Goal: Task Accomplishment & Management: Manage account settings

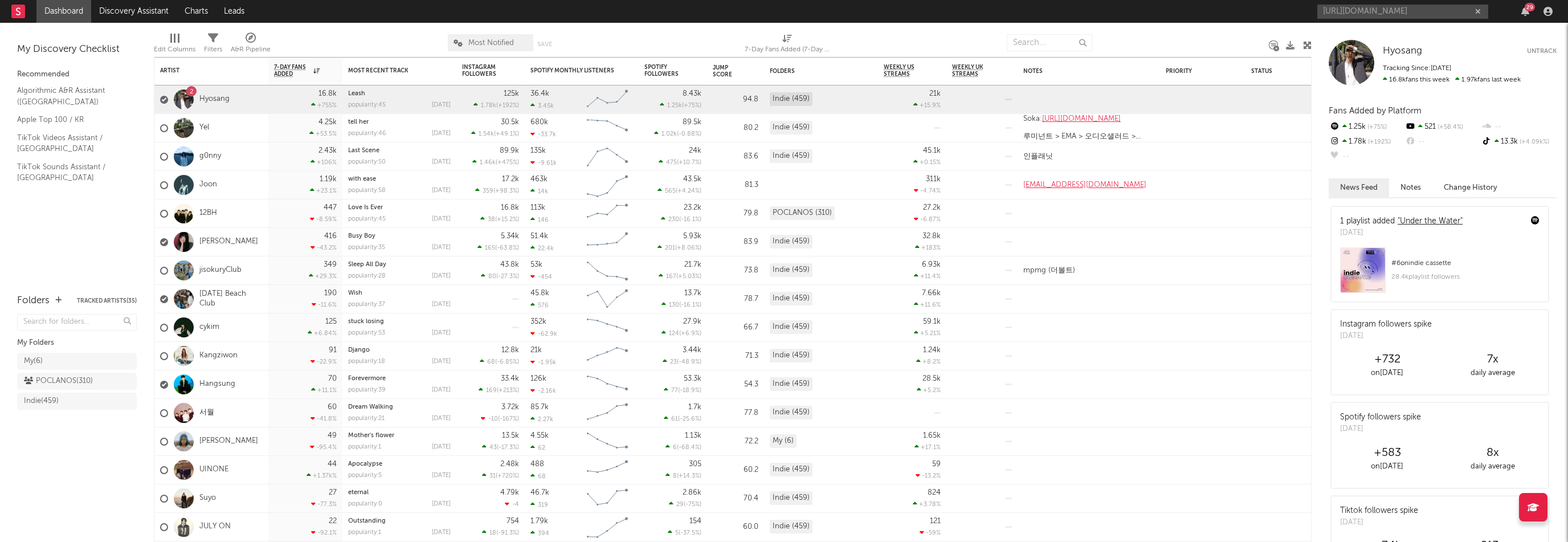
click at [1420, 225] on link ""Under the Water"" at bounding box center [1430, 221] width 65 height 8
click at [1351, 16] on input "[URL][DOMAIN_NAME]" at bounding box center [1402, 12] width 171 height 14
paste input "[URL][DOMAIN_NAME]"
type input "https://[URL][DOMAIN_NAME][DOMAIN_NAME]"
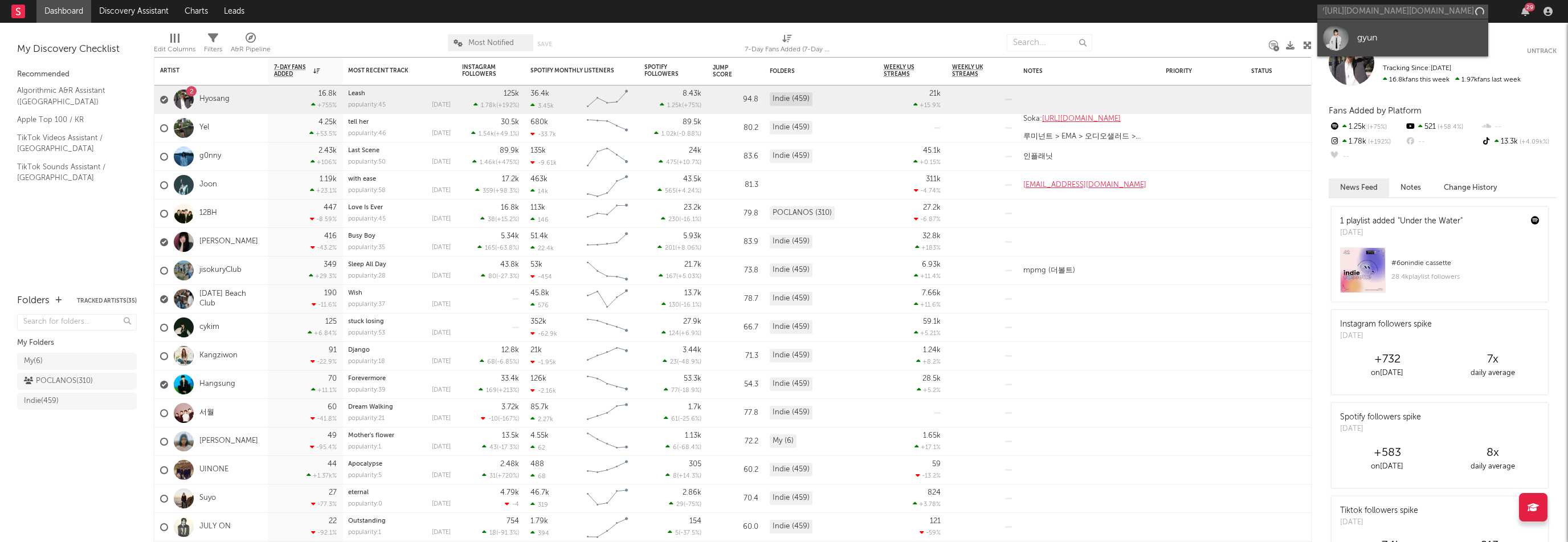
click at [1391, 30] on link "gyun" at bounding box center [1402, 38] width 171 height 37
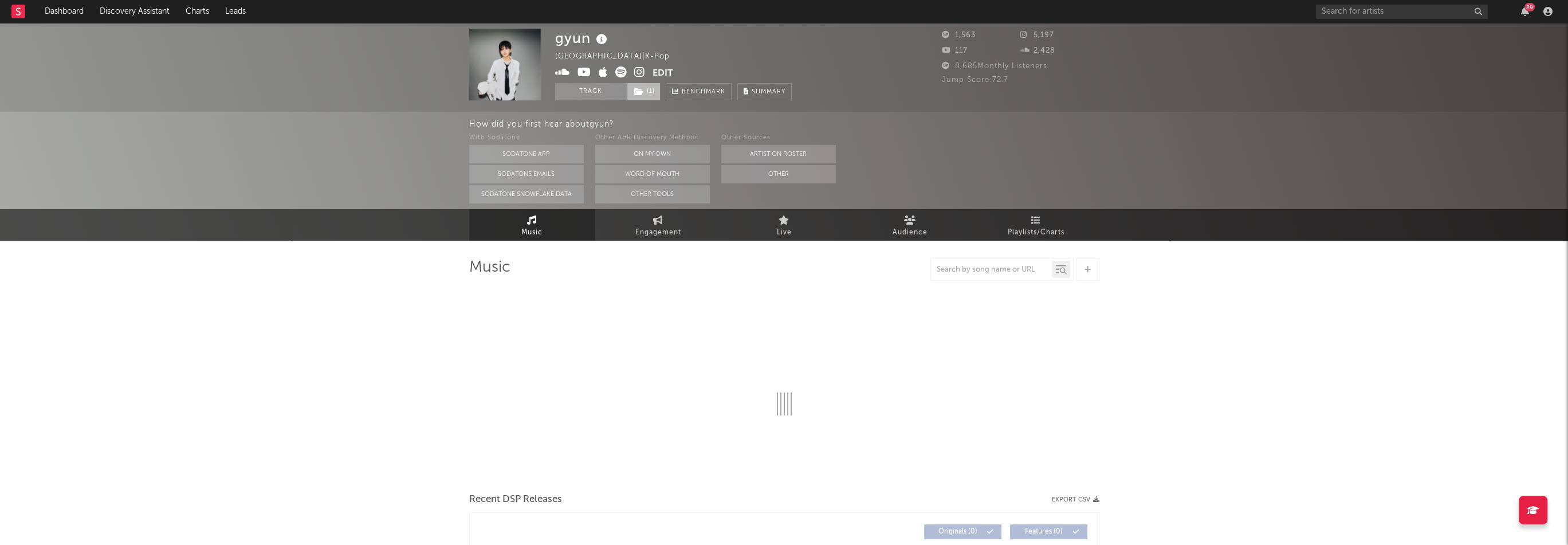
click at [655, 87] on span "( 1 )" at bounding box center [644, 92] width 34 height 17
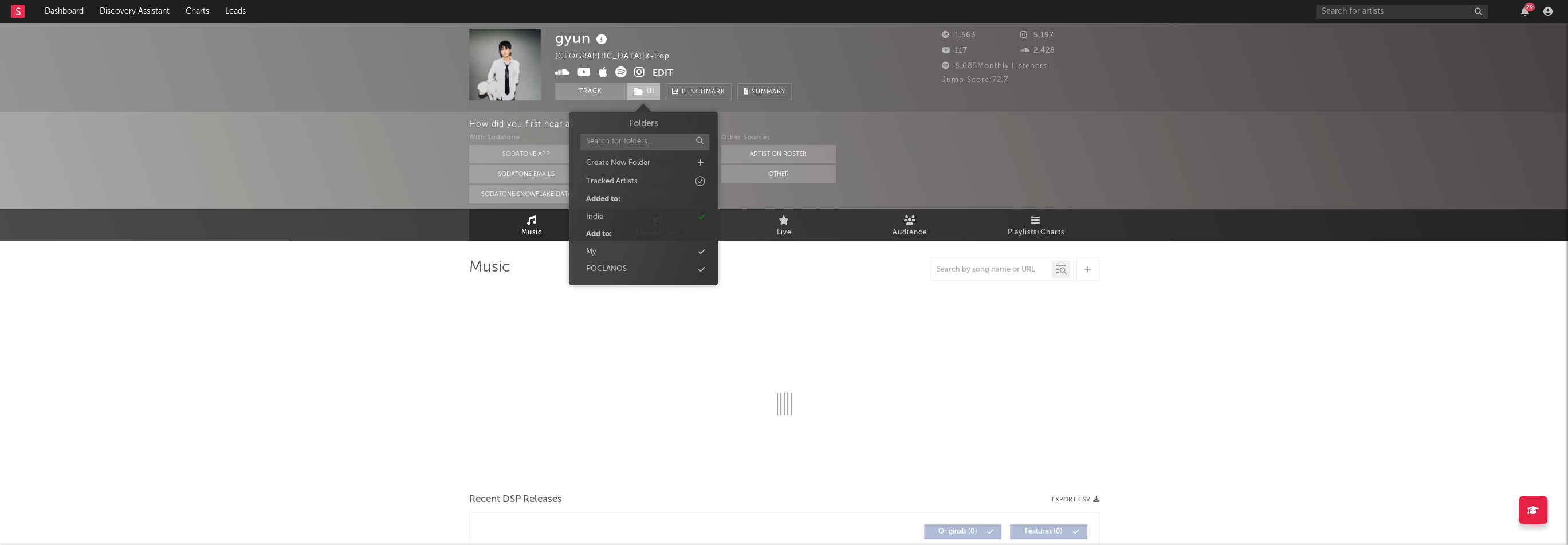
select select "1w"
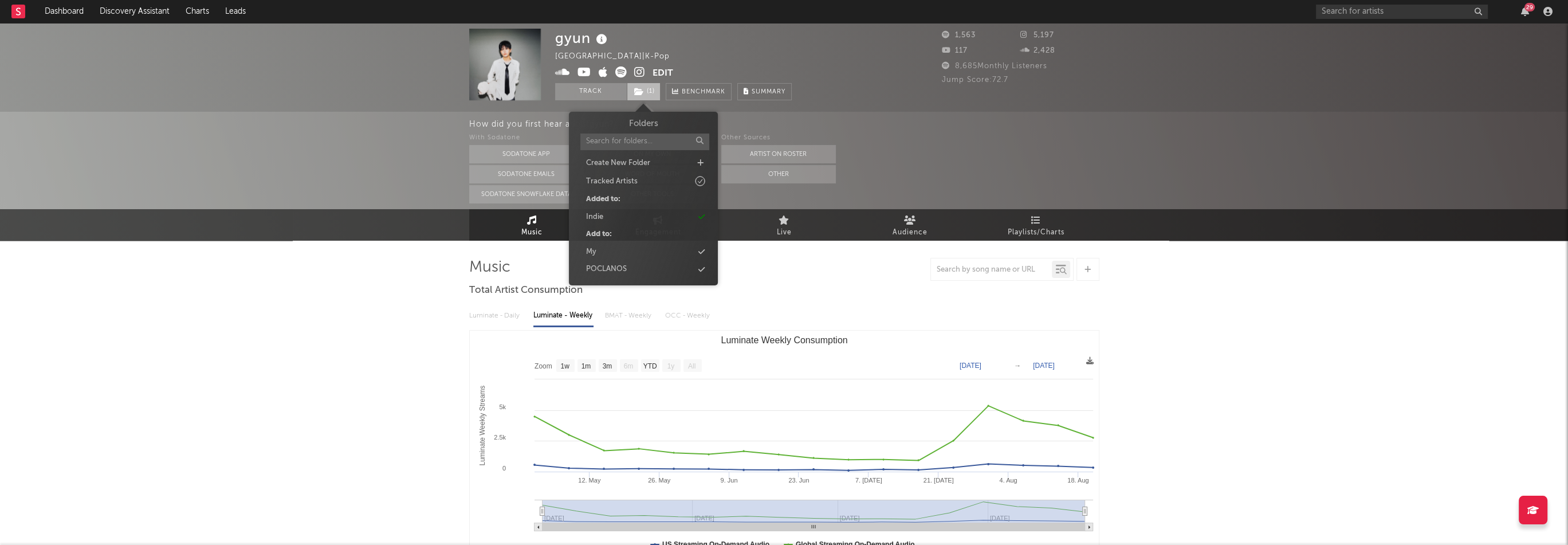
click at [653, 89] on span "( 1 )" at bounding box center [644, 92] width 34 height 17
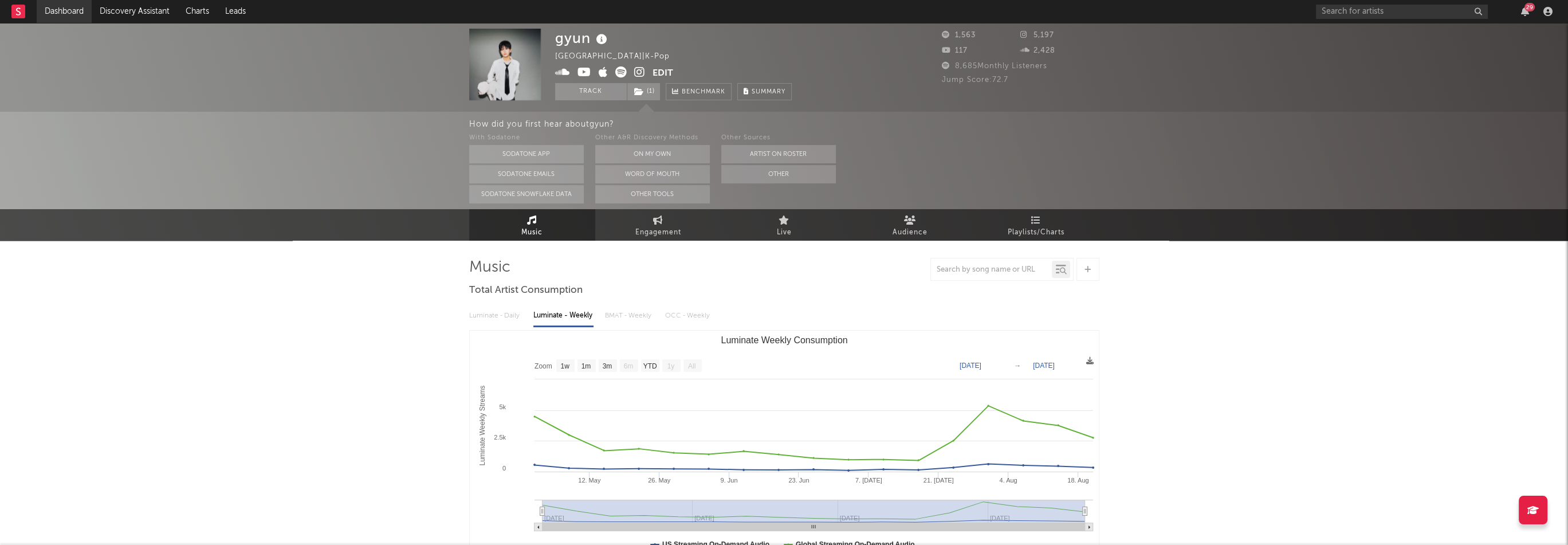
click at [61, 14] on link "Dashboard" at bounding box center [64, 12] width 55 height 23
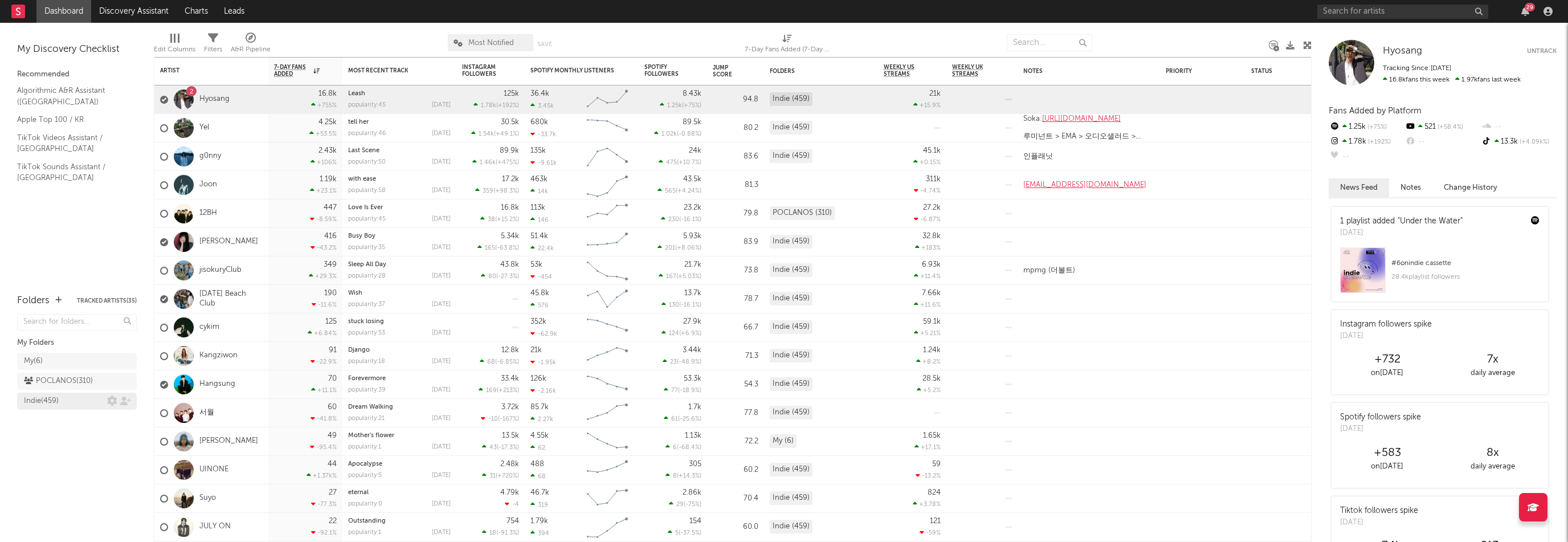
click at [77, 395] on div "Indie ( 459 )" at bounding box center [65, 401] width 83 height 14
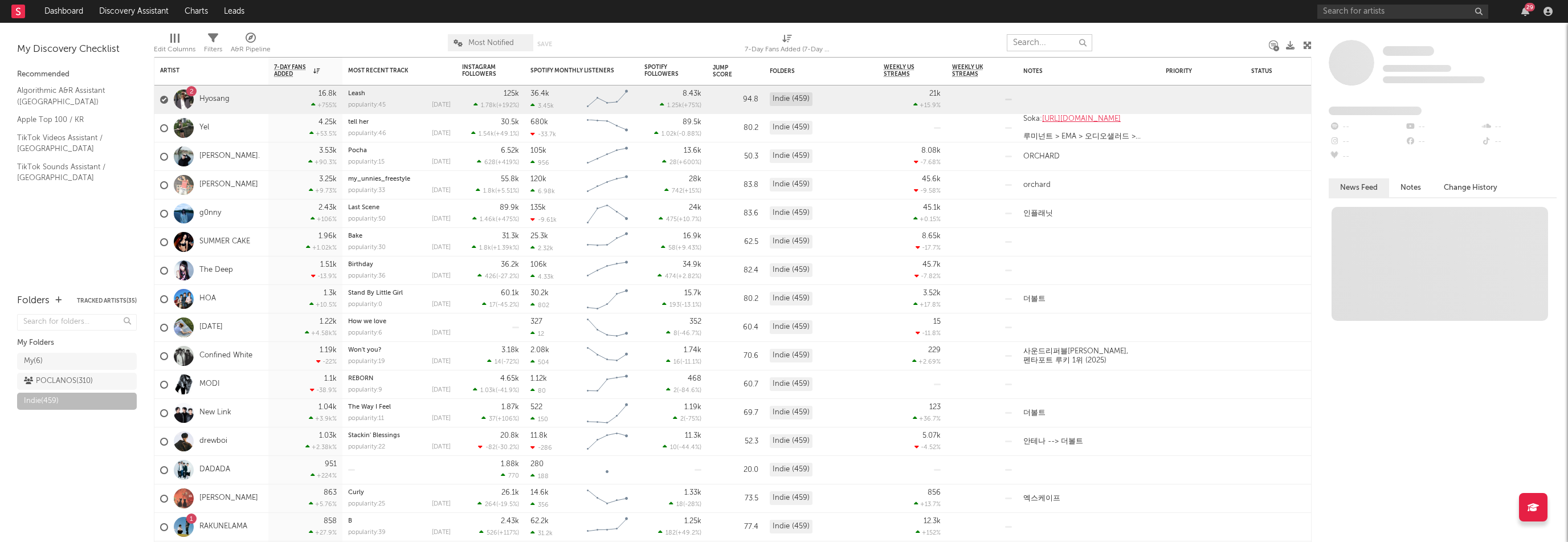
click at [1053, 40] on input "text" at bounding box center [1049, 42] width 86 height 17
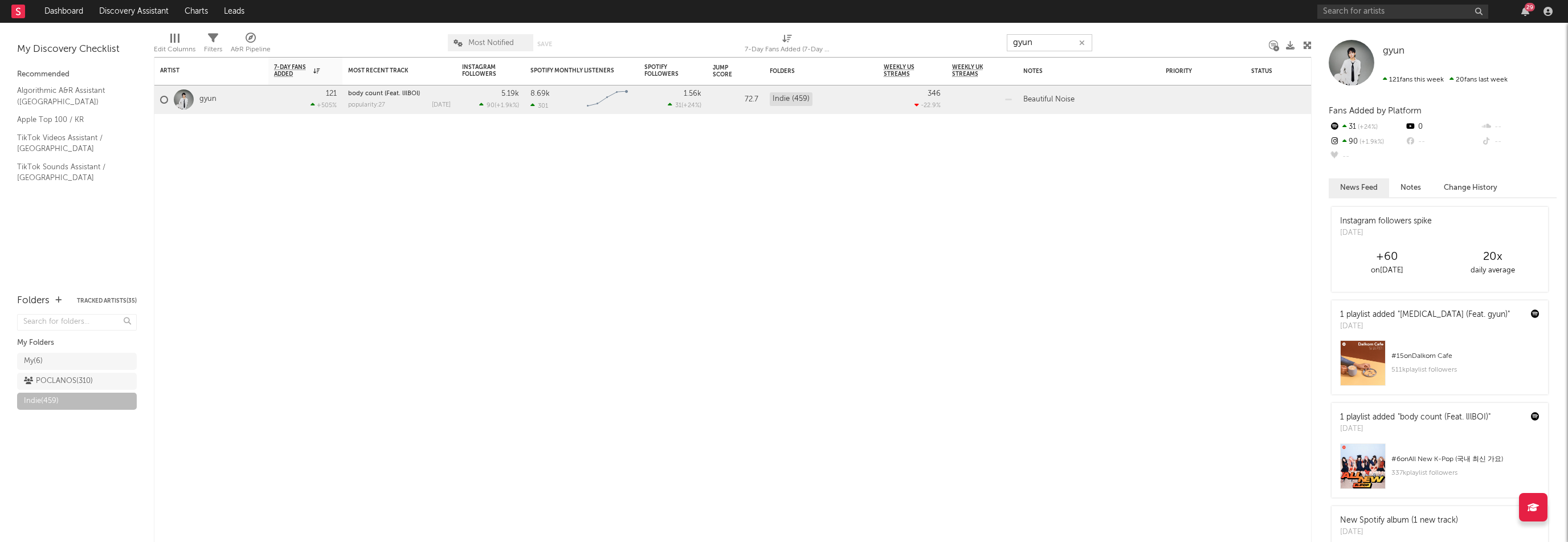
type input "gyun"
click at [1421, 9] on input "text" at bounding box center [1402, 12] width 171 height 14
paste input "[URL][DOMAIN_NAME]"
type input "[URL][DOMAIN_NAME]"
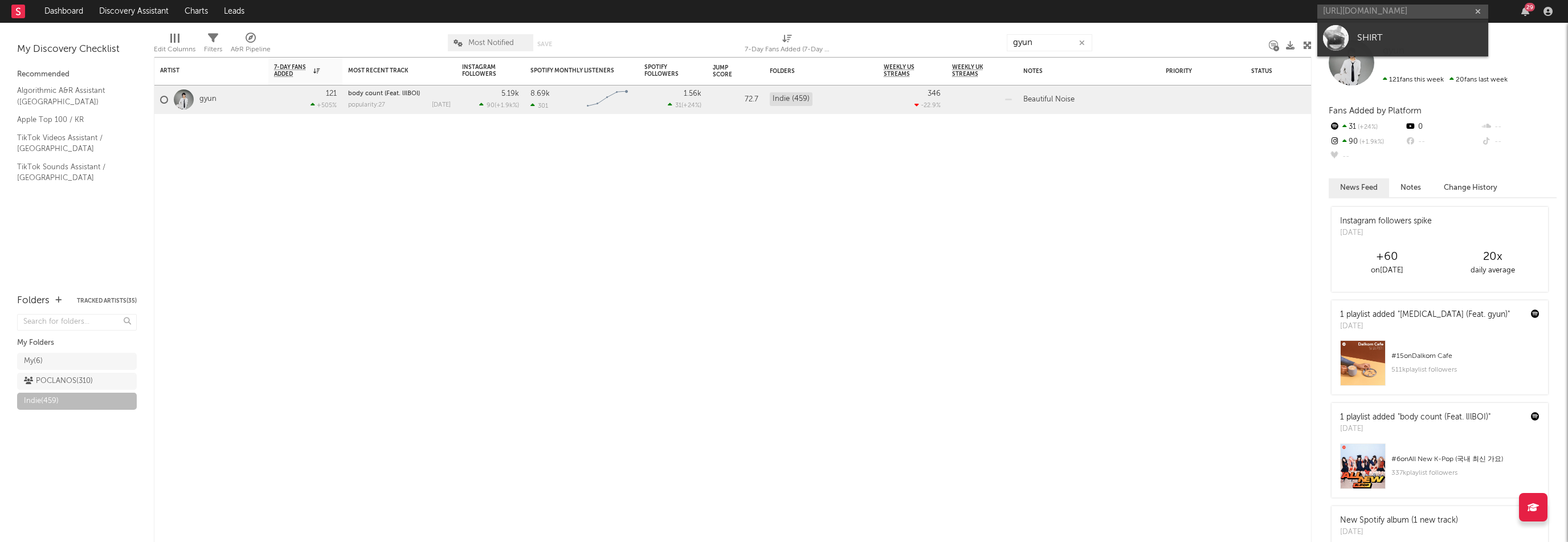
scroll to position [0, 0]
click at [1387, 33] on div "SHIRT" at bounding box center [1419, 37] width 126 height 14
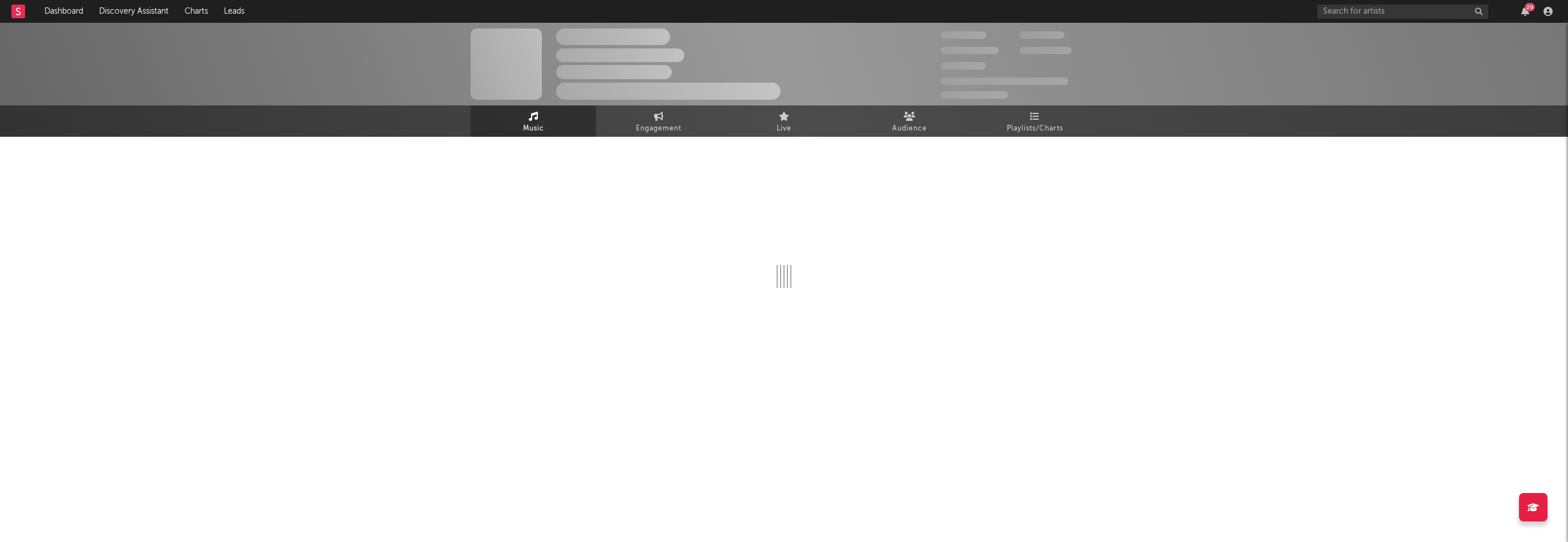
select select "6m"
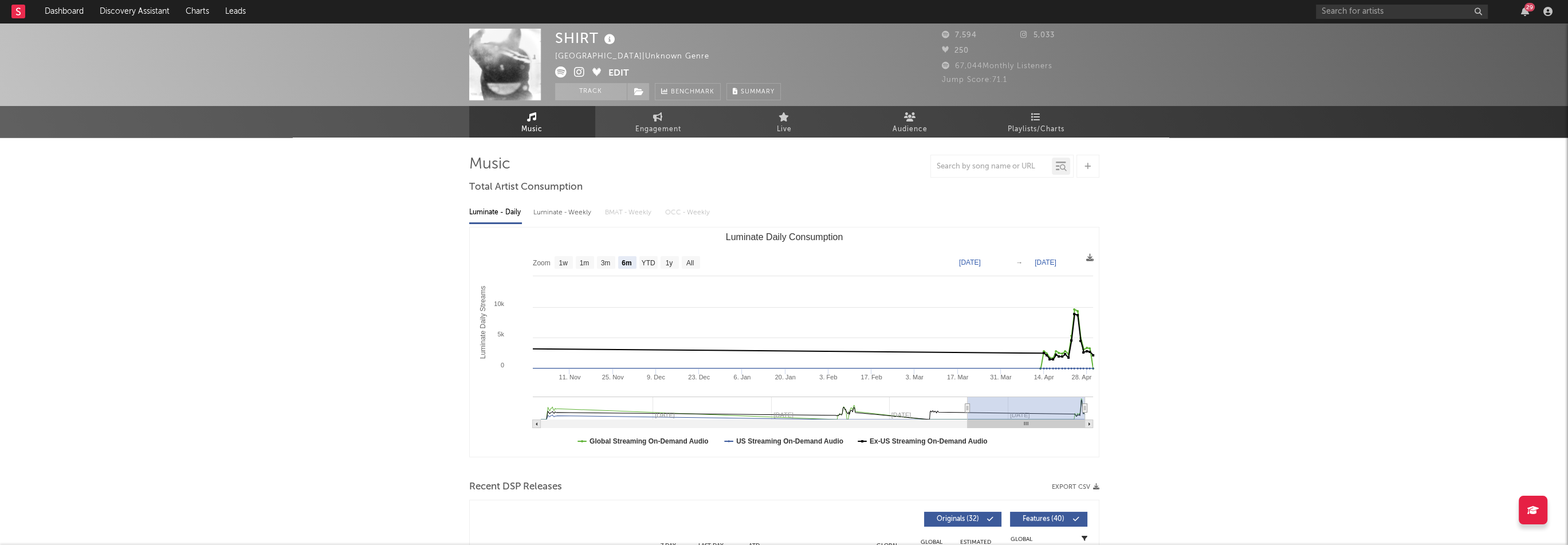
click at [621, 75] on button "Edit" at bounding box center [618, 73] width 20 height 14
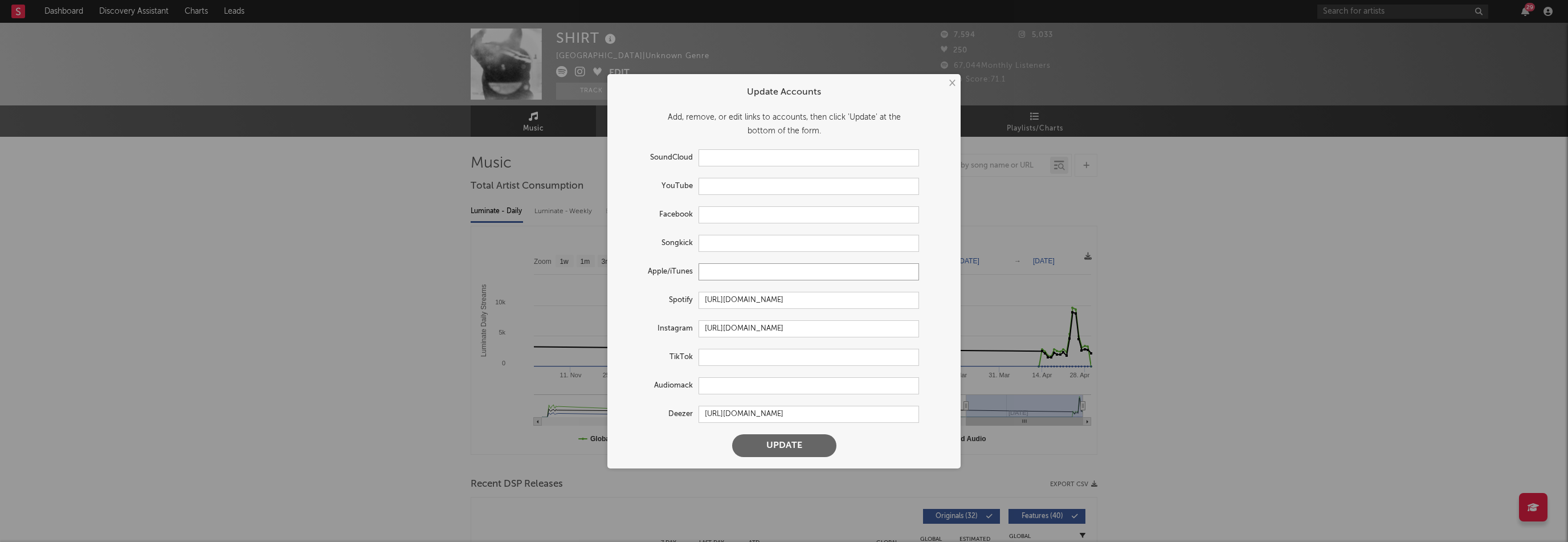
click at [717, 273] on input "text" at bounding box center [808, 272] width 221 height 17
paste input "[URL][DOMAIN_NAME]"
type input "[URL][DOMAIN_NAME]"
drag, startPoint x: 863, startPoint y: 325, endPoint x: 597, endPoint y: 326, distance: 266.0
click at [597, 326] on div "× Update Accounts Add, remove, or edit links to accounts, then click 'Update' a…" at bounding box center [784, 271] width 1568 height 542
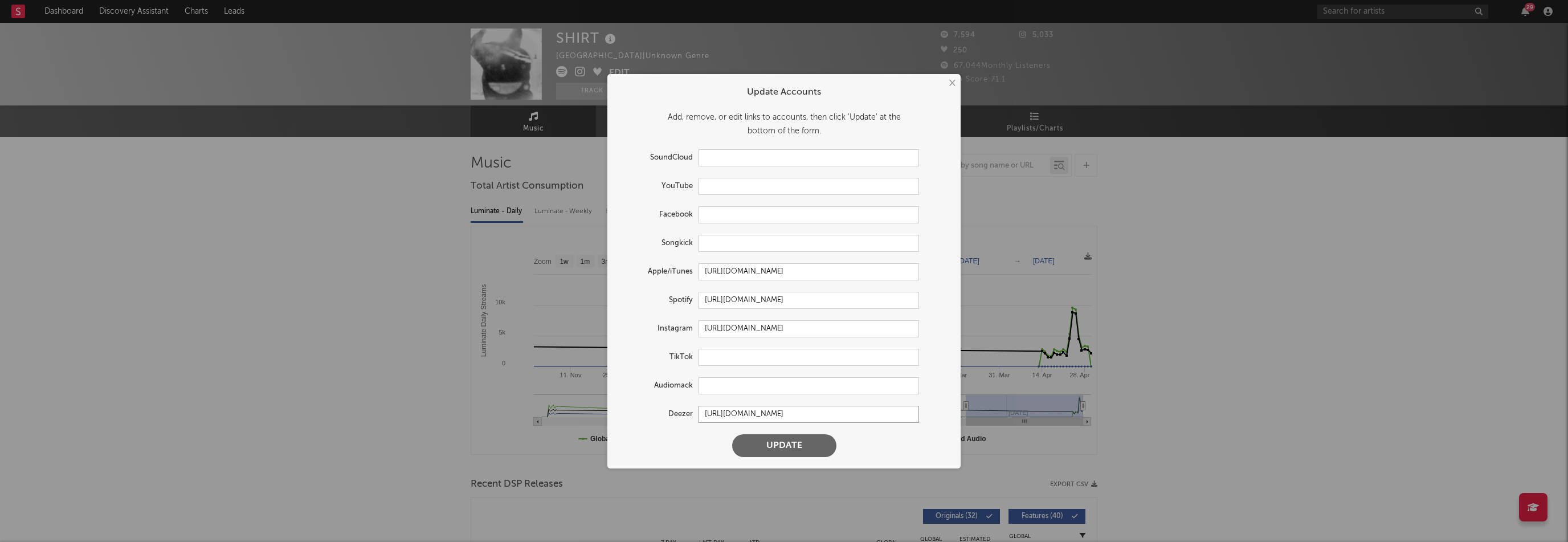
click at [870, 412] on input "[URL][DOMAIN_NAME]" at bounding box center [808, 414] width 221 height 17
click at [825, 446] on button "Update" at bounding box center [784, 446] width 105 height 23
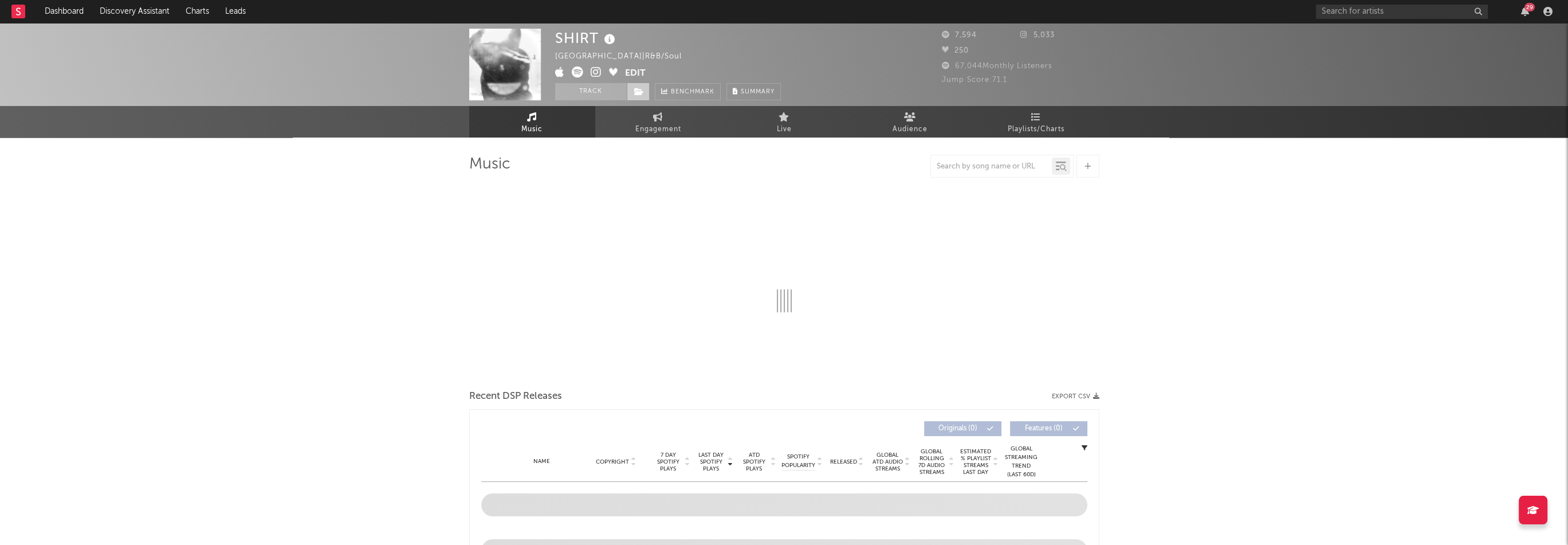
click at [642, 91] on icon at bounding box center [639, 92] width 10 height 8
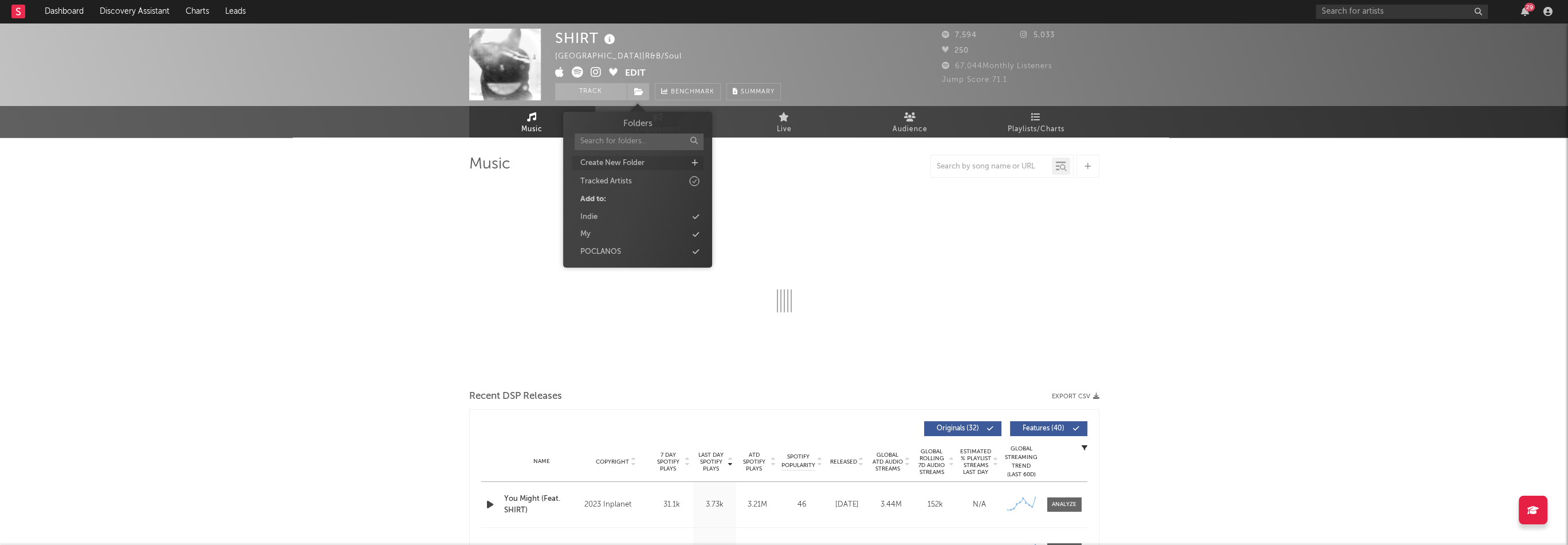
select select "6m"
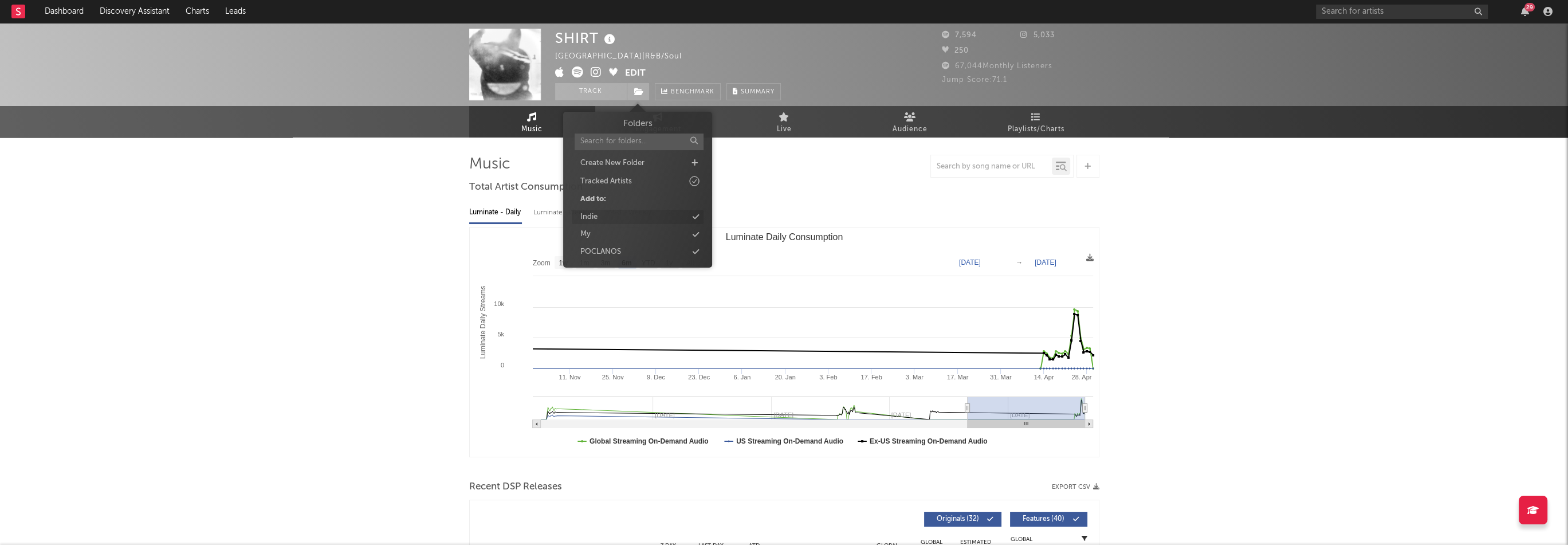
click at [616, 223] on div "Indie" at bounding box center [638, 217] width 132 height 15
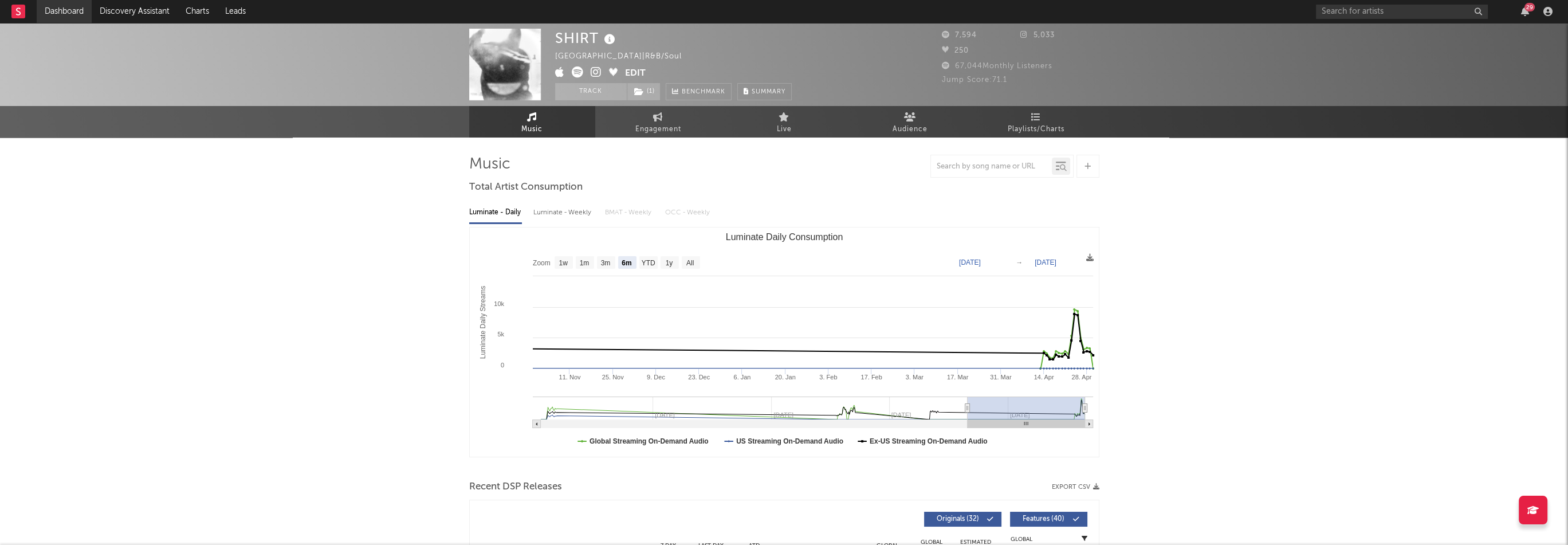
click at [40, 9] on link "Dashboard" at bounding box center [64, 12] width 55 height 23
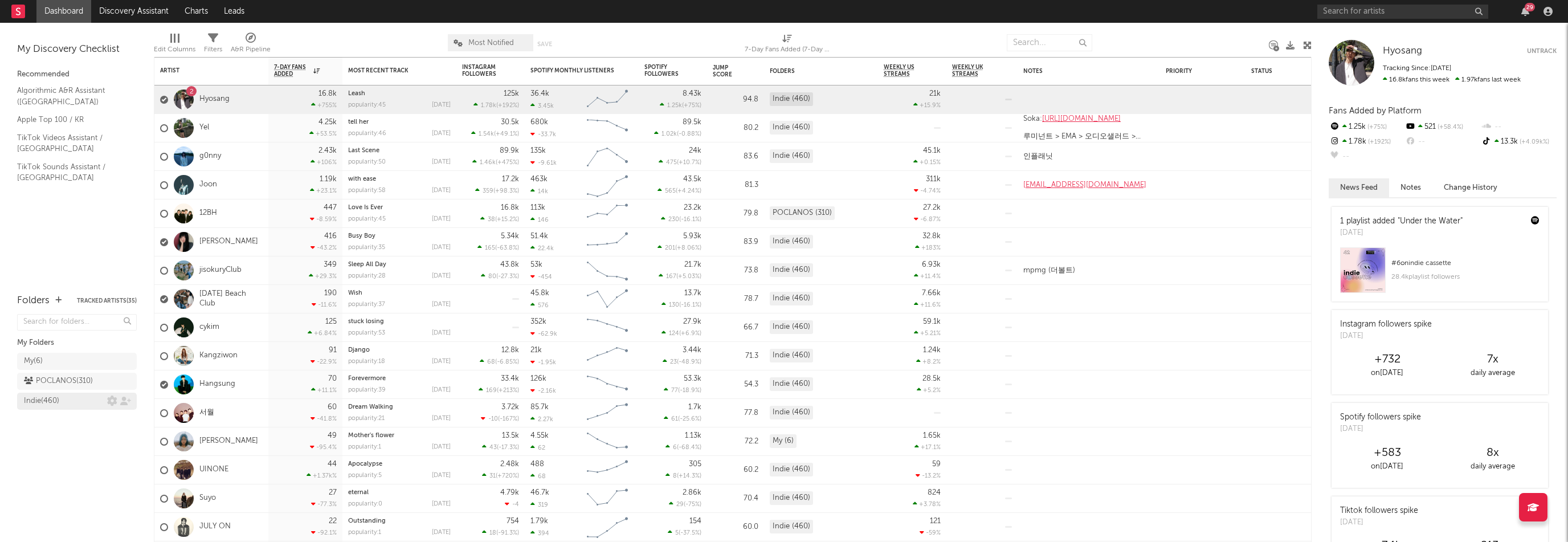
click at [71, 401] on div "Indie ( 460 )" at bounding box center [65, 401] width 83 height 14
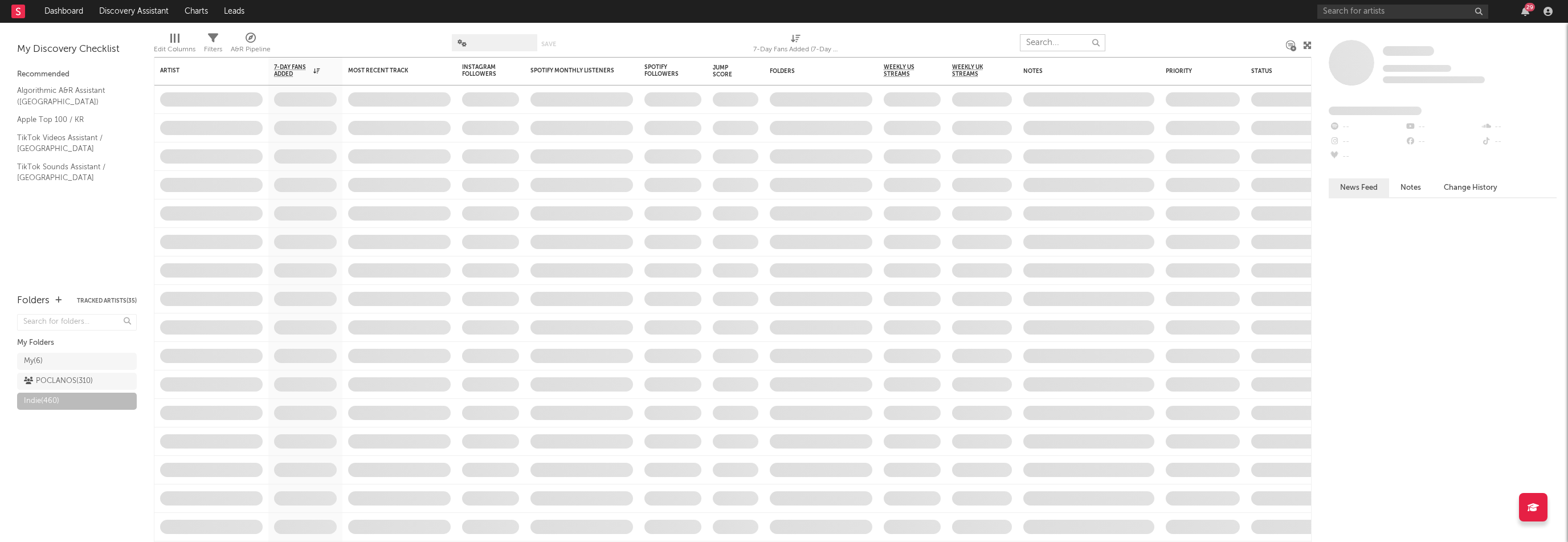
click at [1045, 44] on input "text" at bounding box center [1062, 42] width 86 height 17
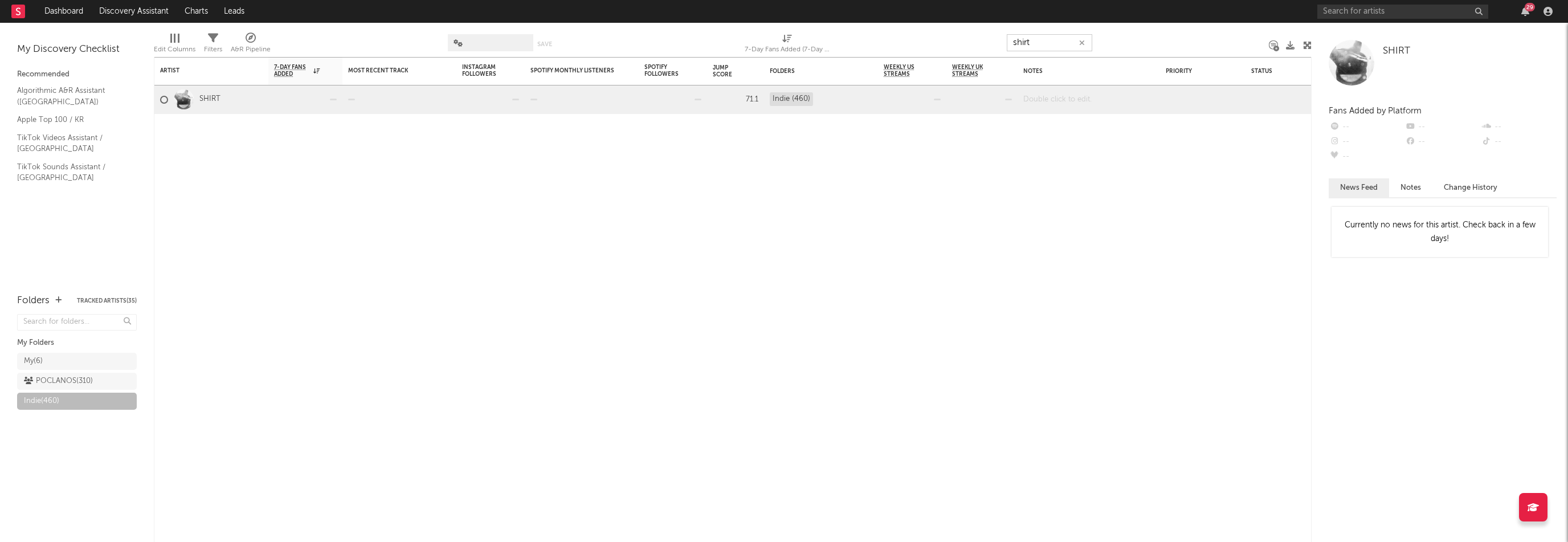
type input "shirt"
click at [1062, 98] on div at bounding box center [1089, 99] width 143 height 28
paste div
click at [1433, 9] on input "text" at bounding box center [1402, 12] width 171 height 14
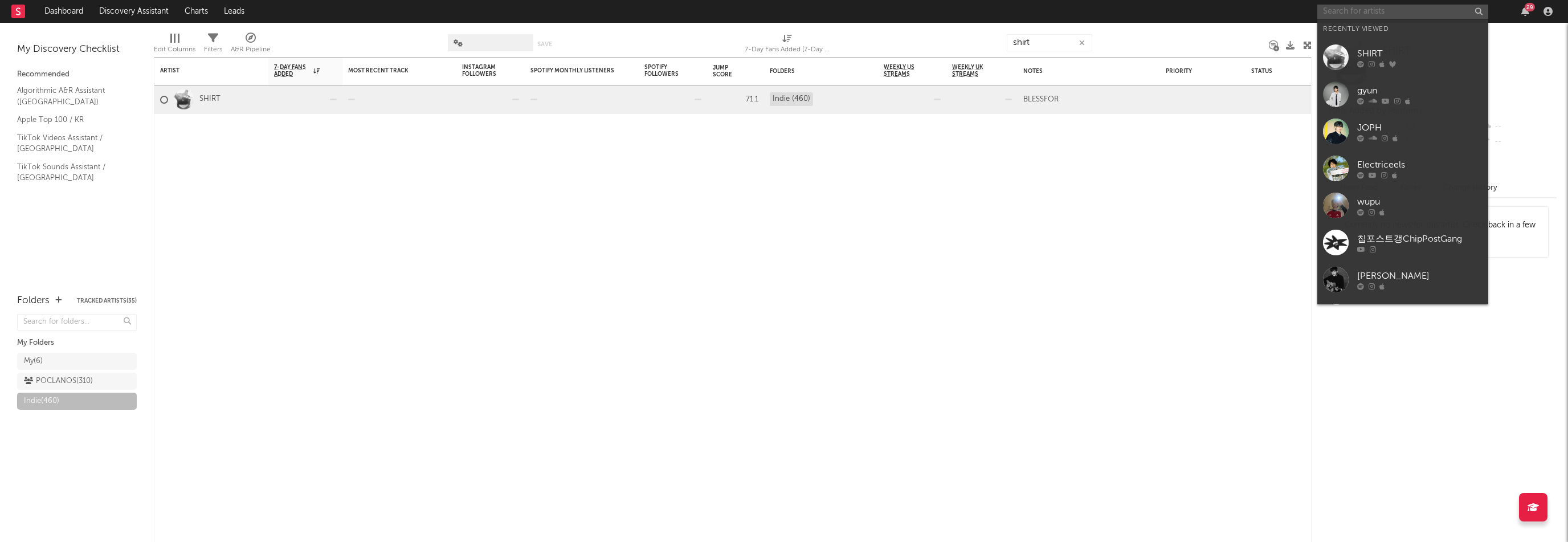
paste input "[URL][DOMAIN_NAME]"
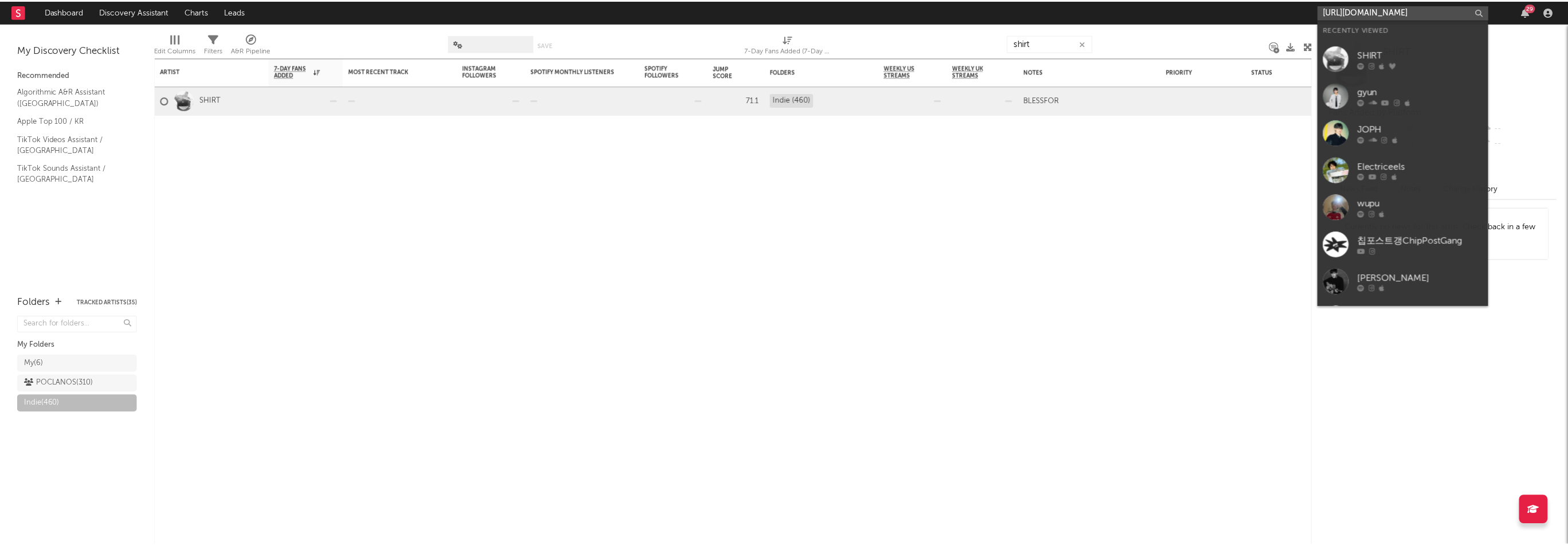
scroll to position [0, 72]
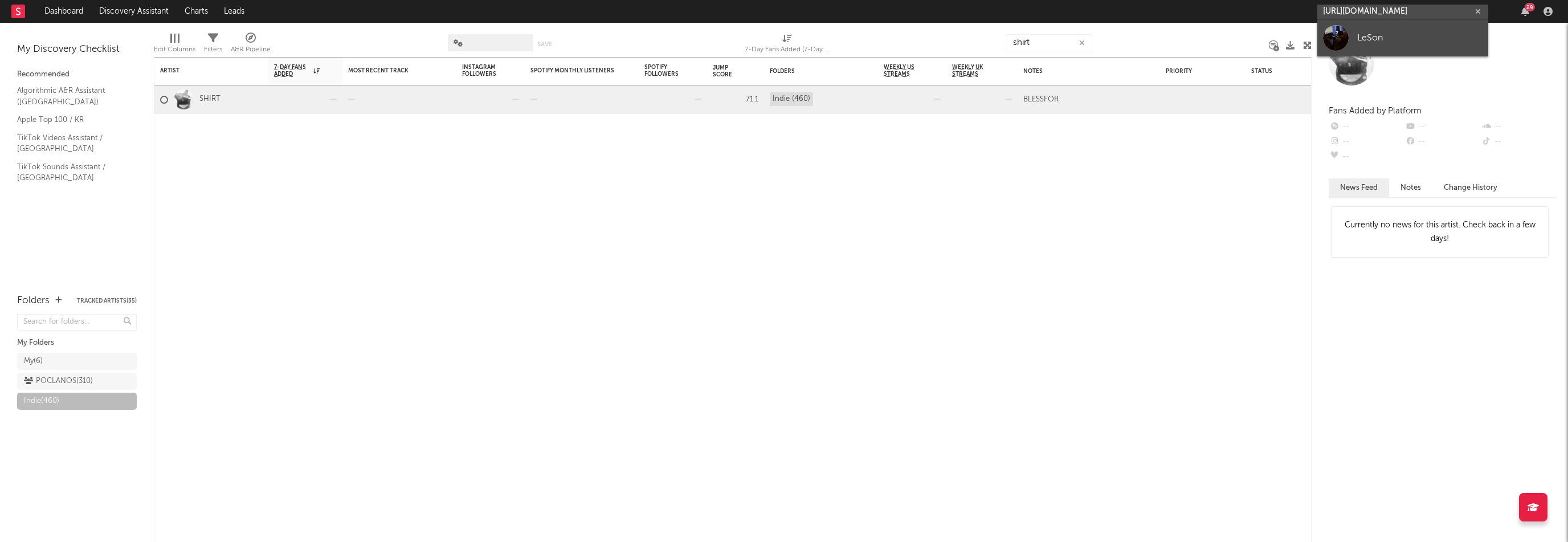
type input "[URL][DOMAIN_NAME]"
click at [1408, 34] on div "LeSon" at bounding box center [1419, 37] width 126 height 14
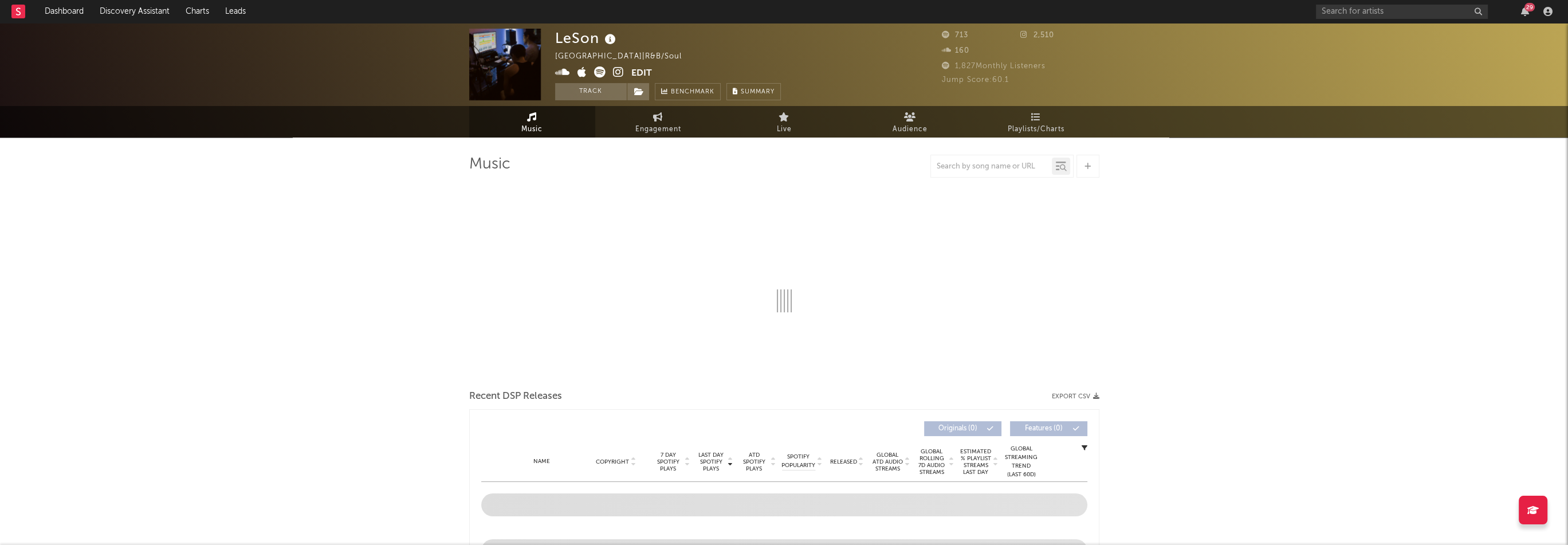
select select "1w"
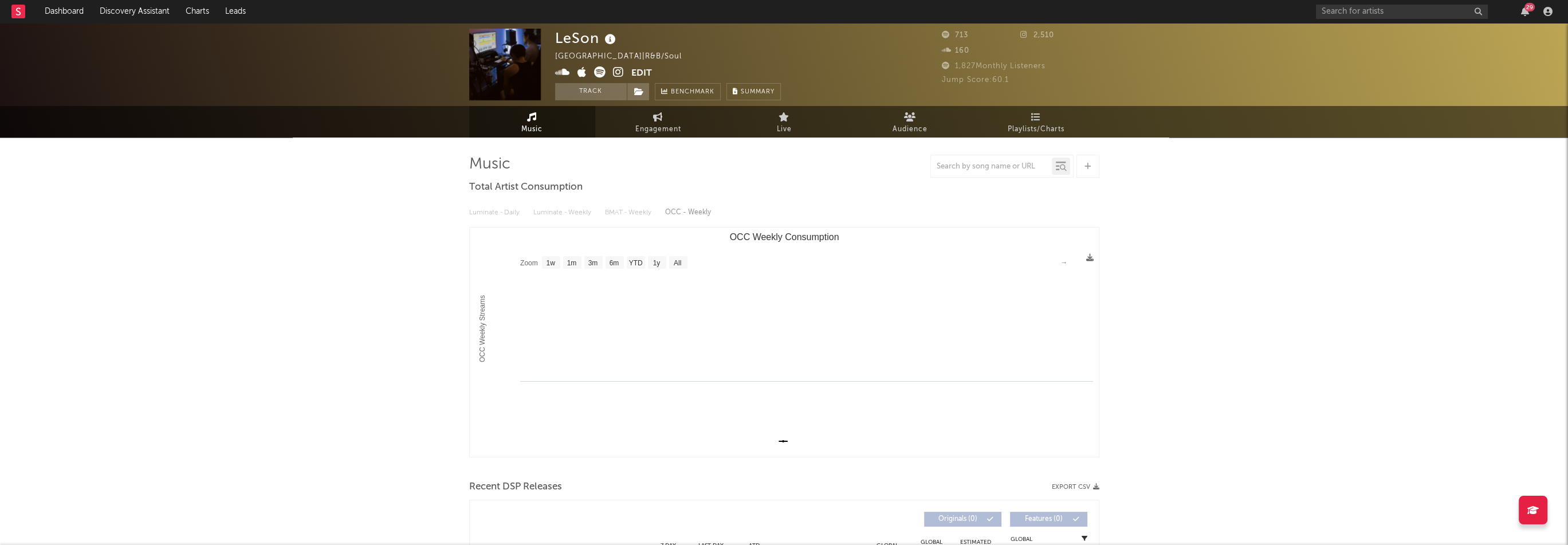
select select "1w"
click at [584, 70] on icon at bounding box center [582, 72] width 9 height 12
click at [620, 73] on icon at bounding box center [618, 72] width 11 height 12
click at [639, 78] on button "Edit" at bounding box center [642, 73] width 20 height 14
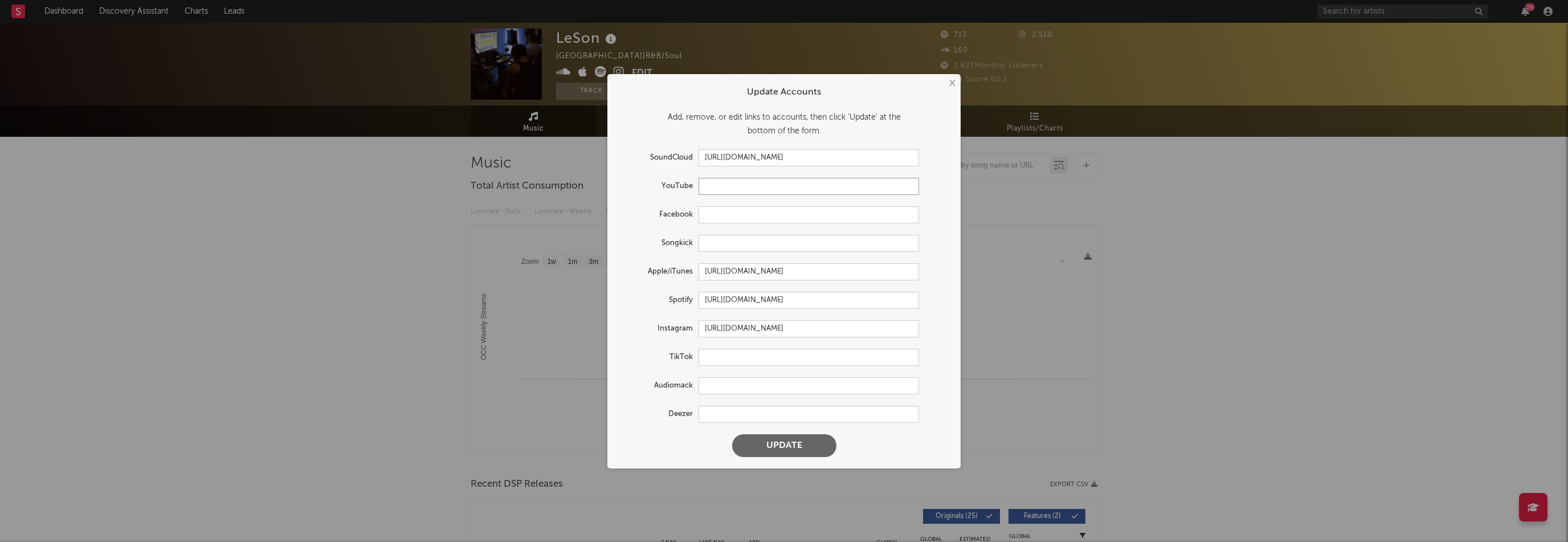
click at [724, 191] on input "text" at bounding box center [808, 186] width 221 height 17
paste input "[URL][DOMAIN_NAME]"
type input "[URL][DOMAIN_NAME]"
click at [821, 444] on button "Update" at bounding box center [784, 446] width 105 height 23
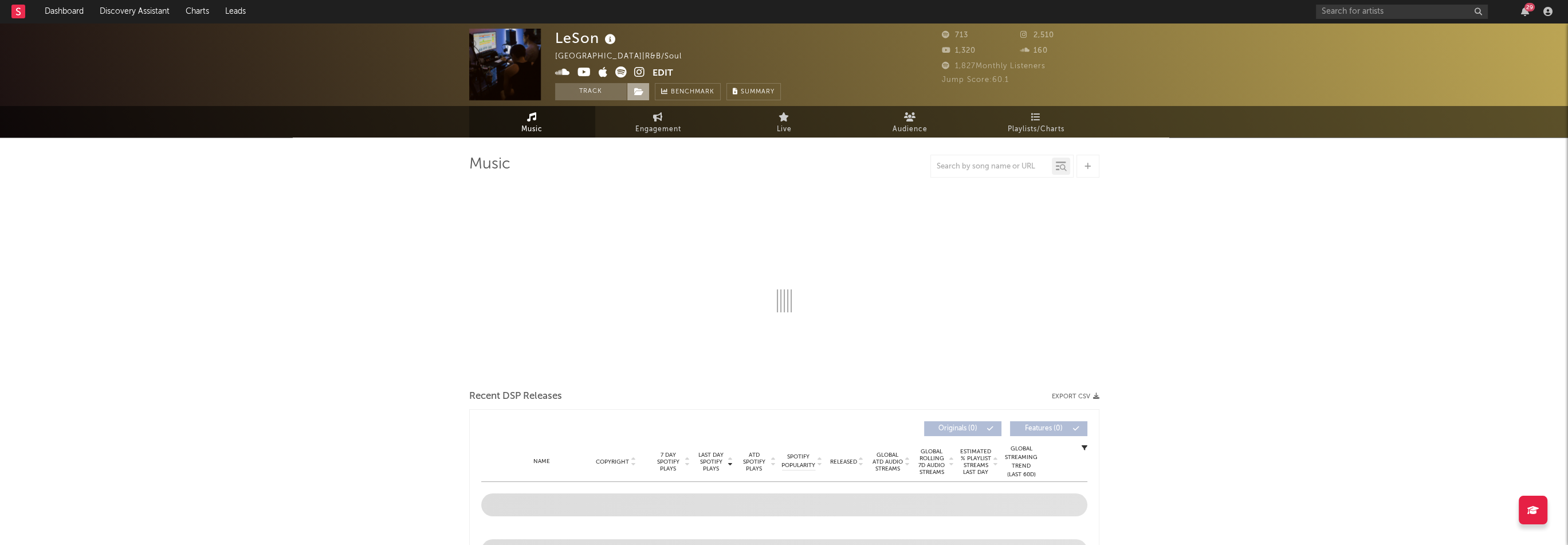
click at [636, 89] on icon at bounding box center [639, 92] width 10 height 8
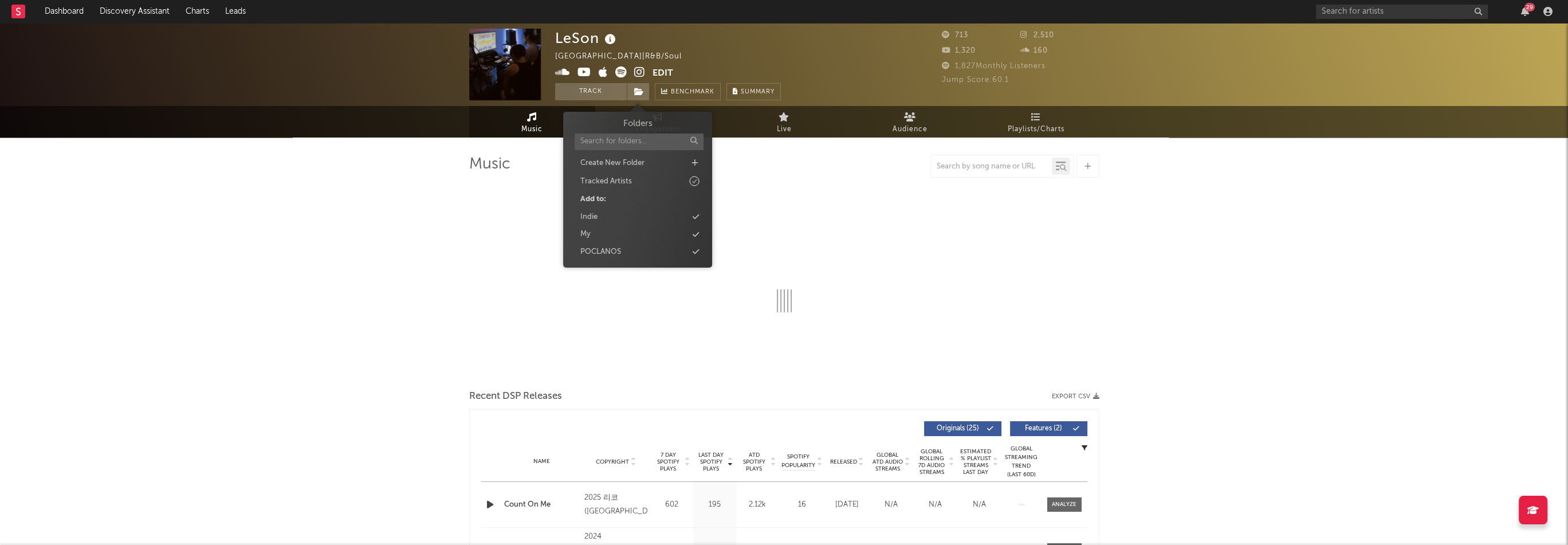
select select "1w"
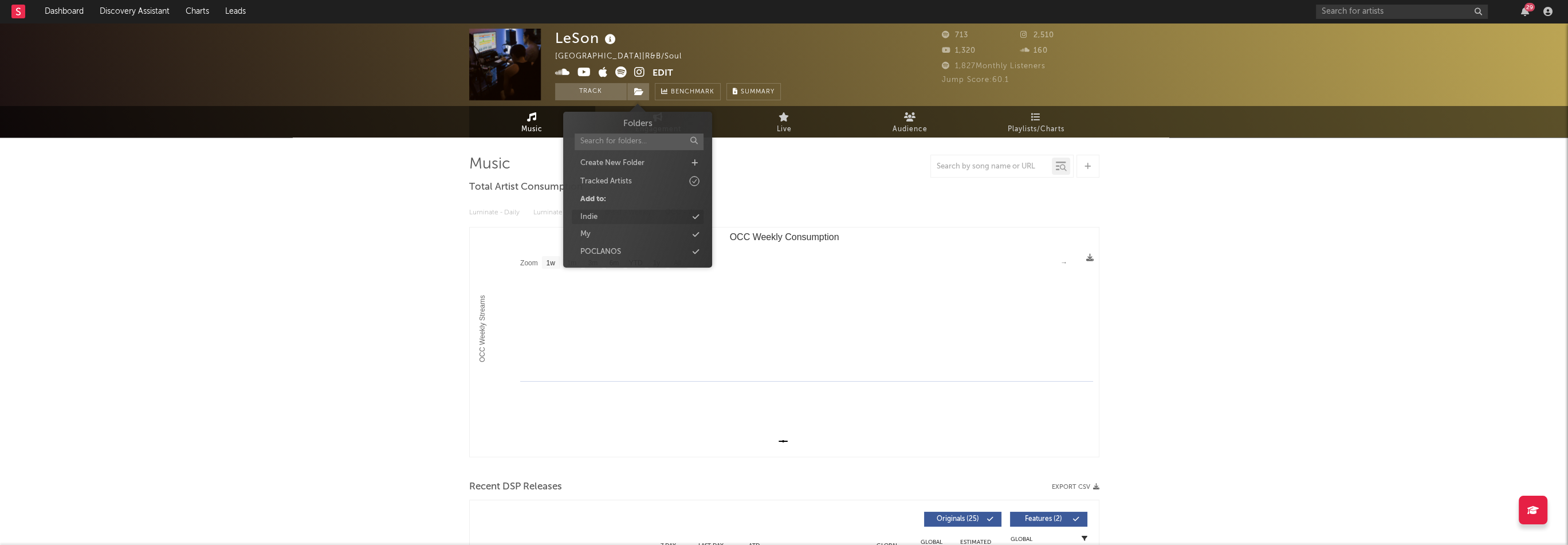
click at [604, 212] on div "Indie" at bounding box center [638, 217] width 132 height 15
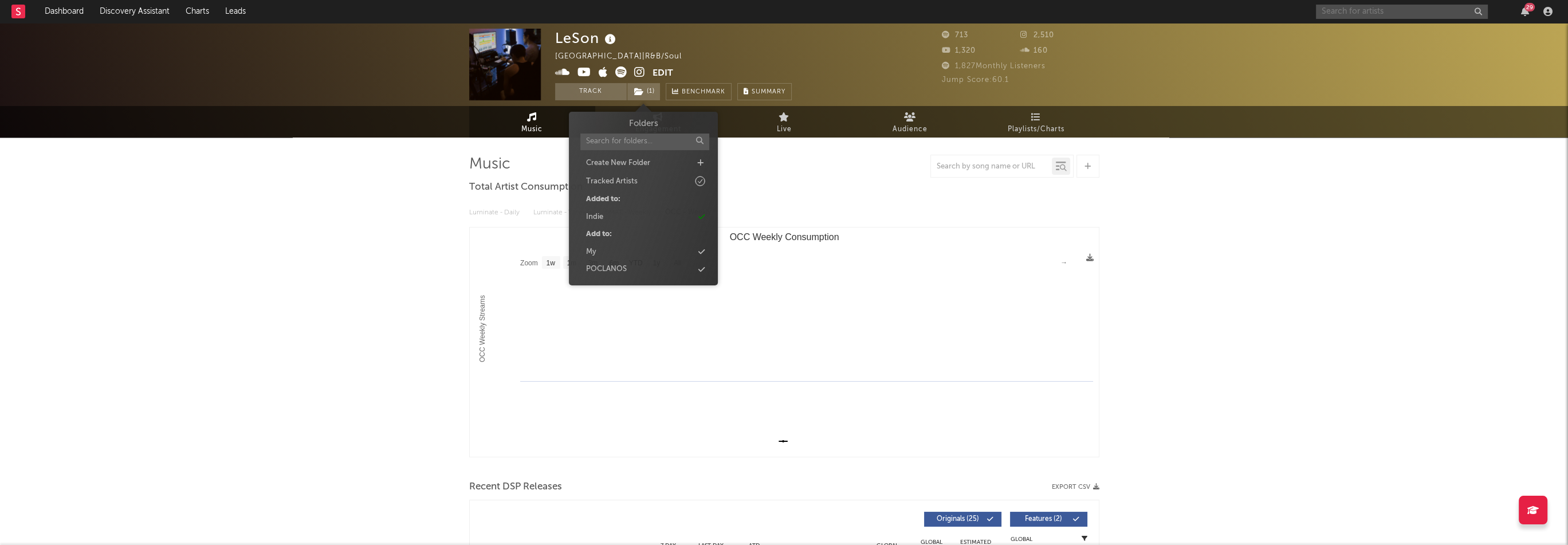
click at [1339, 17] on input "text" at bounding box center [1402, 12] width 172 height 14
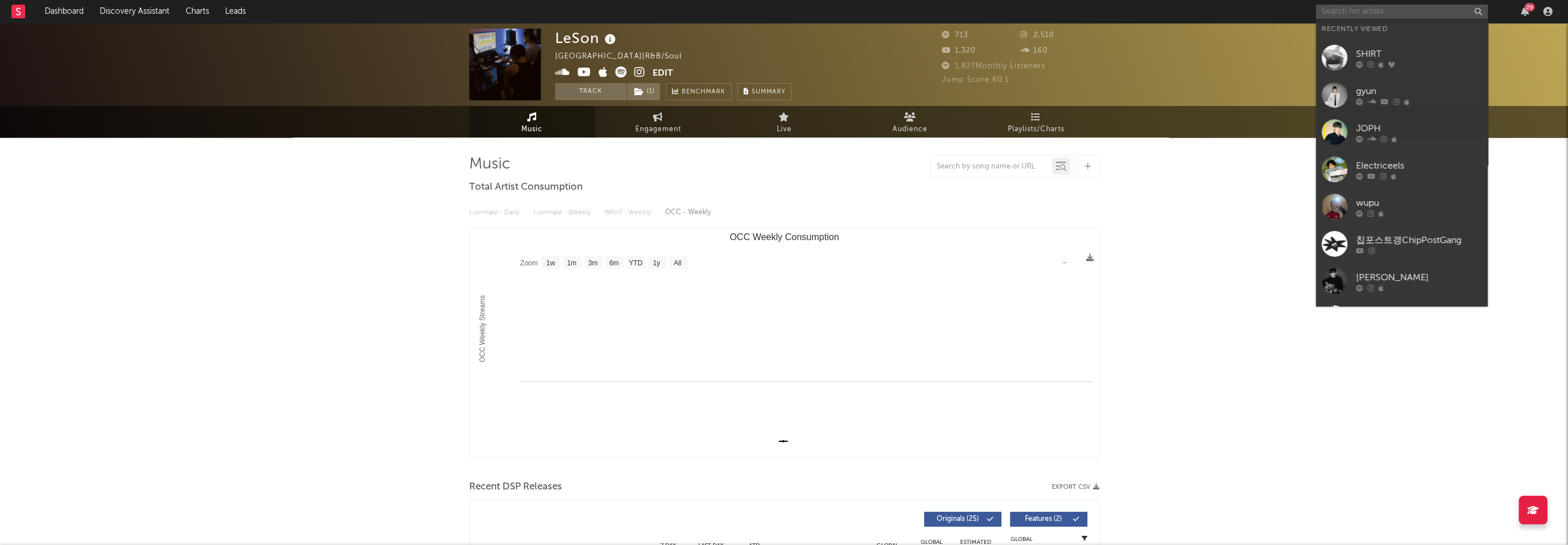
paste input "[URL][DOMAIN_NAME]"
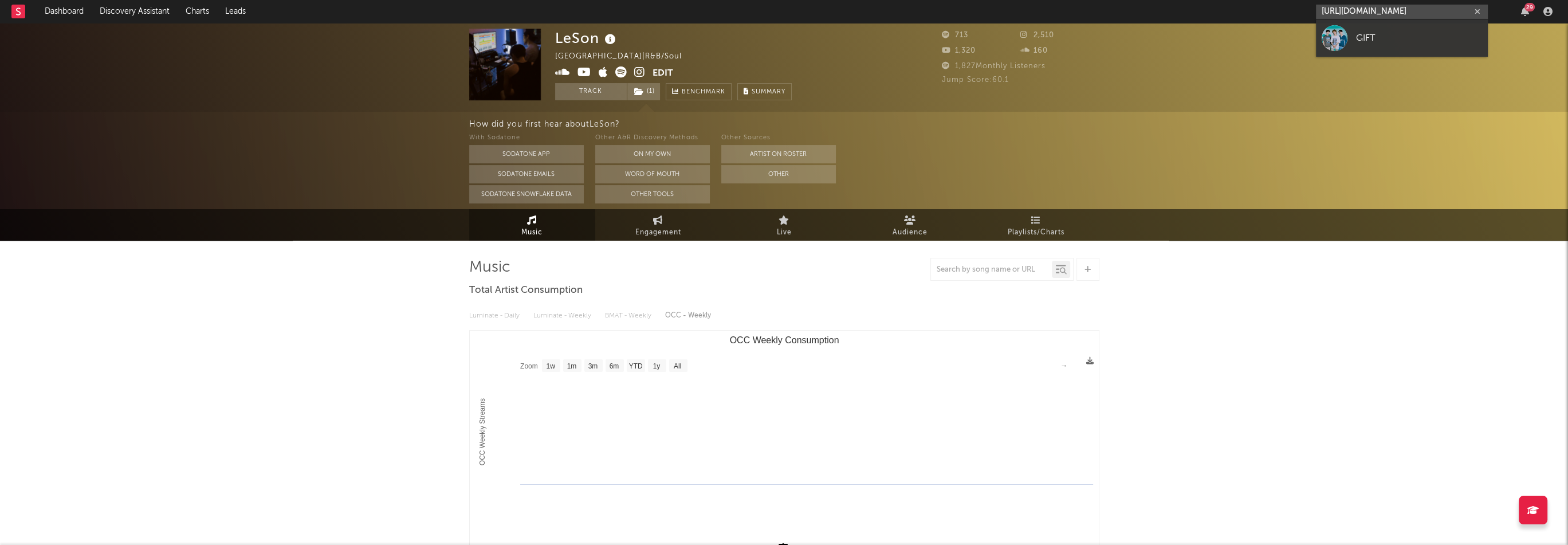
type input "[URL][DOMAIN_NAME]"
click at [1371, 36] on div "GIFT" at bounding box center [1419, 38] width 126 height 14
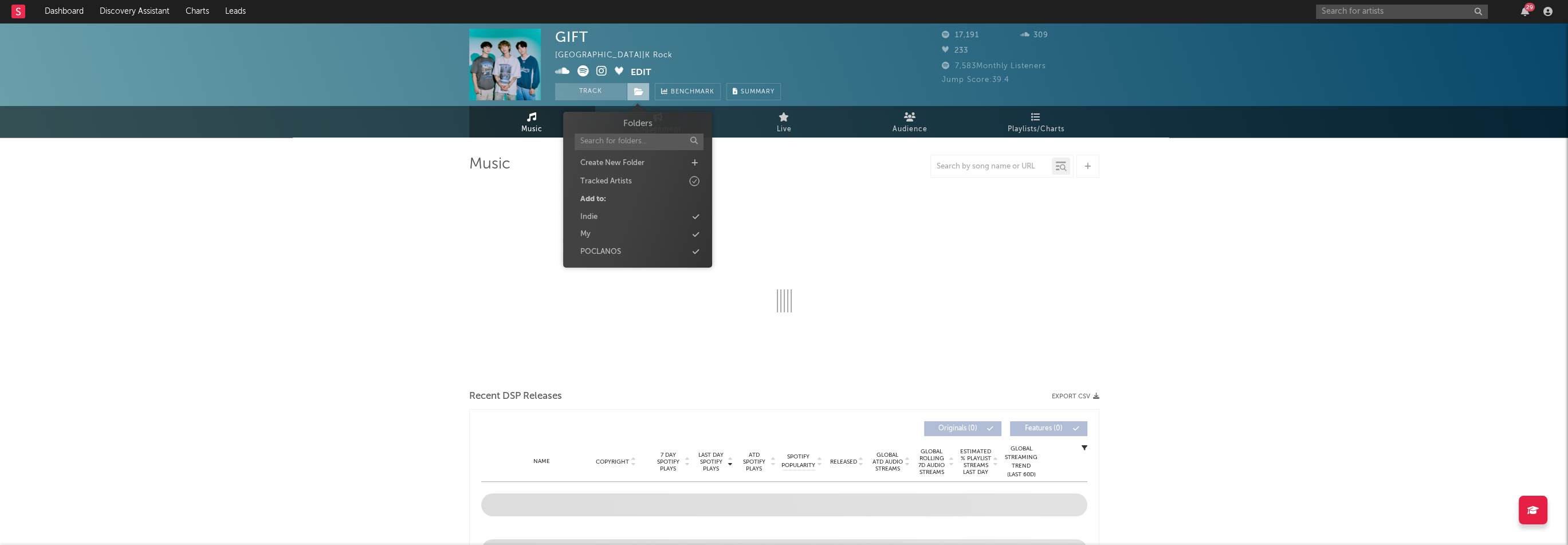
click at [633, 85] on span at bounding box center [638, 92] width 23 height 17
select select "1w"
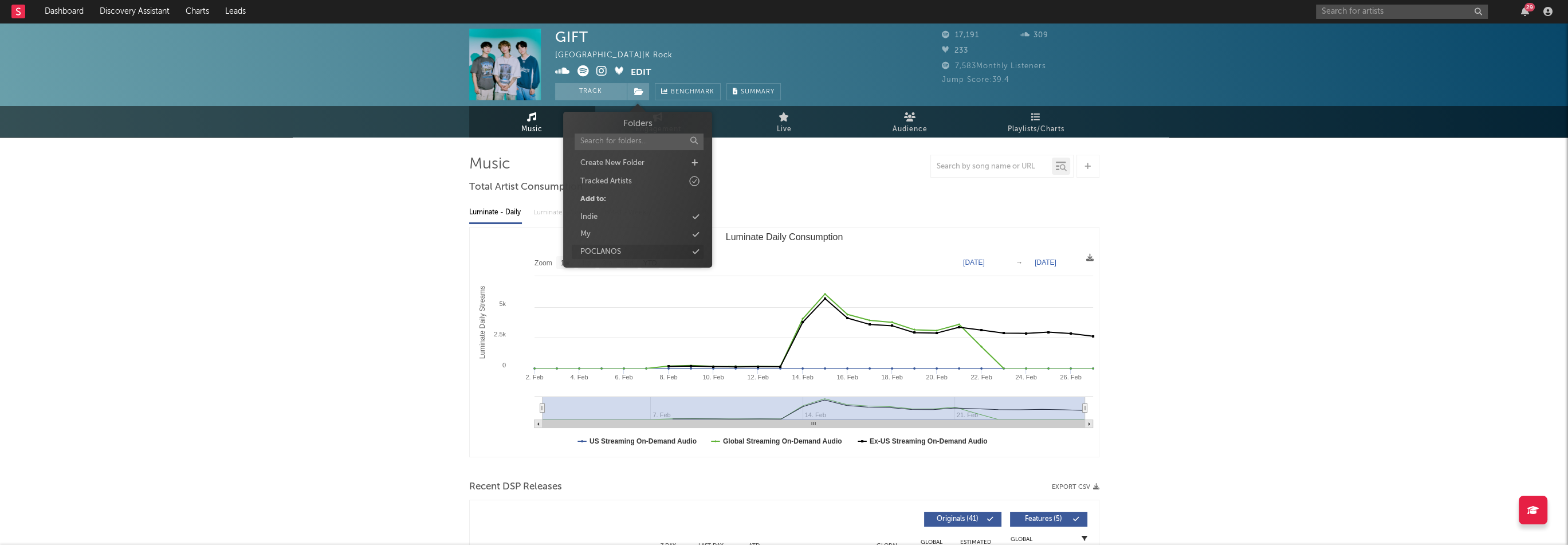
click at [618, 249] on div "POCLANOS" at bounding box center [601, 252] width 41 height 12
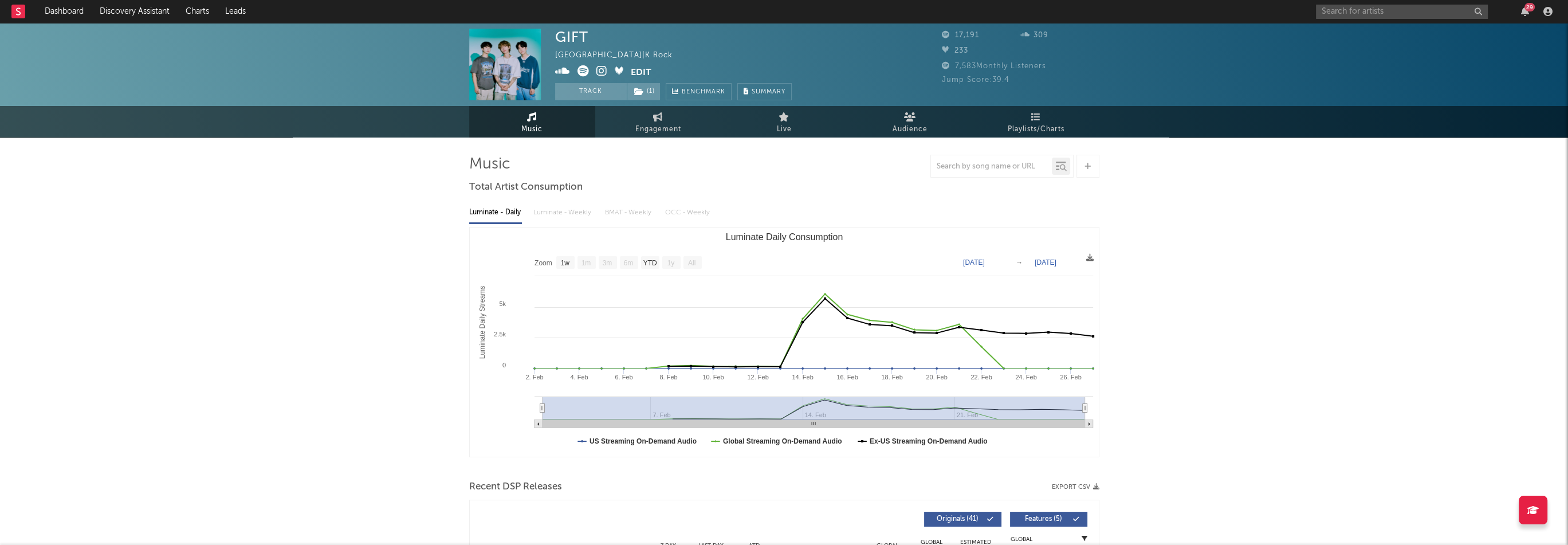
click at [578, 36] on div "GIFT" at bounding box center [571, 37] width 33 height 16
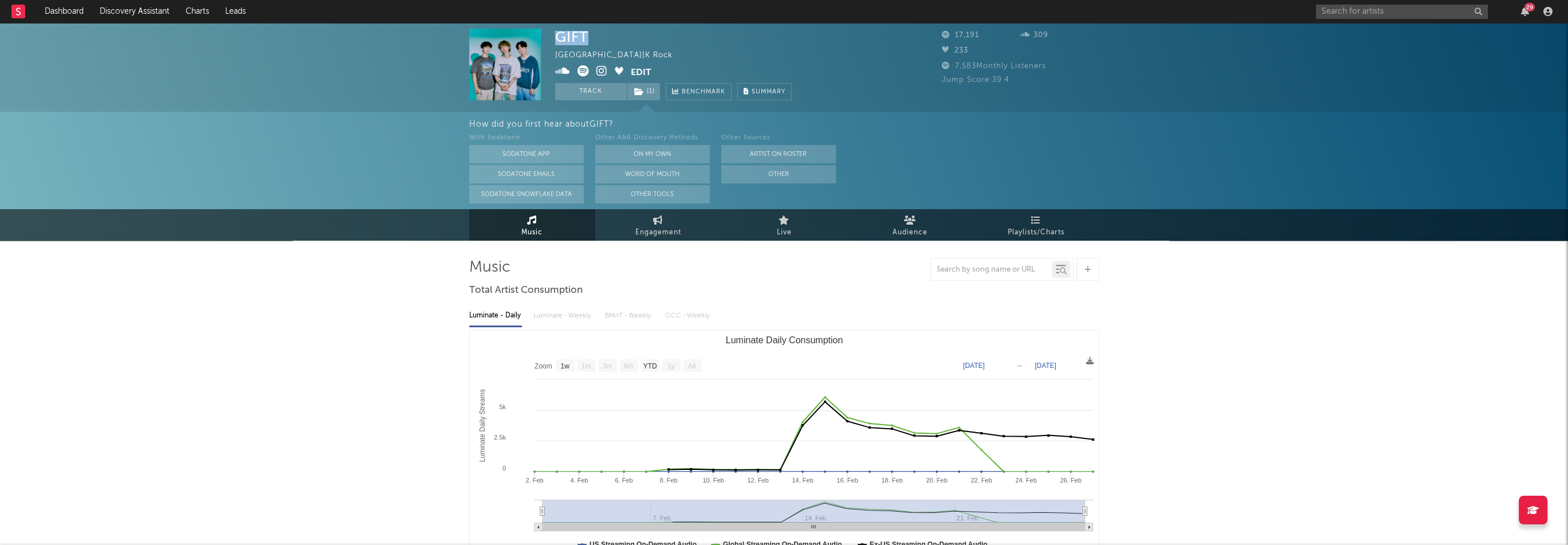
copy div "GIFT"
click at [633, 70] on button "Edit" at bounding box center [641, 72] width 20 height 14
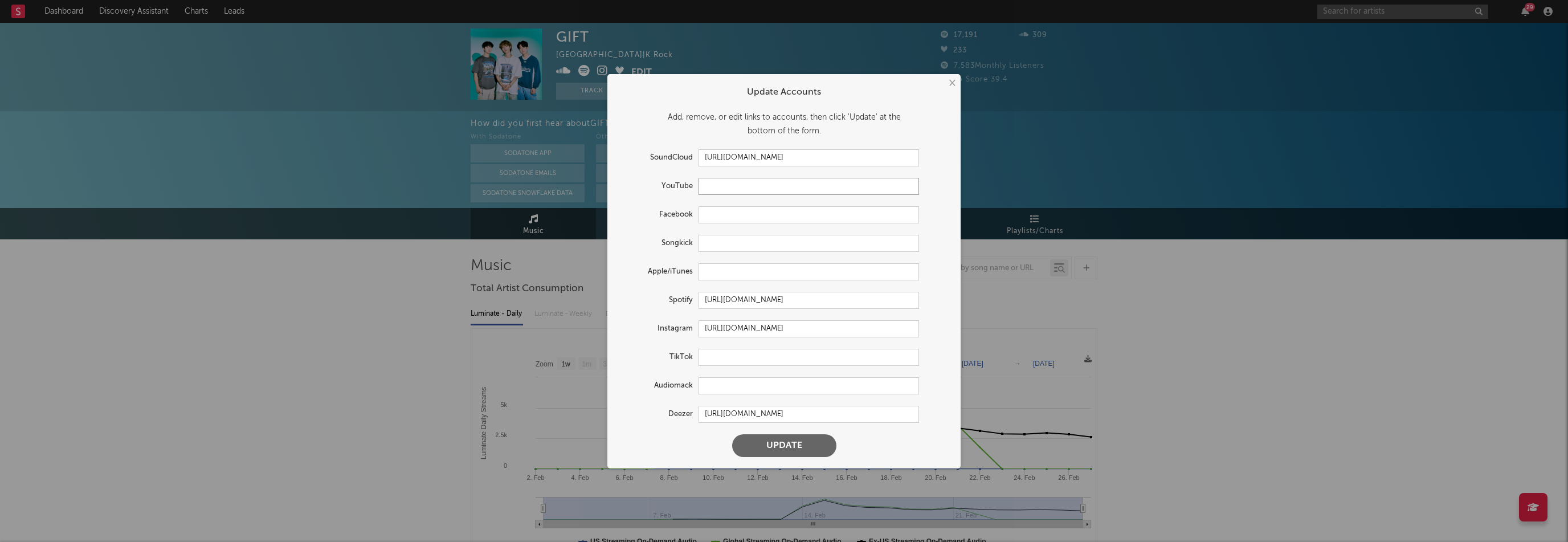
click at [724, 194] on input "text" at bounding box center [808, 186] width 221 height 17
paste input "[URL][DOMAIN_NAME]"
type input "[URL][DOMAIN_NAME]"
click at [741, 271] on input "text" at bounding box center [808, 272] width 221 height 17
paste input "[URL][DOMAIN_NAME]"
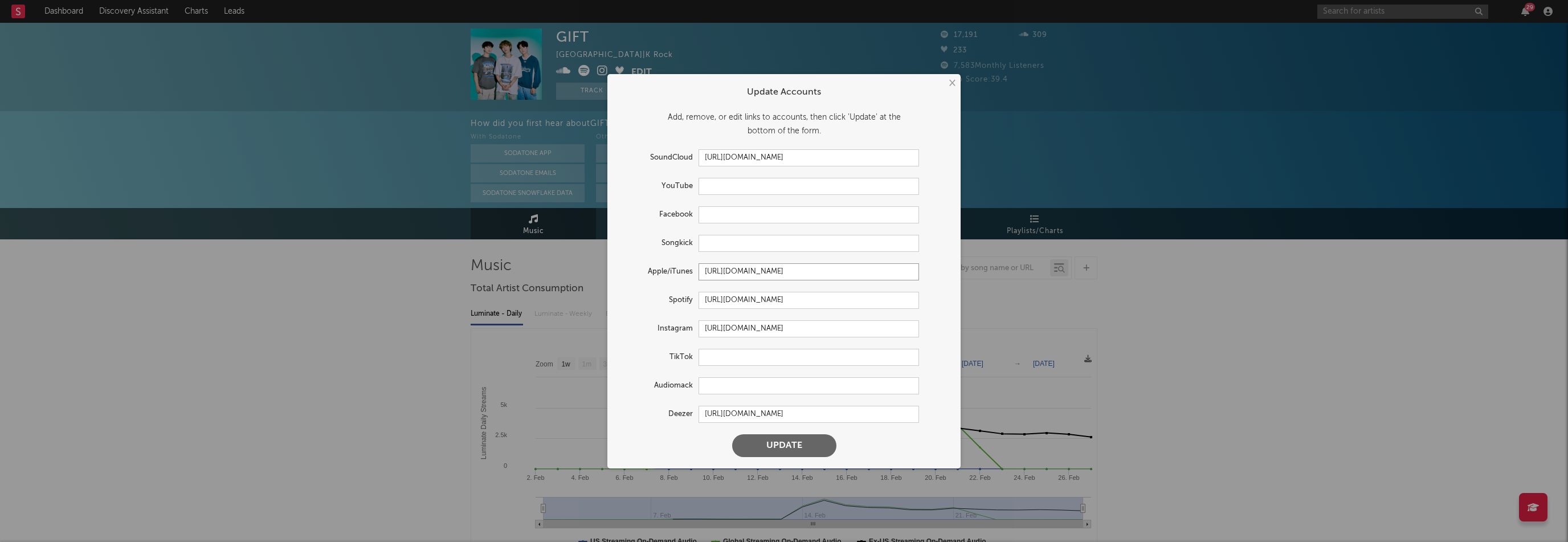
scroll to position [0, 81]
type input "[URL][DOMAIN_NAME]"
click at [808, 447] on button "Update" at bounding box center [784, 446] width 105 height 23
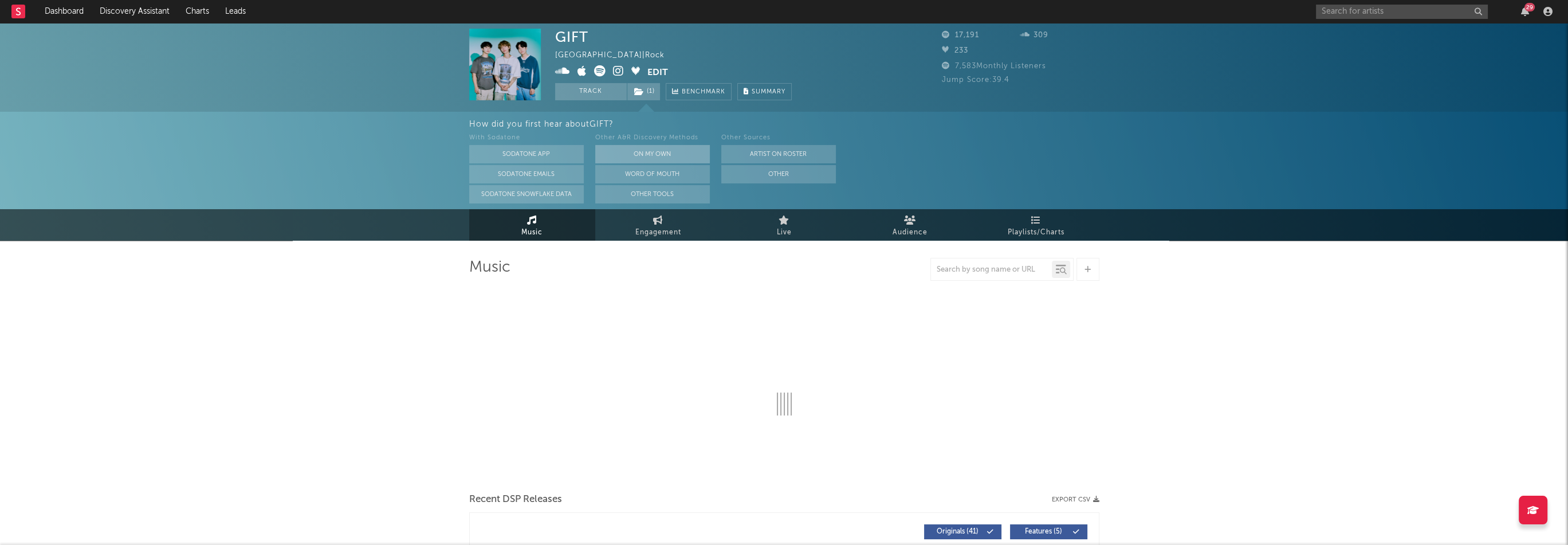
select select "1w"
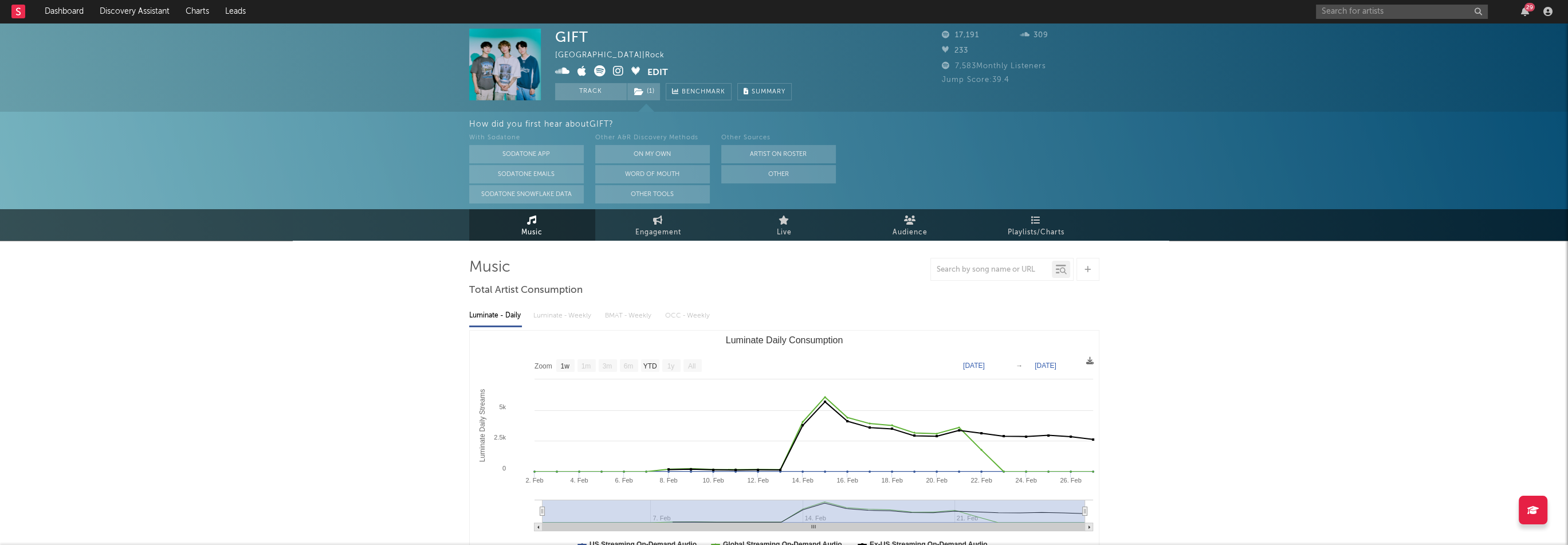
click at [615, 74] on icon at bounding box center [618, 71] width 11 height 12
click at [653, 70] on button "Edit" at bounding box center [657, 72] width 20 height 14
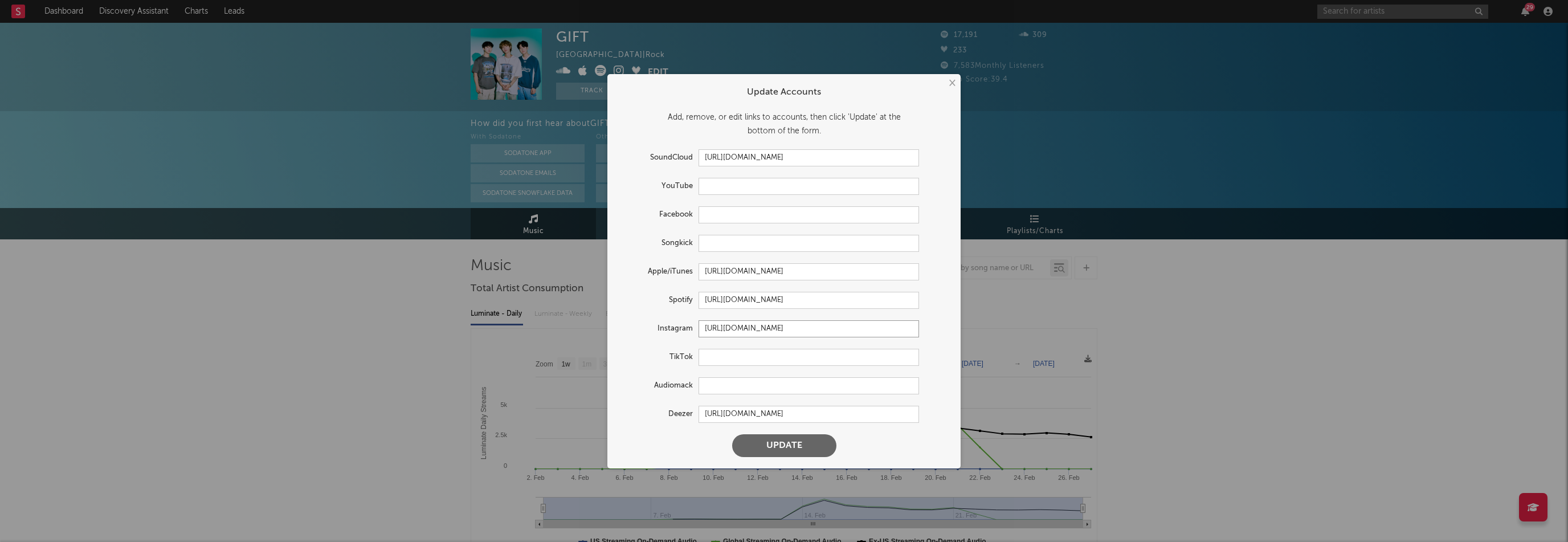
click at [761, 324] on input "[URL][DOMAIN_NAME]" at bounding box center [808, 329] width 221 height 17
paste input "band.gif"
type input "[URL][DOMAIN_NAME][DOMAIN_NAME]"
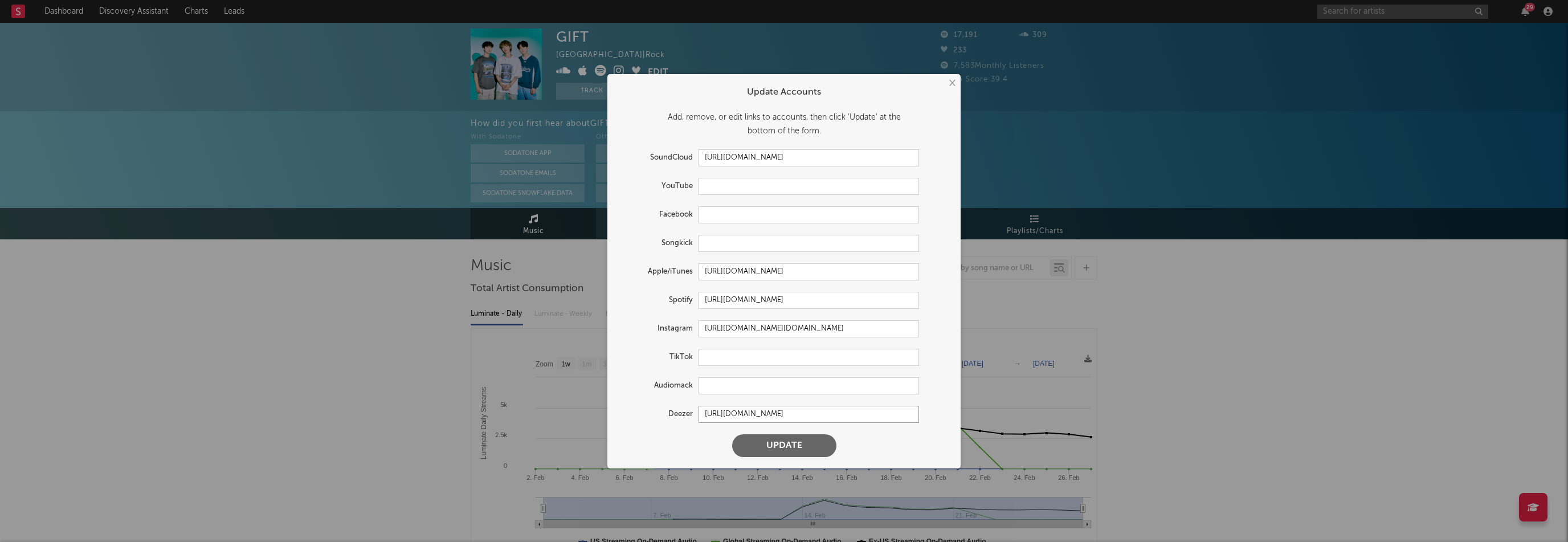
click at [852, 416] on input "[URL][DOMAIN_NAME]" at bounding box center [808, 414] width 221 height 17
click at [856, 160] on input "[URL][DOMAIN_NAME]" at bounding box center [808, 158] width 221 height 17
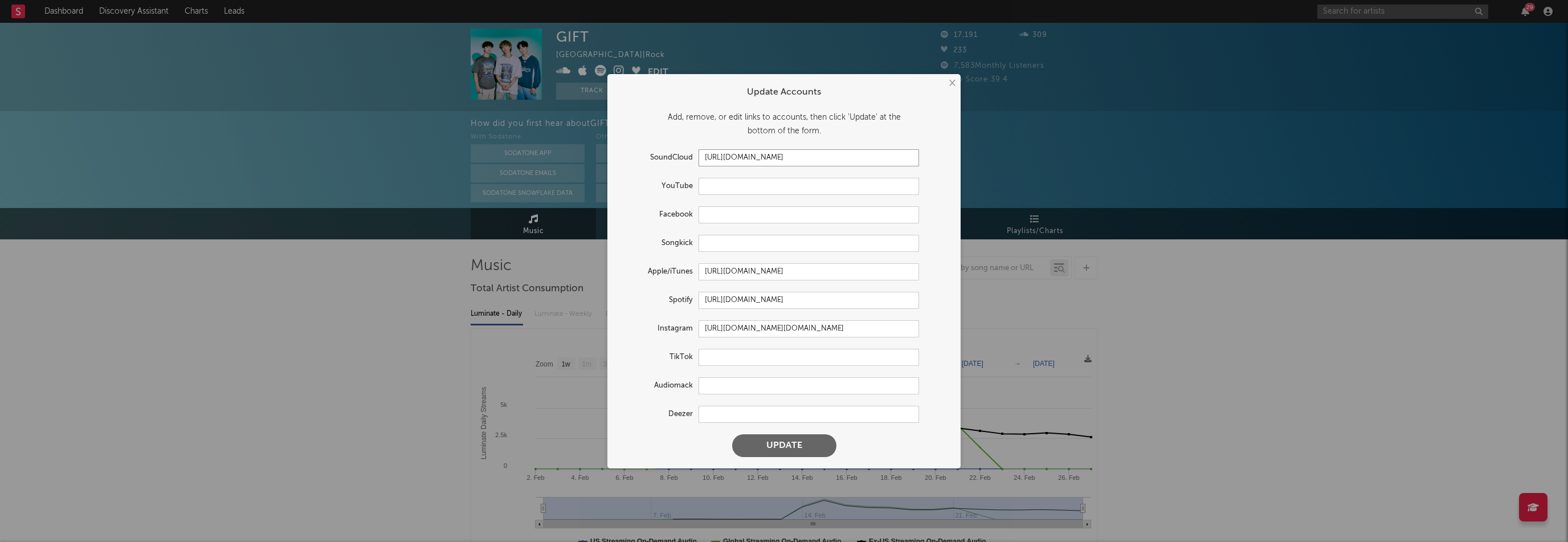
click at [856, 160] on input "[URL][DOMAIN_NAME]" at bounding box center [808, 158] width 221 height 17
click at [741, 191] on input "text" at bounding box center [808, 186] width 221 height 17
paste input "[URL][DOMAIN_NAME]"
type input "[URL][DOMAIN_NAME]"
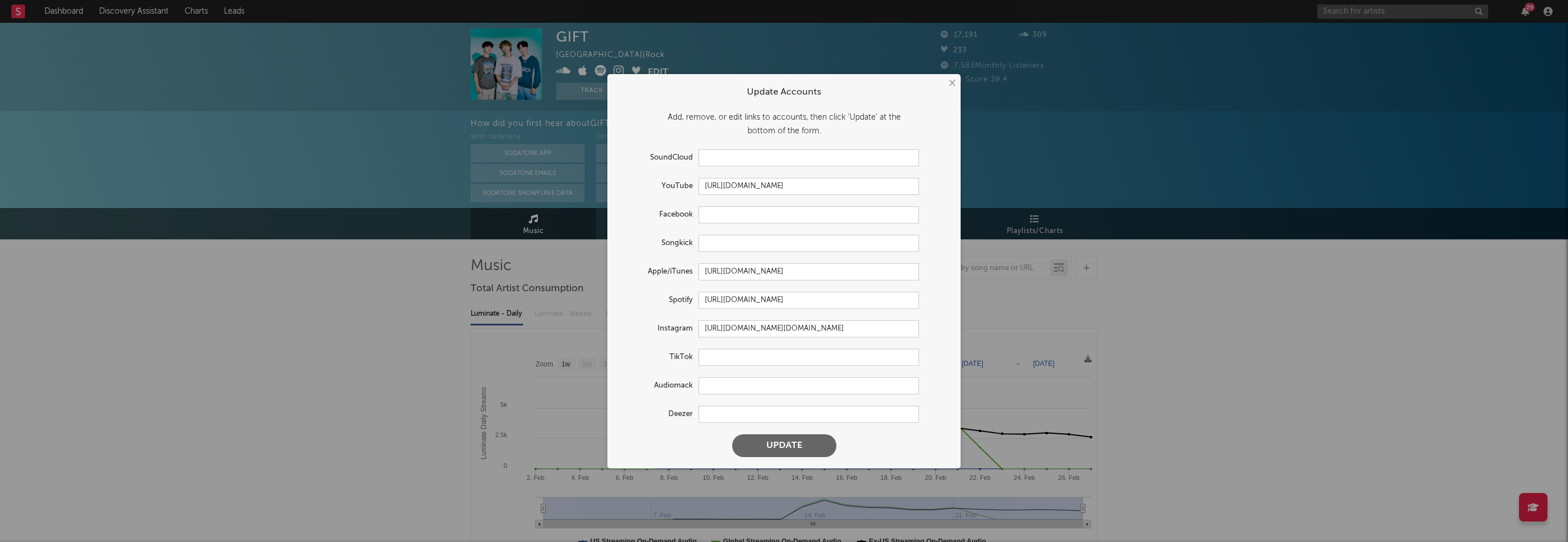
click at [802, 441] on button "Update" at bounding box center [784, 446] width 105 height 23
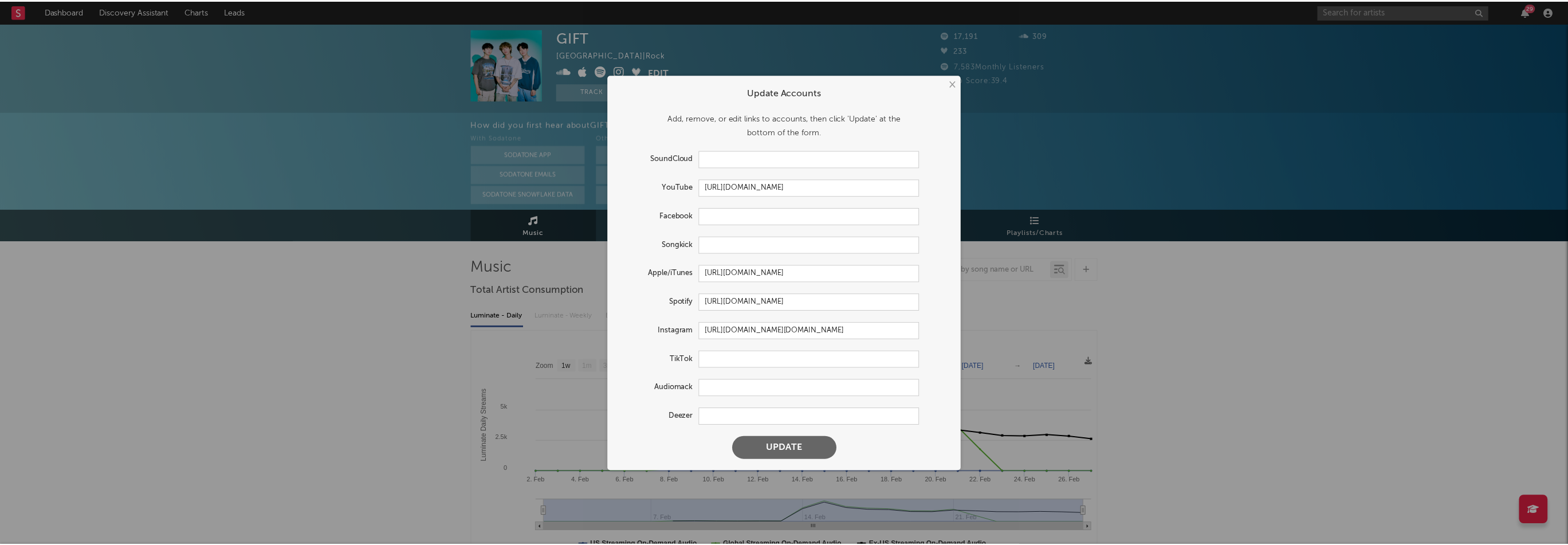
scroll to position [0, 0]
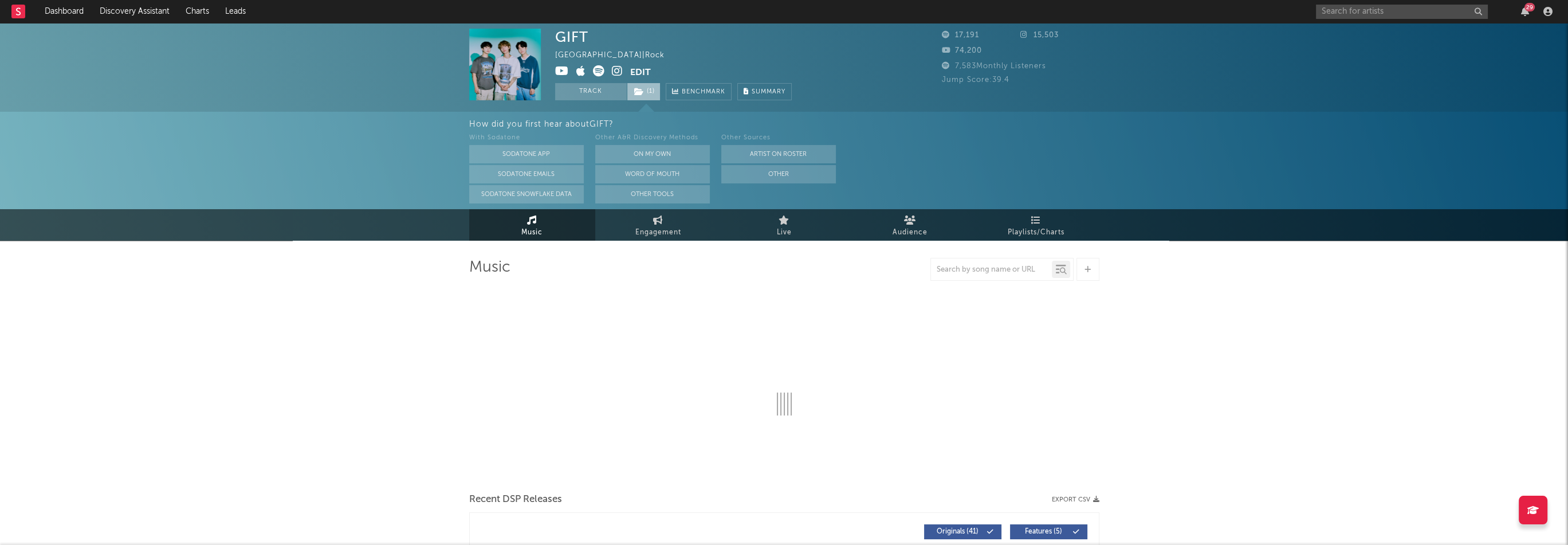
select select "1w"
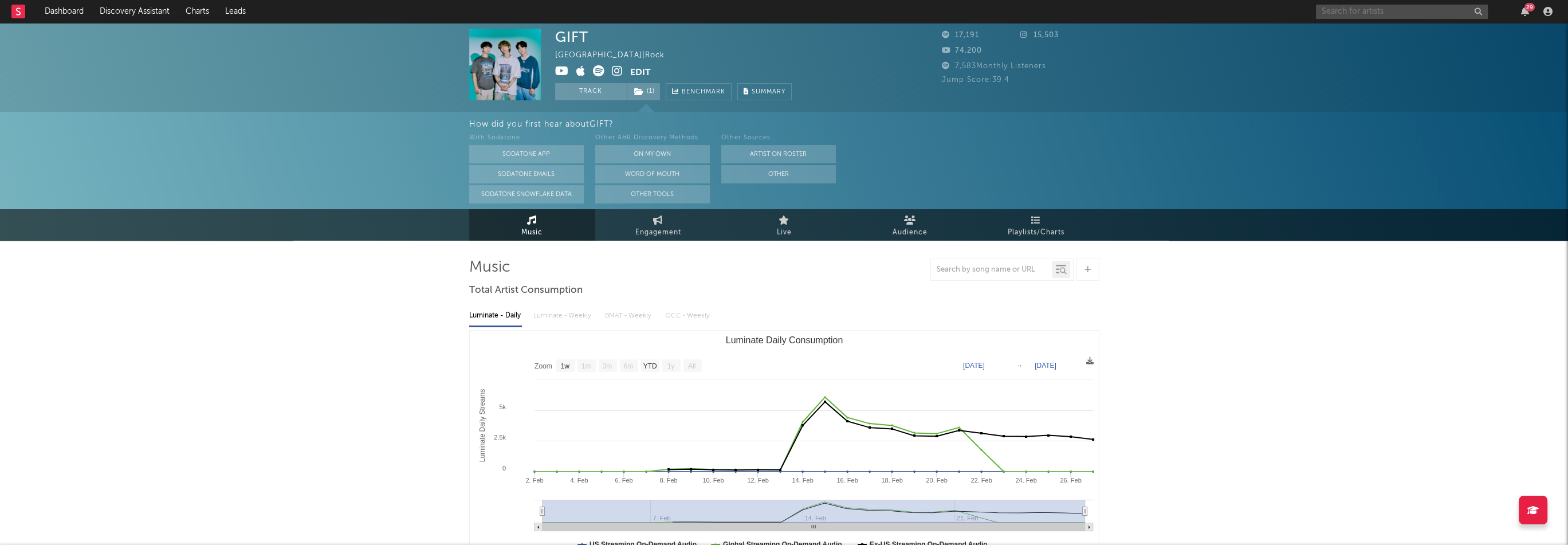
click at [1348, 9] on input "text" at bounding box center [1402, 12] width 172 height 14
paste input "[URL][DOMAIN_NAME]"
type input "[URL][DOMAIN_NAME]"
click at [1378, 34] on div "rour" at bounding box center [1419, 38] width 126 height 14
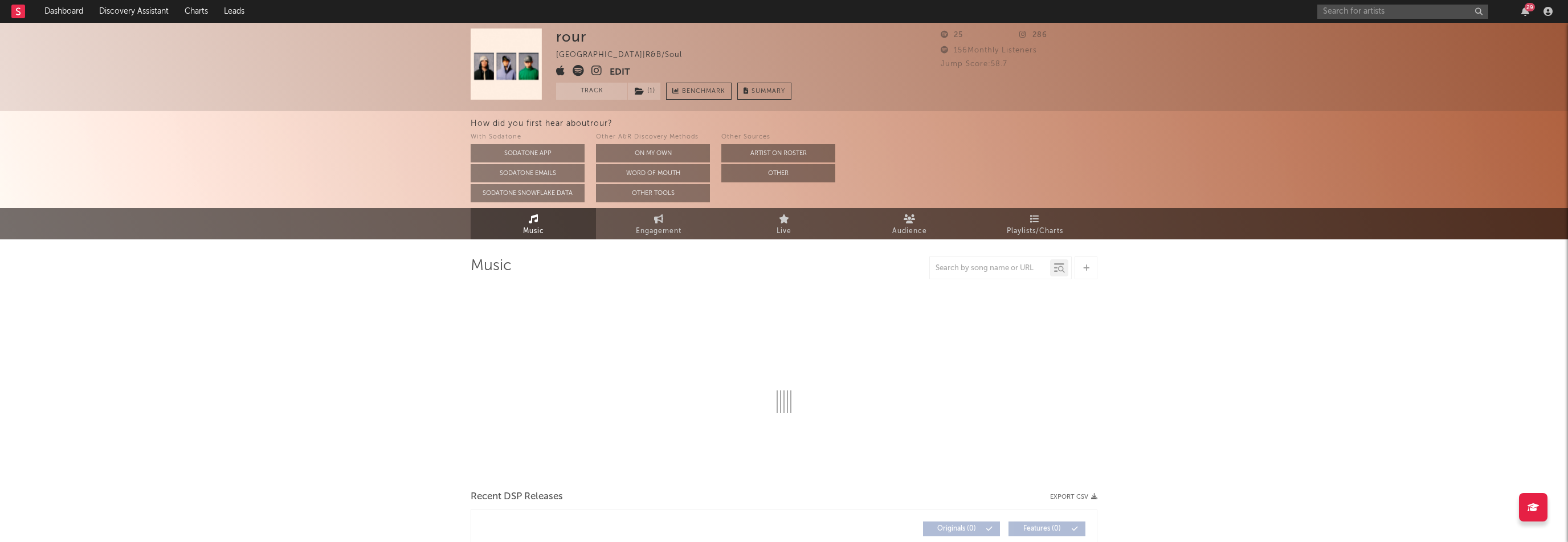
select select "1w"
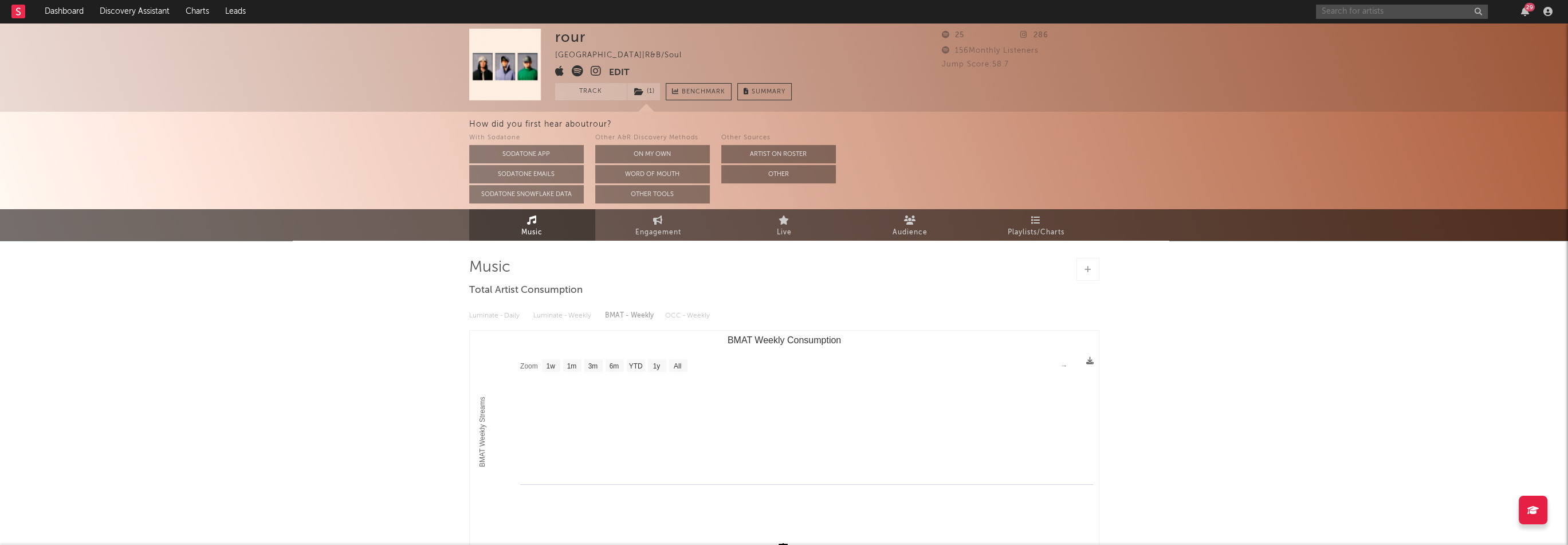
click at [1395, 14] on input "text" at bounding box center [1402, 12] width 172 height 14
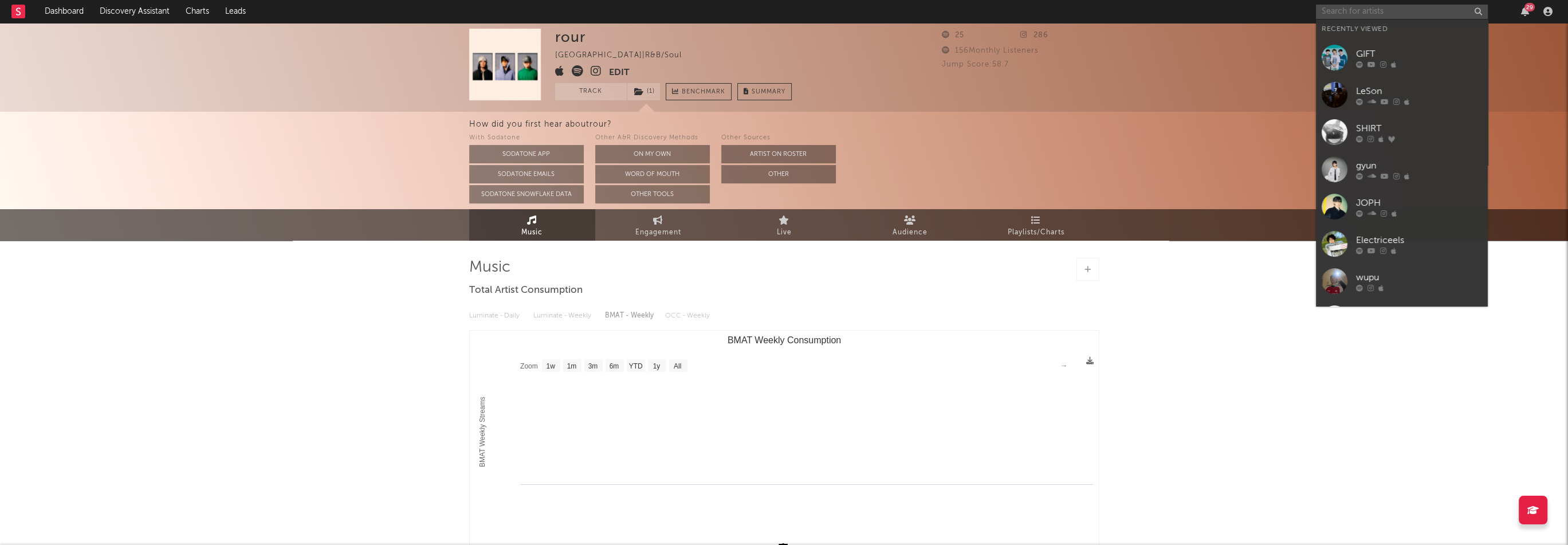
paste input "[URL][DOMAIN_NAME]"
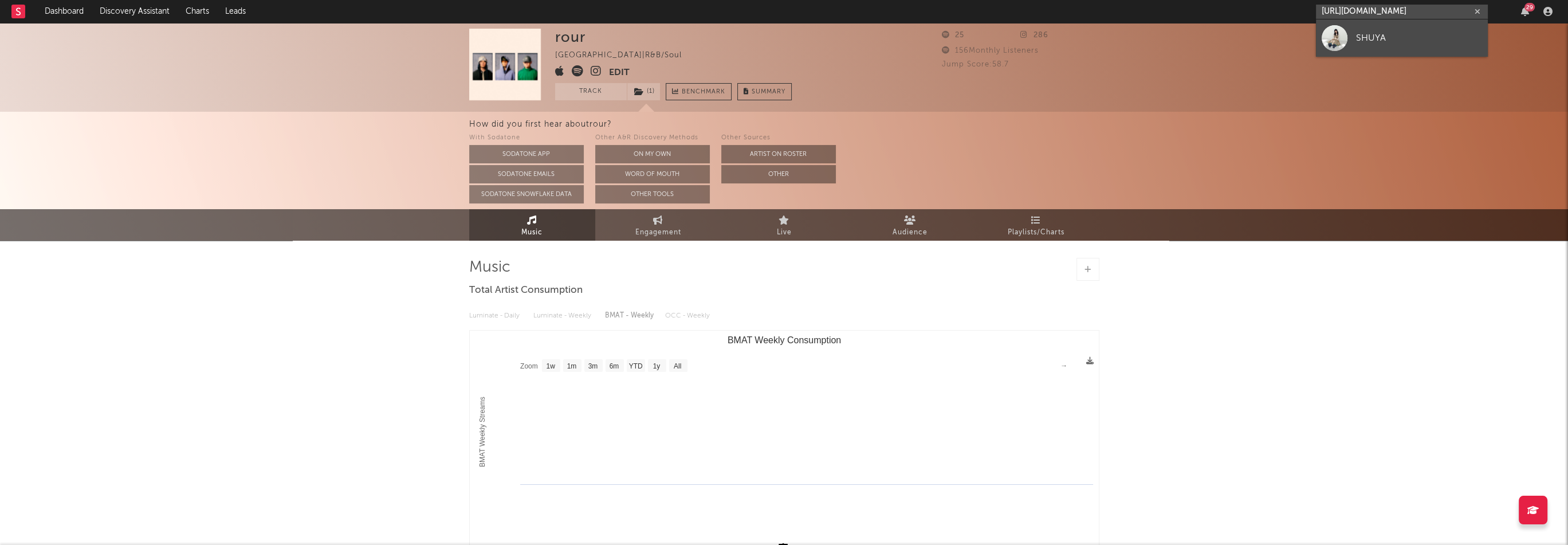
type input "[URL][DOMAIN_NAME]"
click at [1370, 36] on div "SHUYA" at bounding box center [1419, 38] width 126 height 14
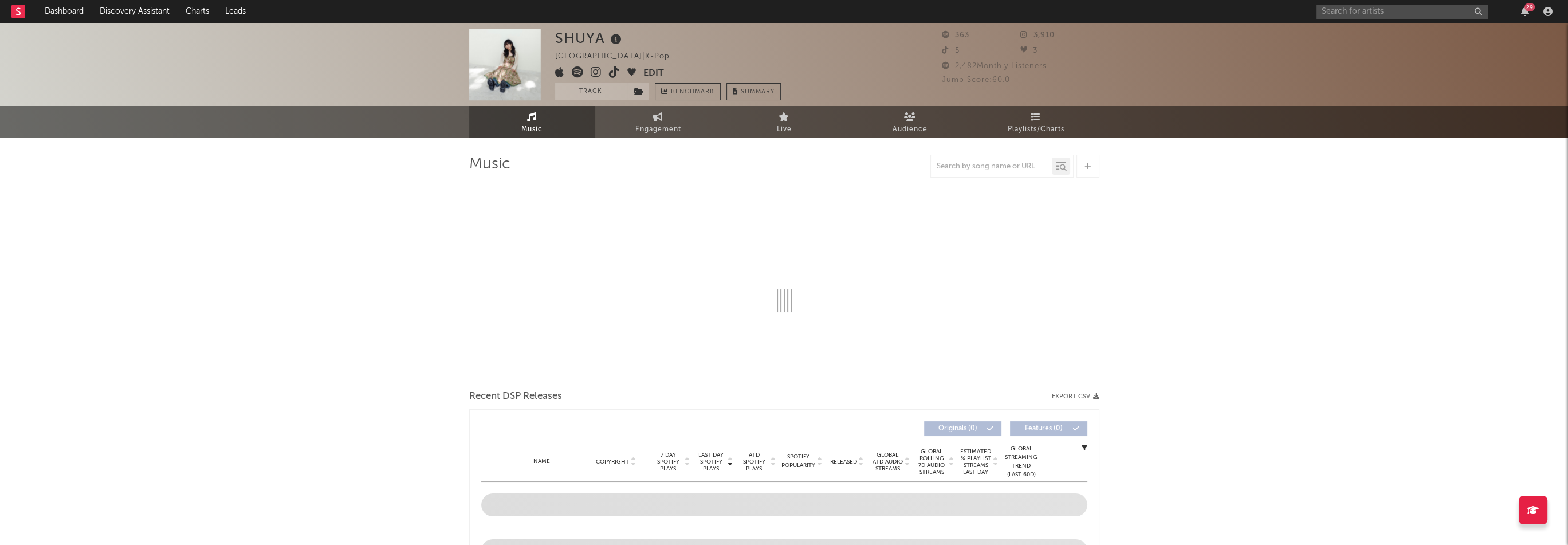
select select "6m"
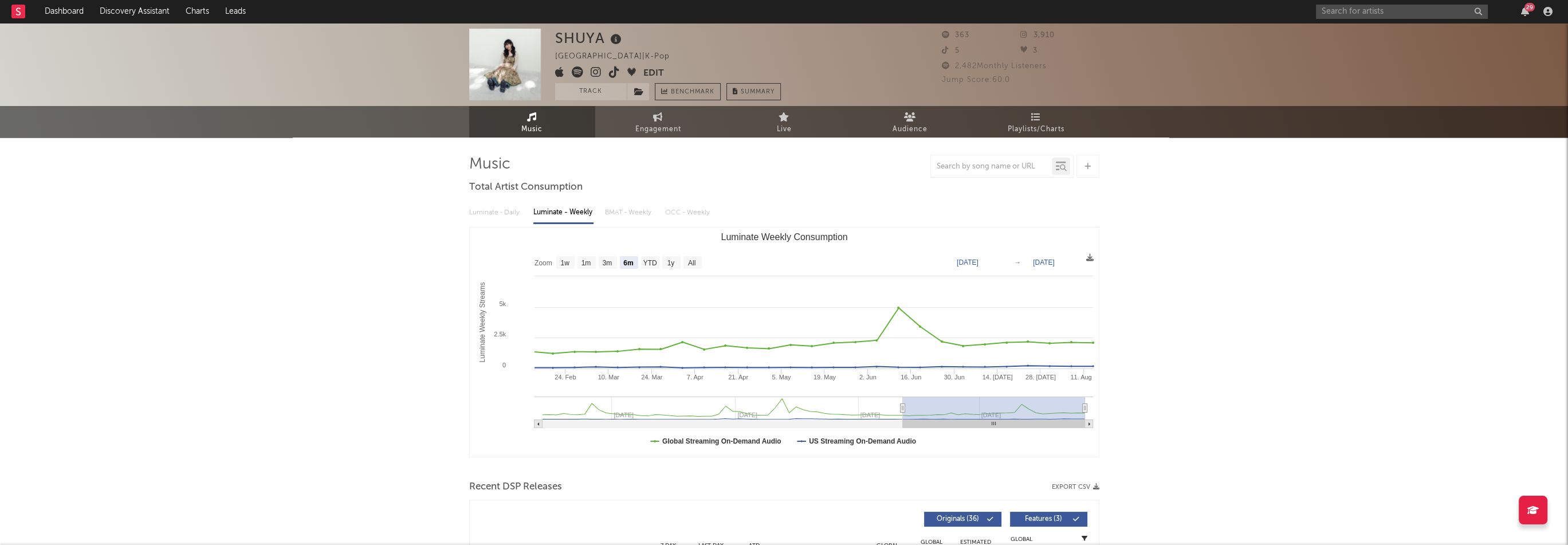
click at [1528, 9] on div "29" at bounding box center [1529, 7] width 10 height 9
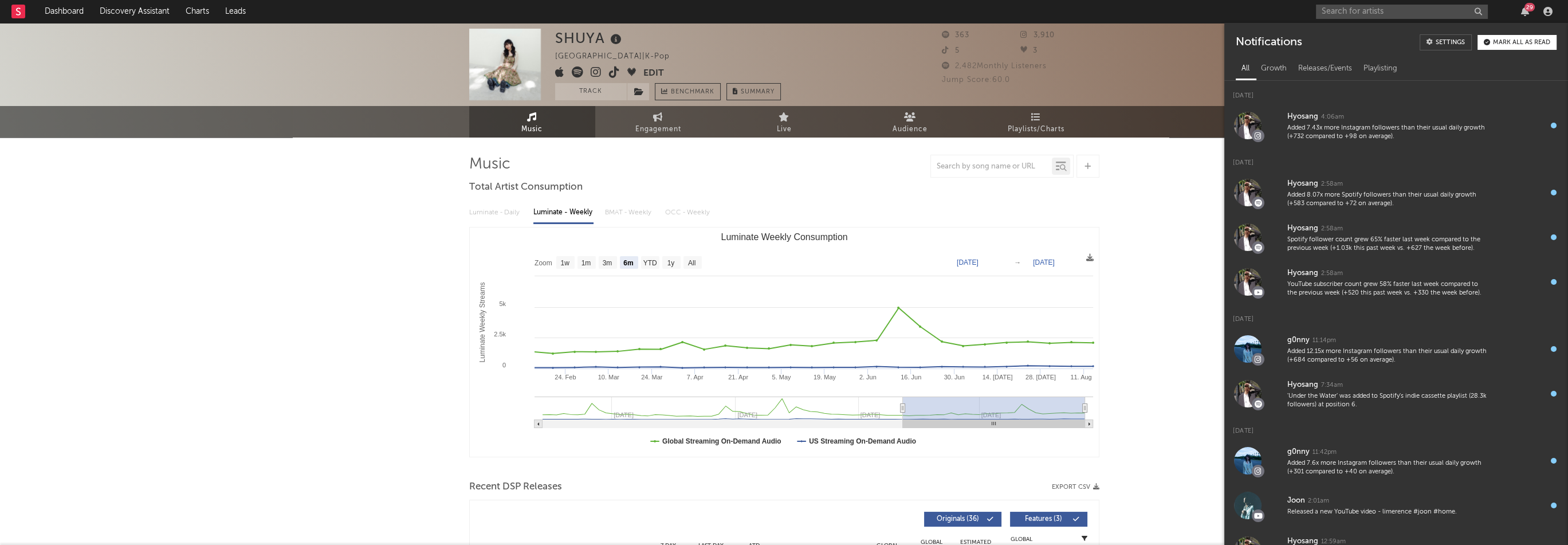
click at [1528, 9] on div "29" at bounding box center [1529, 7] width 10 height 9
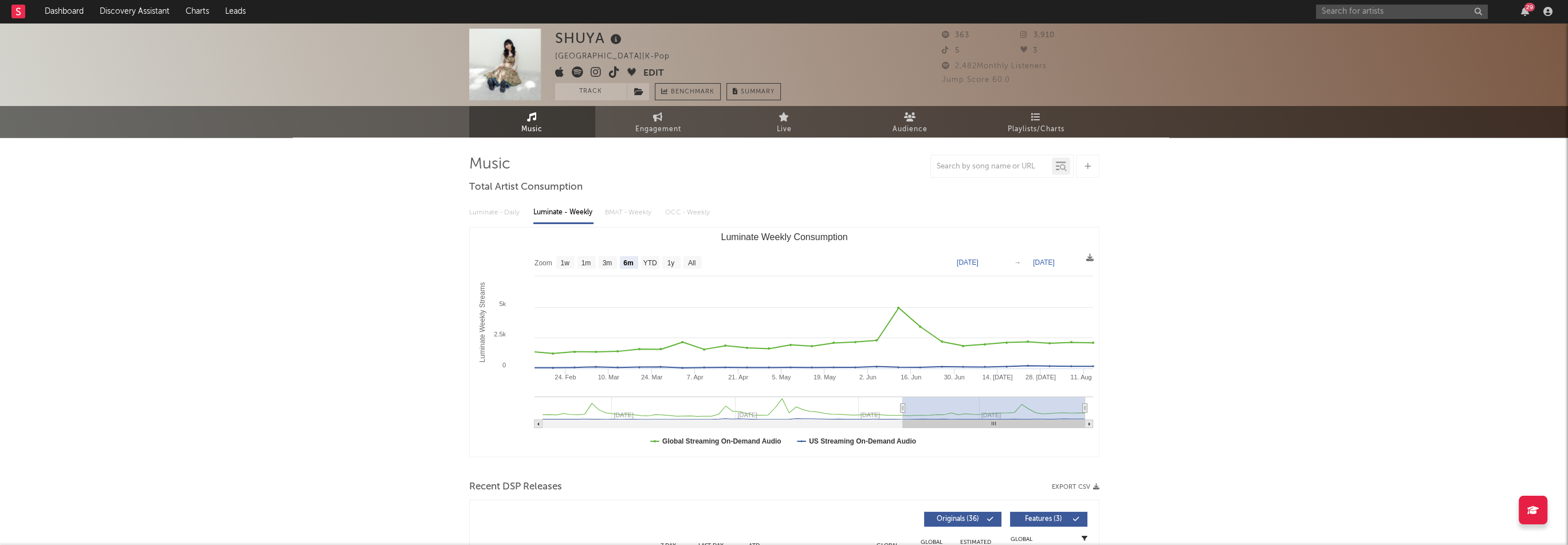
click at [593, 73] on icon at bounding box center [596, 72] width 11 height 12
click at [644, 78] on button "Edit" at bounding box center [653, 73] width 20 height 14
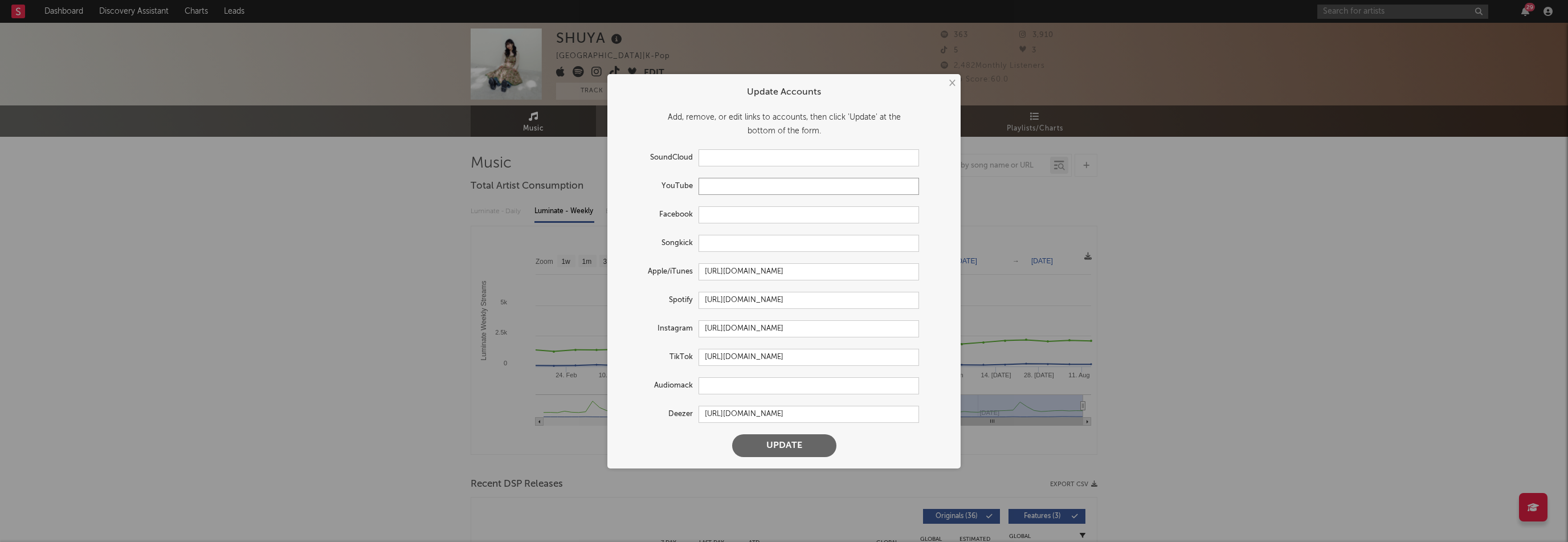
click at [731, 191] on input "text" at bounding box center [808, 186] width 221 height 17
paste input "[URL][DOMAIN_NAME]"
type input "[URL][DOMAIN_NAME]"
click at [802, 445] on button "Update" at bounding box center [784, 446] width 105 height 23
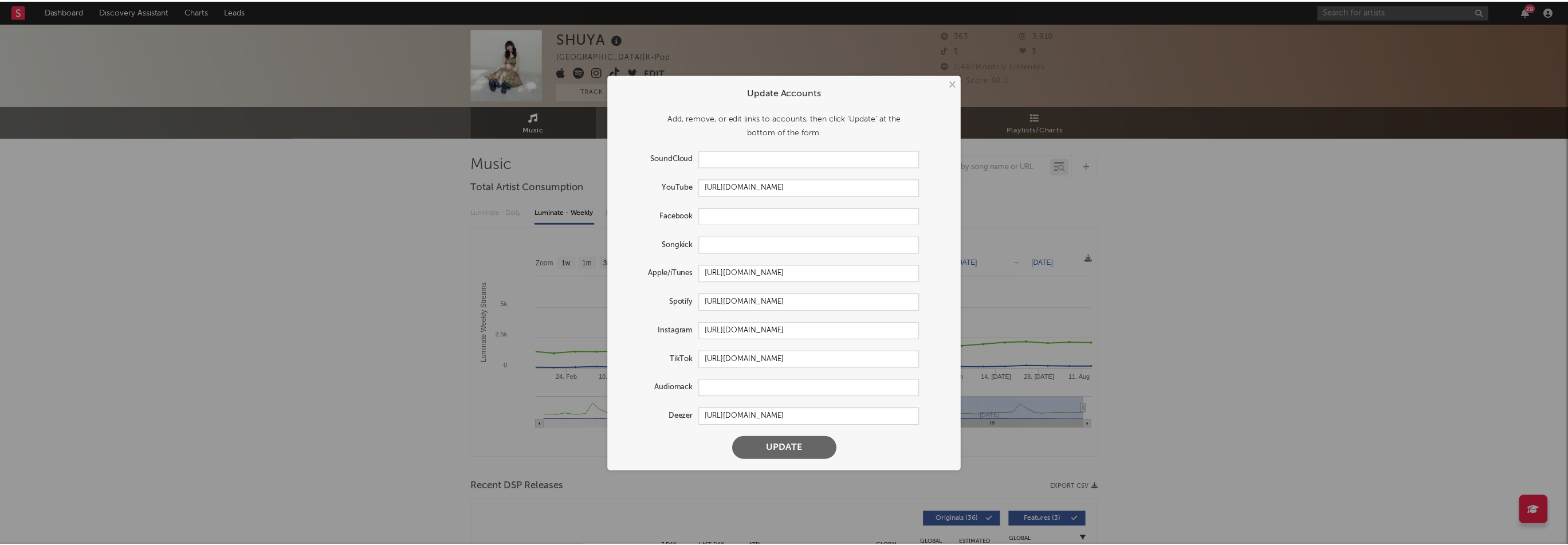
scroll to position [0, 0]
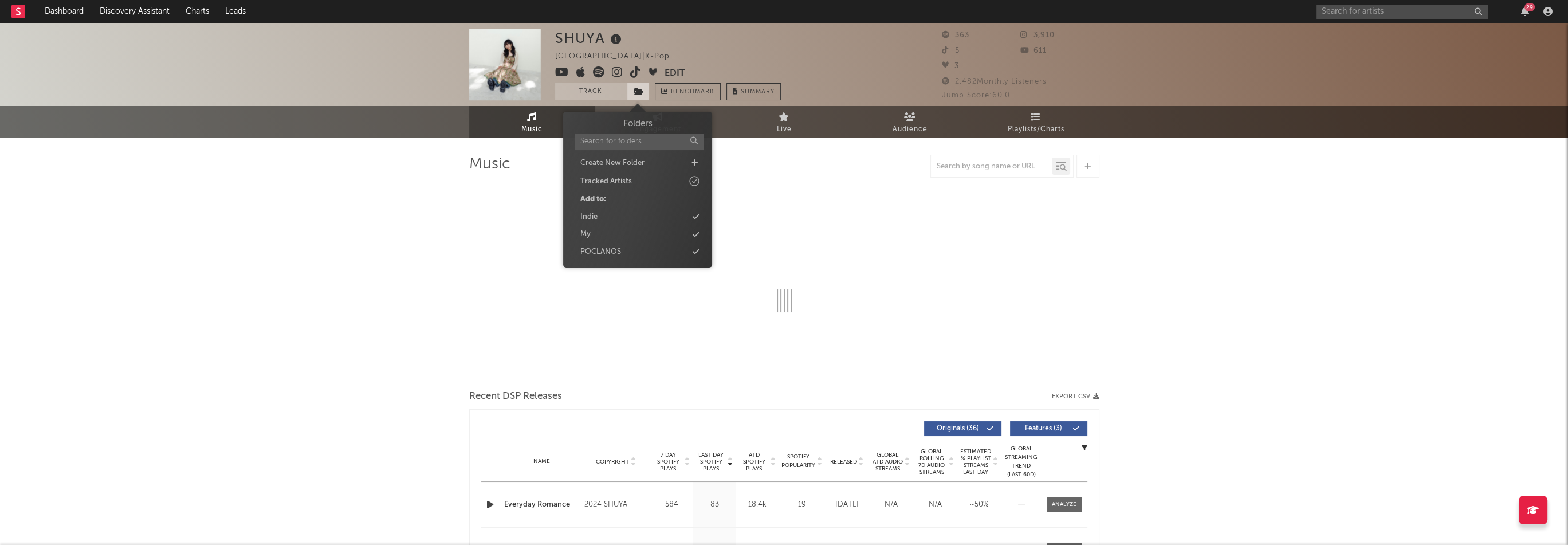
click at [634, 91] on icon at bounding box center [639, 92] width 10 height 8
select select "6m"
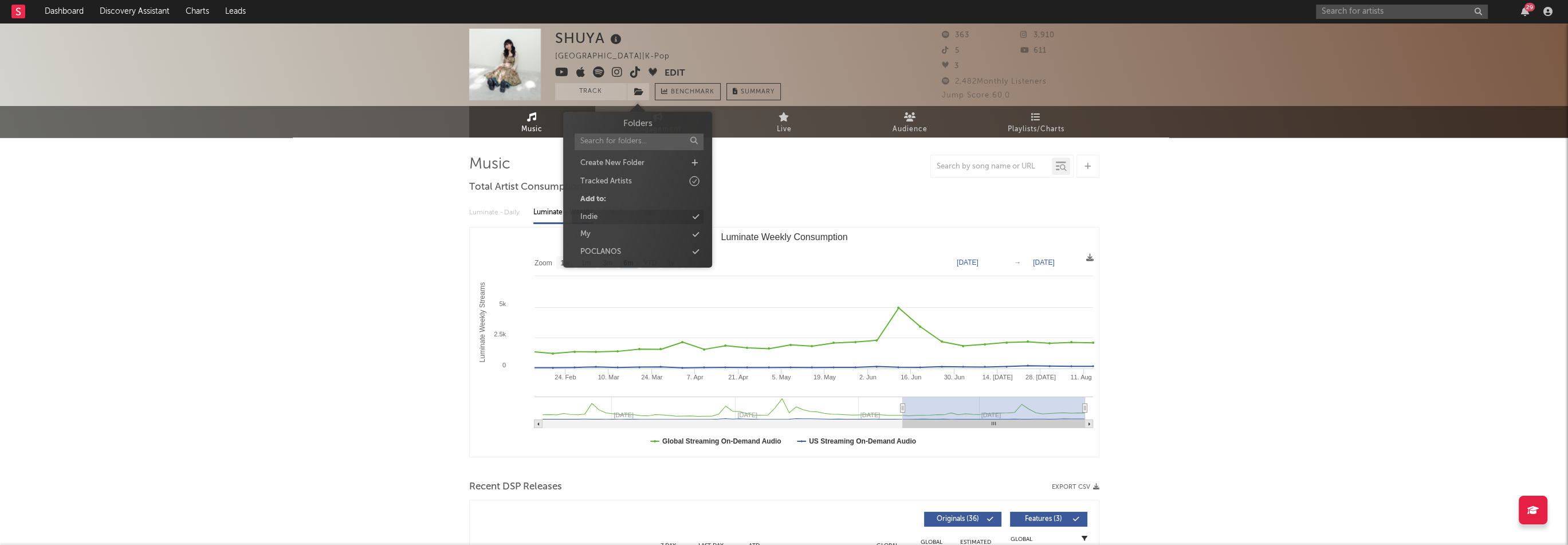
click at [627, 217] on div "Indie" at bounding box center [638, 217] width 132 height 15
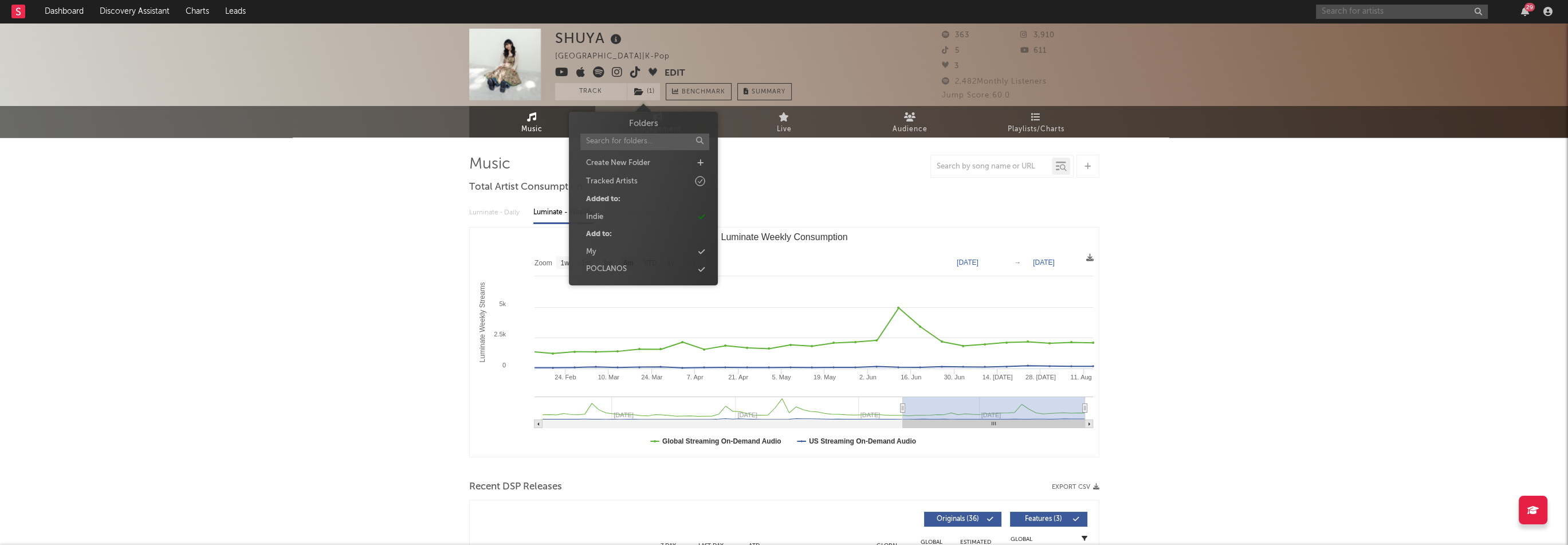
click at [1366, 5] on input "text" at bounding box center [1402, 12] width 172 height 14
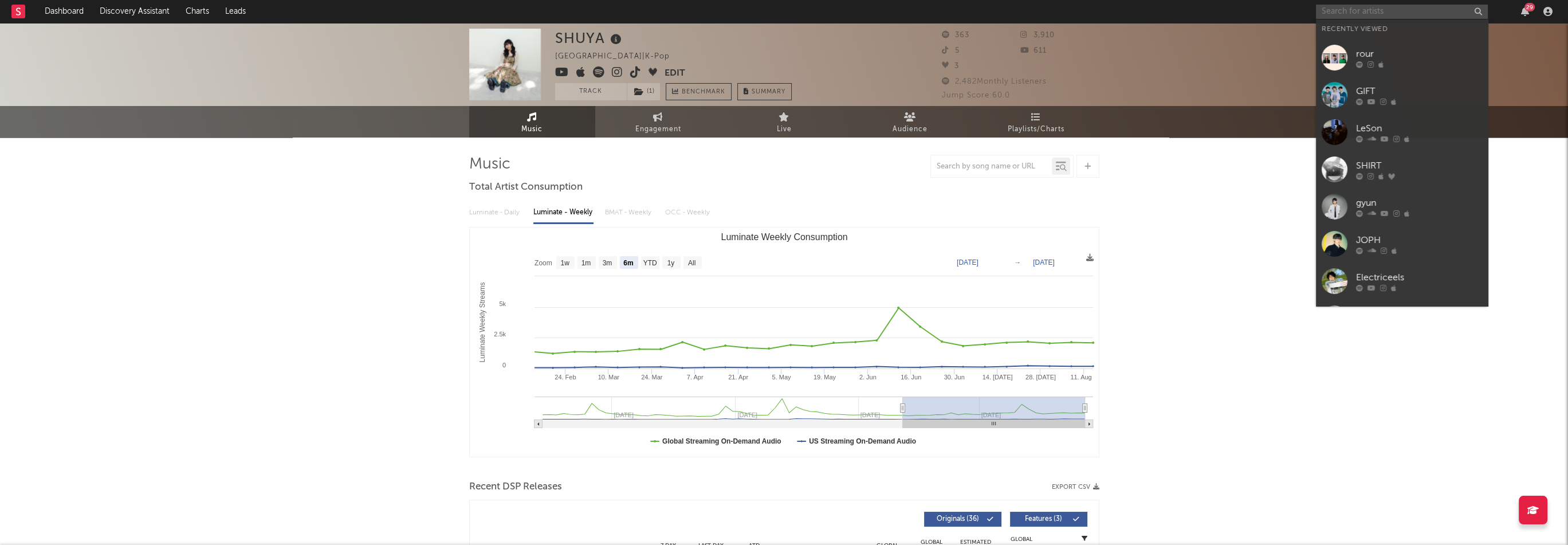
paste input "[URL][DOMAIN_NAME]"
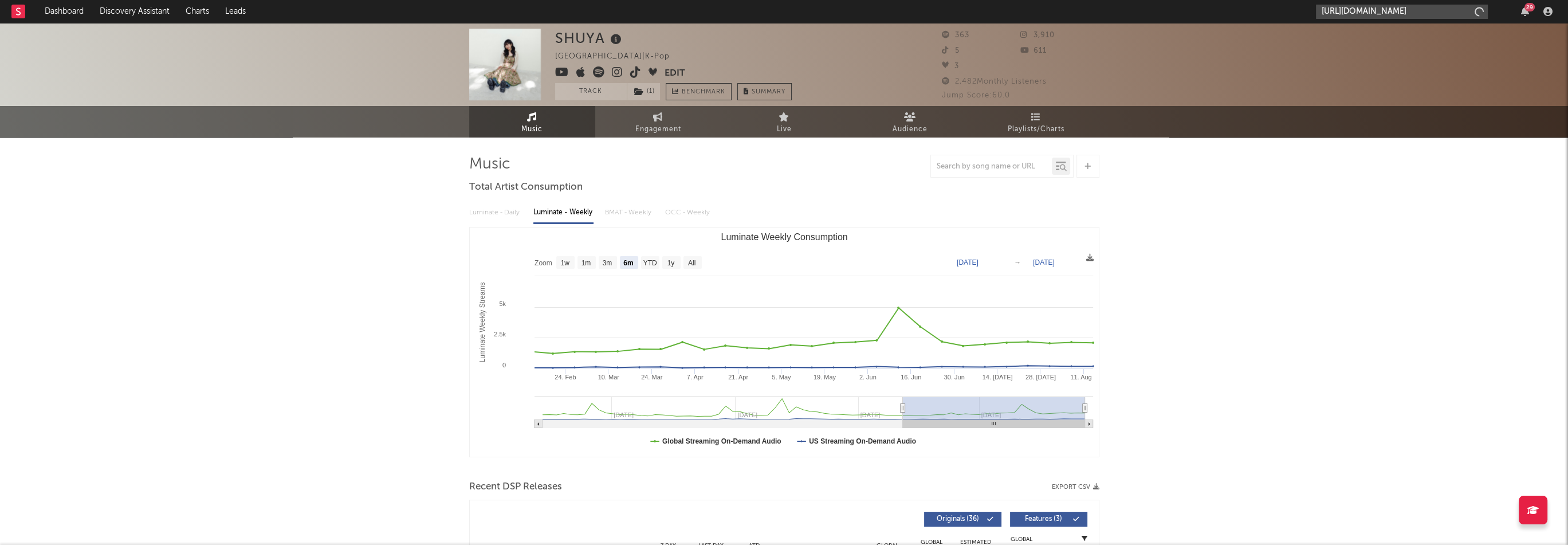
scroll to position [0, 68]
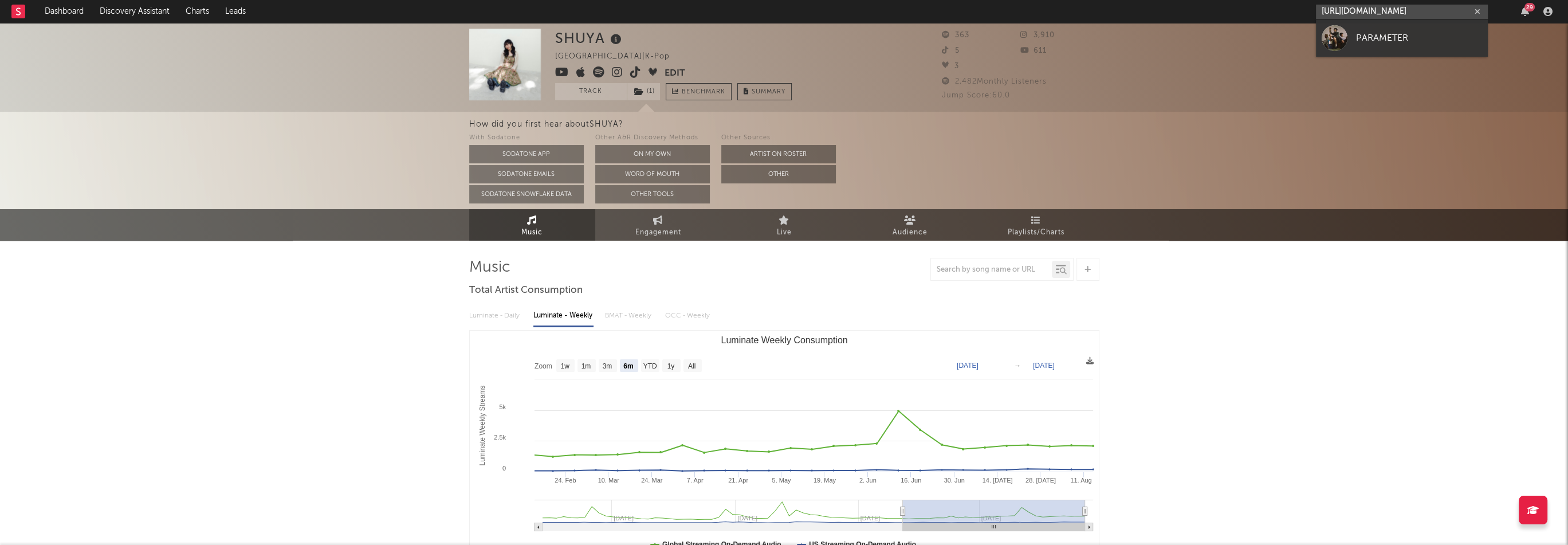
type input "[URL][DOMAIN_NAME]"
click at [1375, 35] on div "PARAMETER" at bounding box center [1419, 38] width 126 height 14
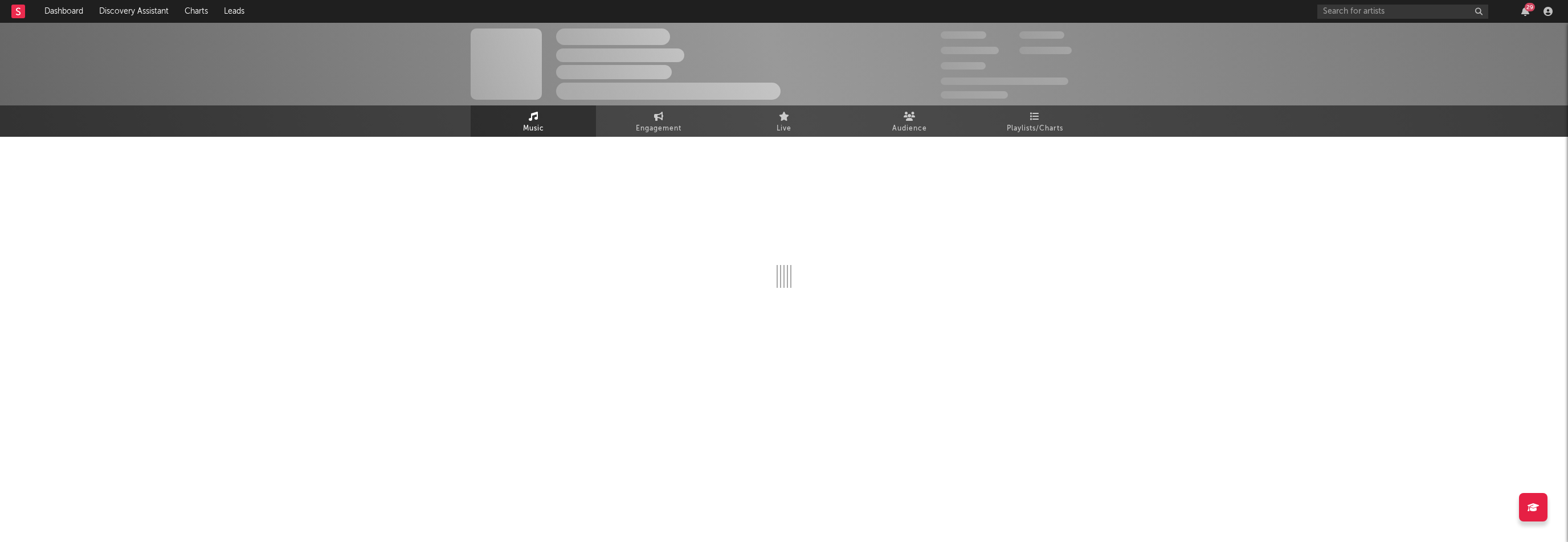
click at [1527, 15] on icon "button" at bounding box center [1525, 11] width 8 height 9
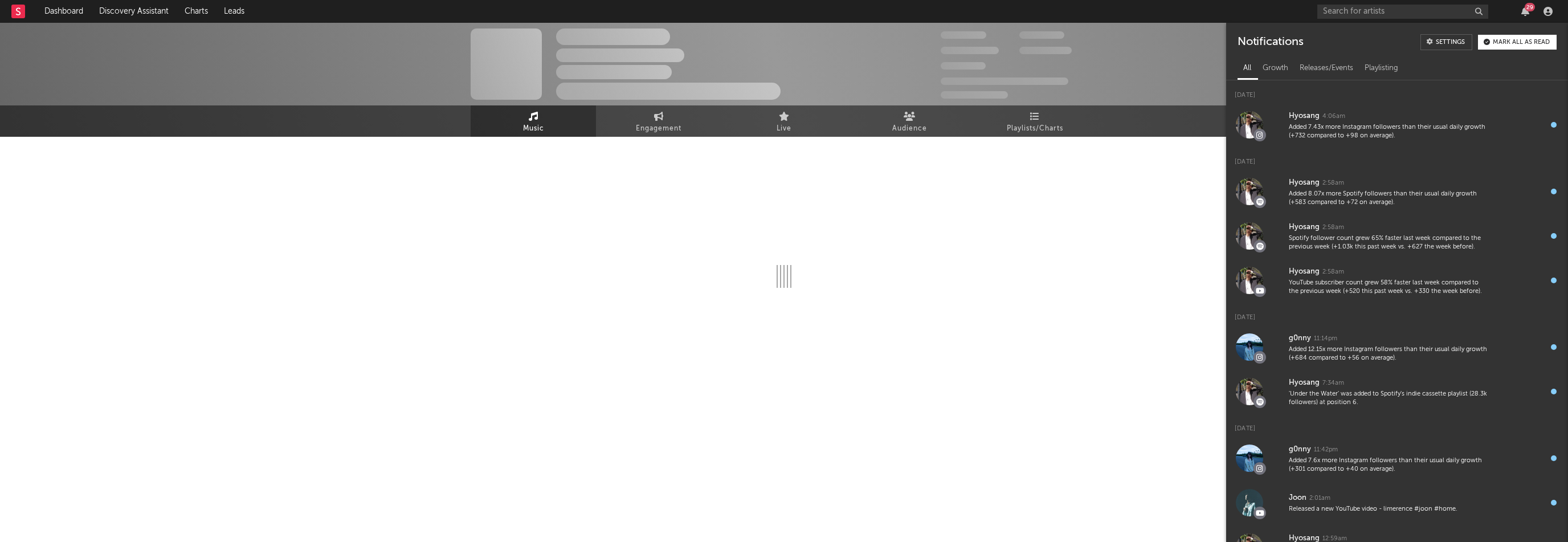
click at [1527, 15] on icon "button" at bounding box center [1525, 11] width 8 height 9
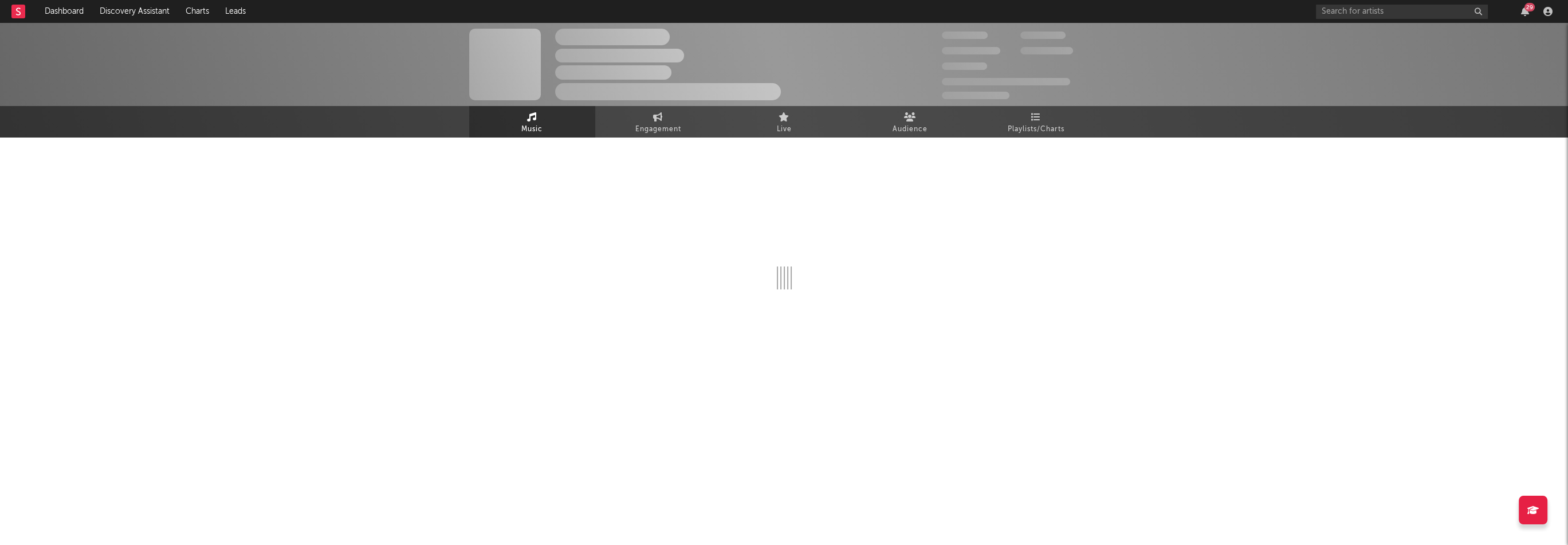
select select "1w"
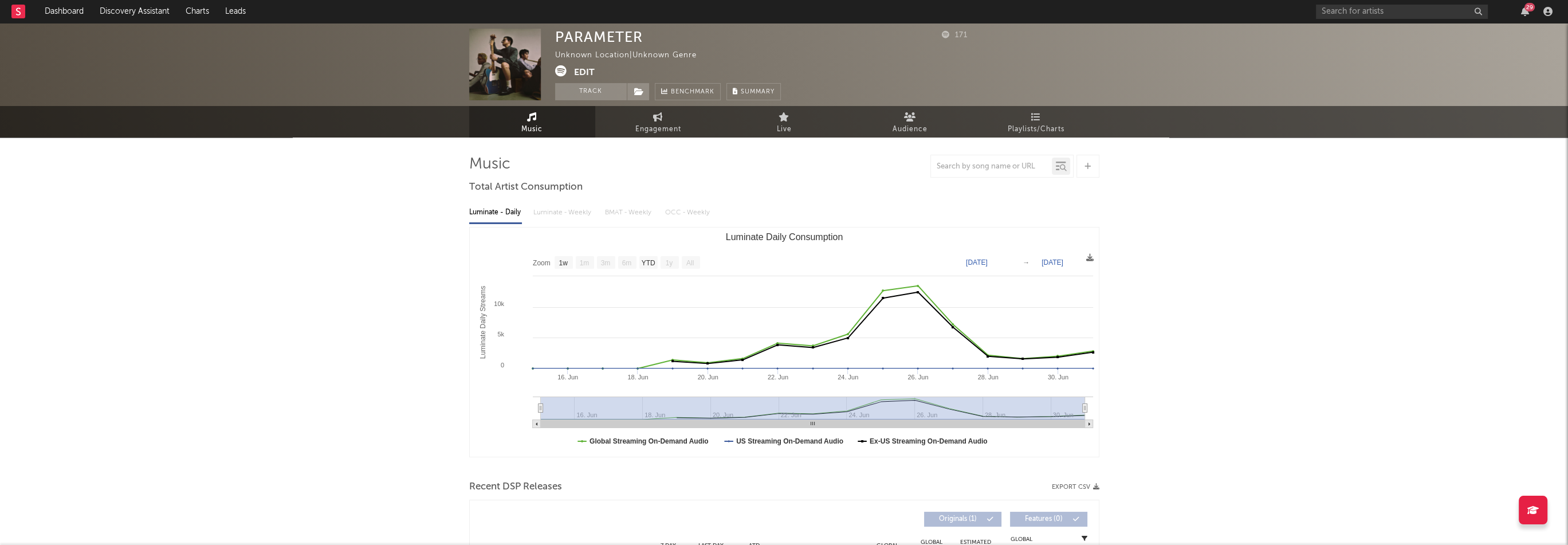
click at [622, 40] on div "PARAMETER" at bounding box center [599, 37] width 87 height 16
copy div "PARAMETER"
click at [582, 73] on button "Edit" at bounding box center [584, 72] width 20 height 14
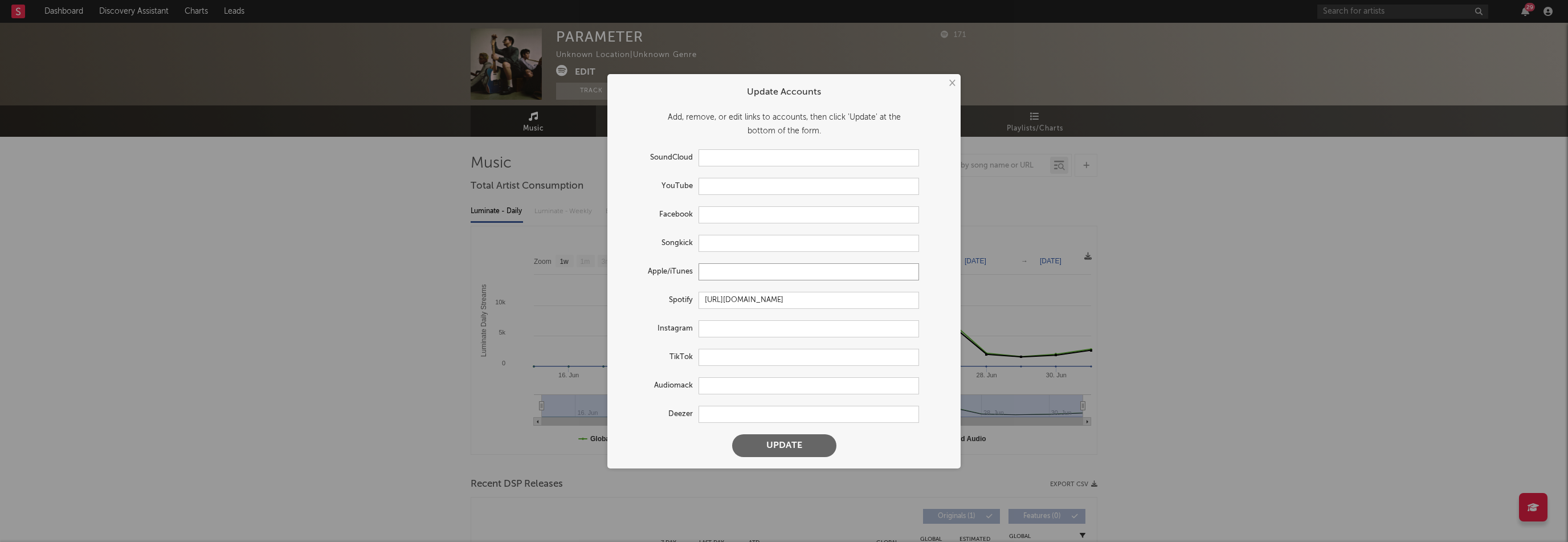
click at [731, 273] on input "text" at bounding box center [808, 272] width 221 height 17
paste input "[URL][DOMAIN_NAME]"
type input "[URL][DOMAIN_NAME]"
click at [803, 445] on button "Update" at bounding box center [784, 446] width 105 height 23
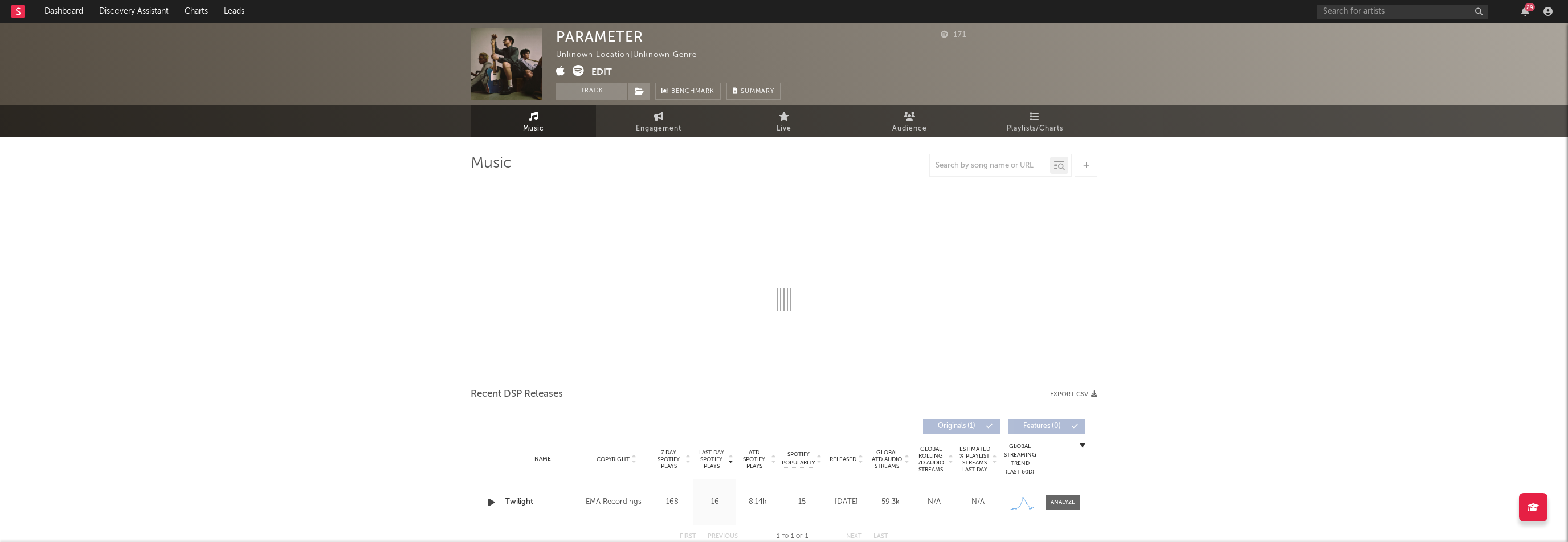
select select "1w"
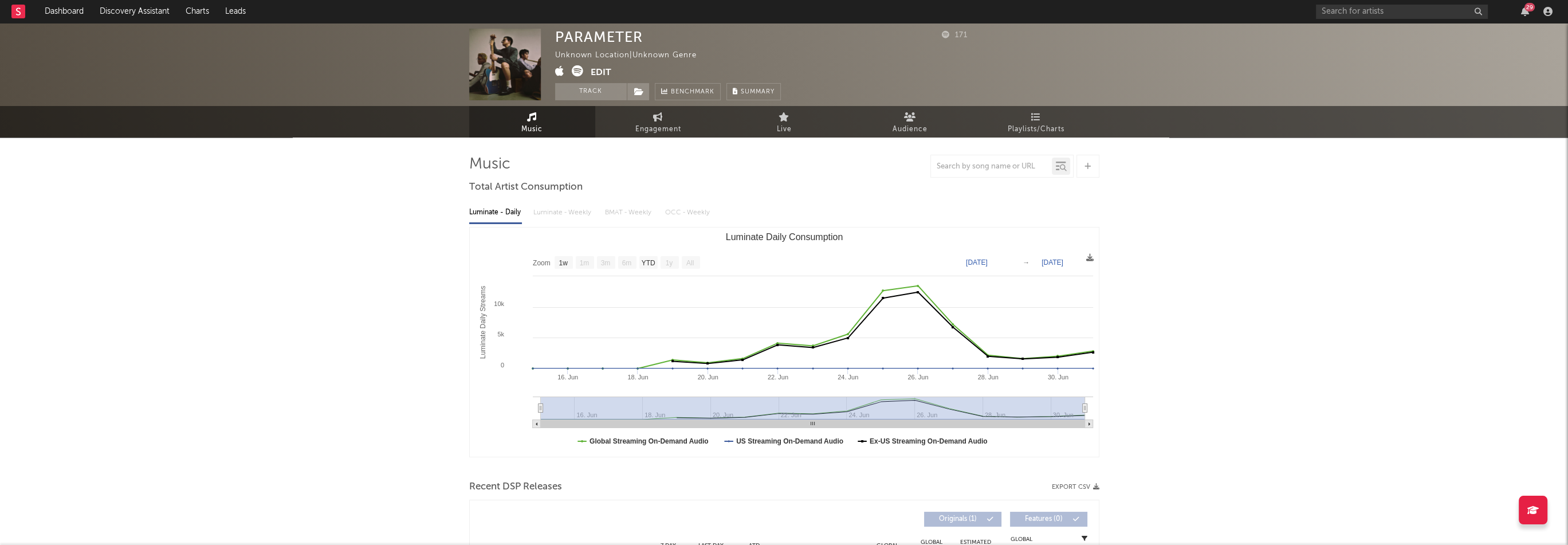
click at [633, 38] on div "PARAMETER" at bounding box center [599, 37] width 87 height 16
copy div "PARAMETER"
click at [605, 70] on button "Edit" at bounding box center [601, 72] width 20 height 14
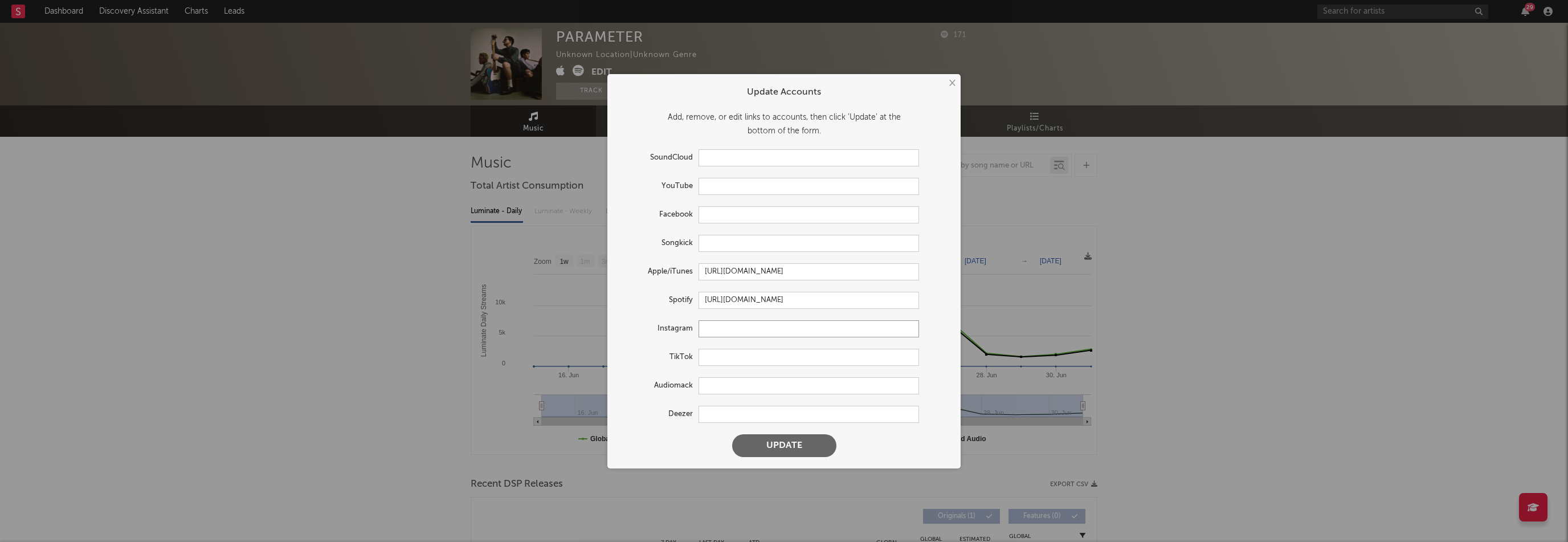
click at [743, 327] on input "text" at bounding box center [808, 329] width 221 height 17
paste input "[URL][DOMAIN_NAME]"
type input "[URL][DOMAIN_NAME]"
click at [736, 193] on input "text" at bounding box center [808, 186] width 221 height 17
paste input "[URL][DOMAIN_NAME]"
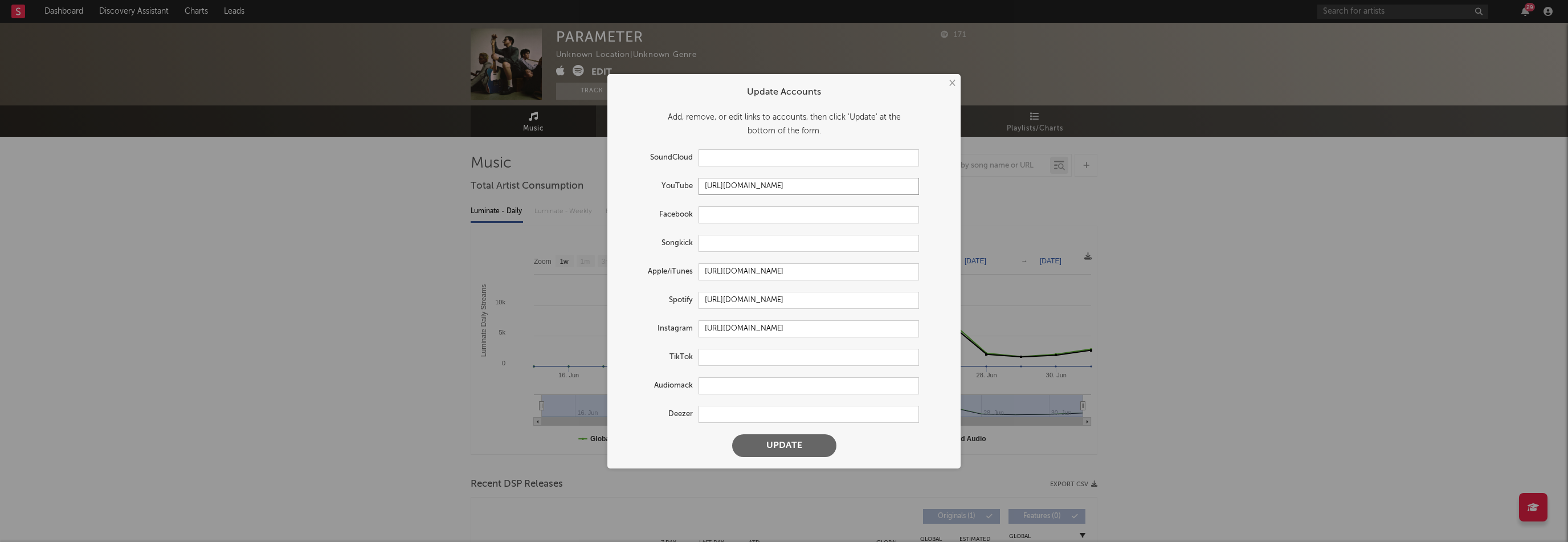
type input "[URL][DOMAIN_NAME]"
click at [802, 449] on button "Update" at bounding box center [784, 446] width 105 height 23
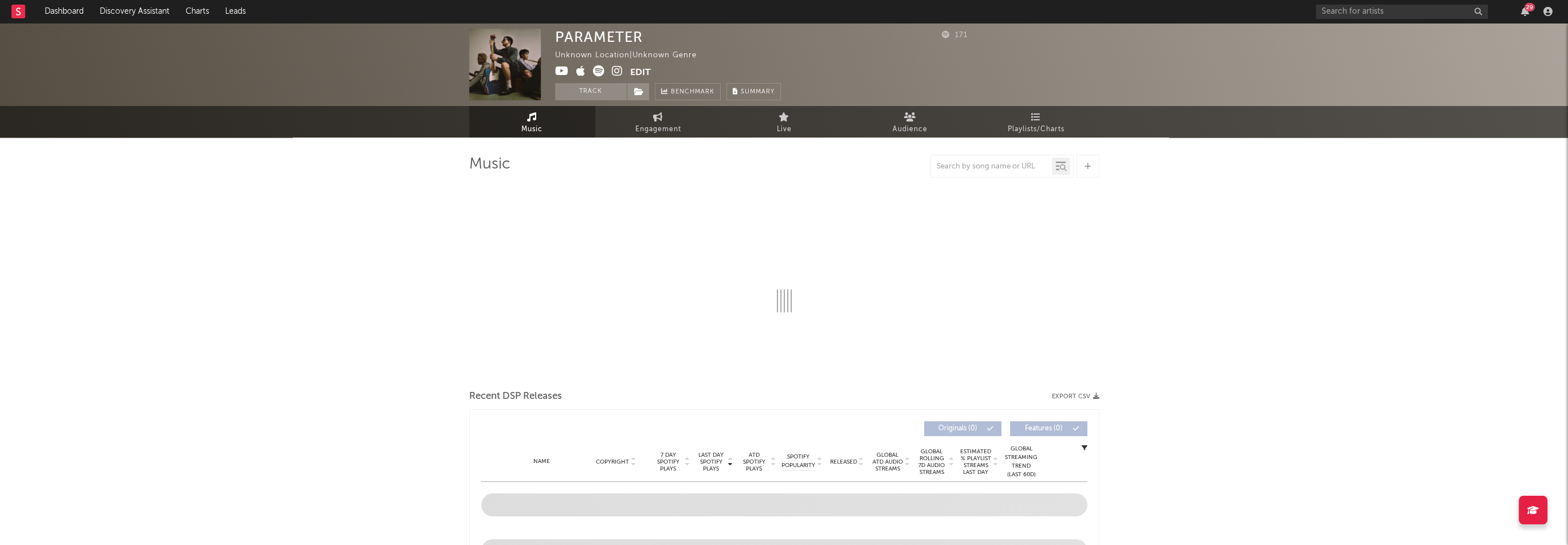
click at [633, 92] on span at bounding box center [638, 92] width 23 height 17
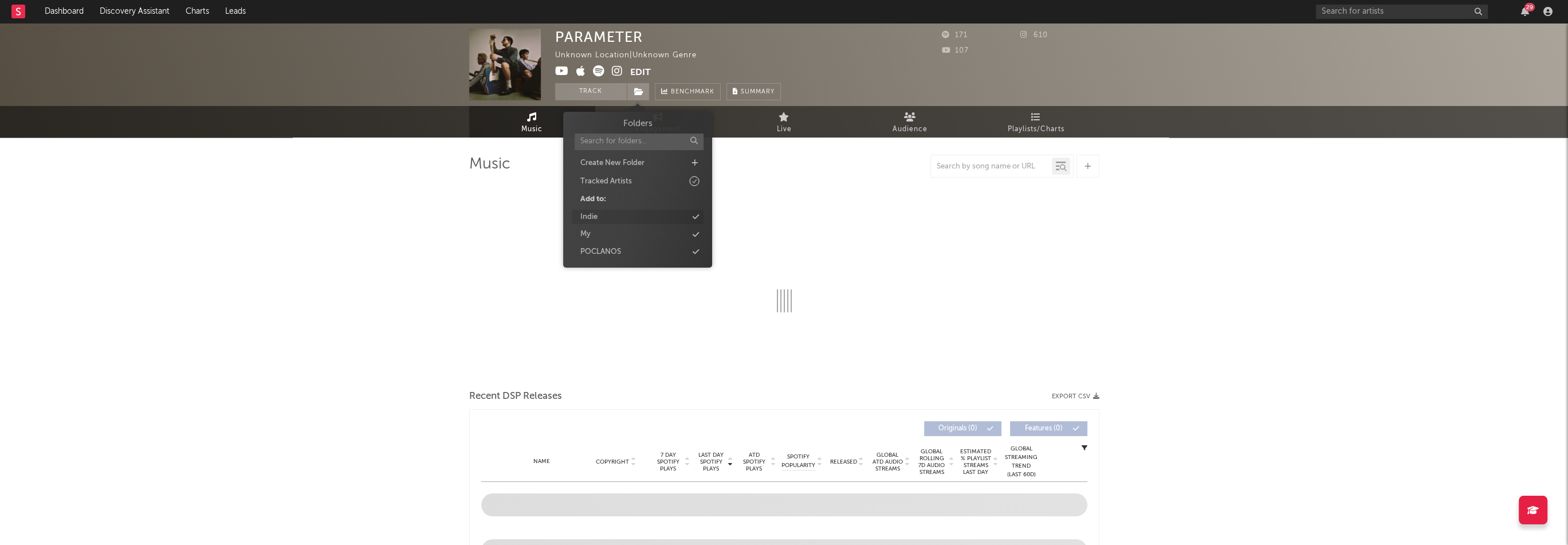
select select "1w"
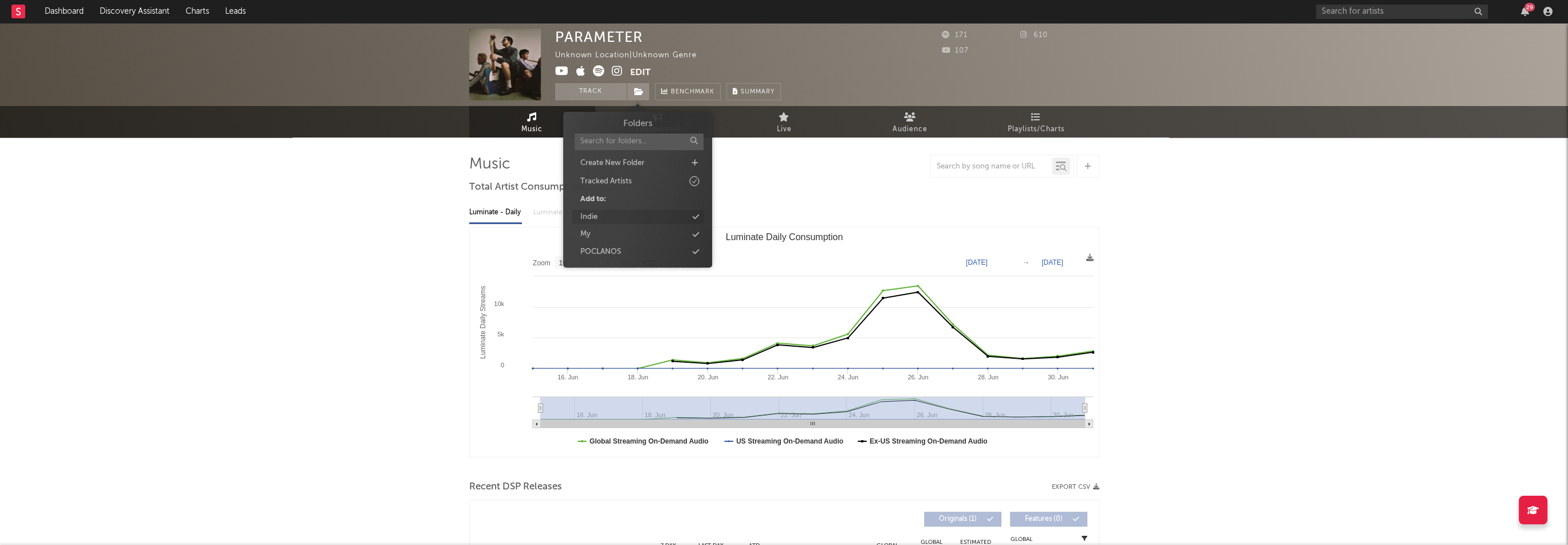
click at [602, 213] on div "Indie" at bounding box center [638, 217] width 132 height 15
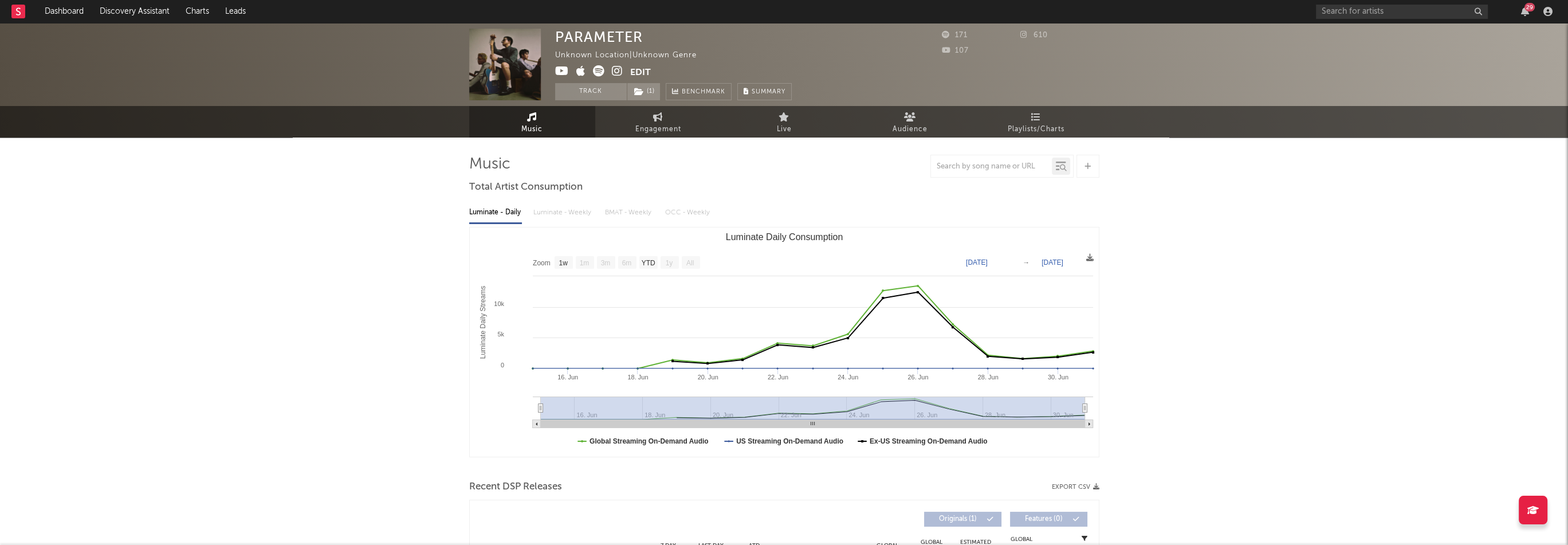
click at [584, 43] on div "PARAMETER" at bounding box center [599, 37] width 87 height 16
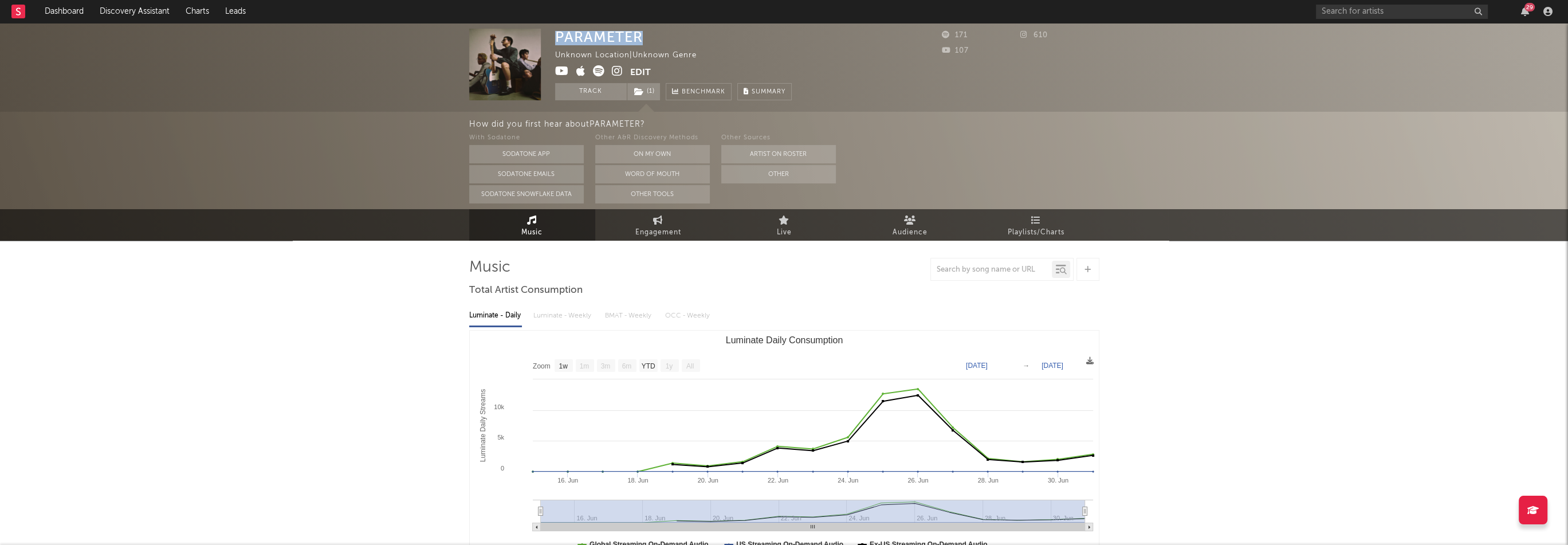
click at [584, 43] on div "PARAMETER" at bounding box center [599, 37] width 87 height 16
copy div "PARAMETER"
click at [71, 20] on link "Dashboard" at bounding box center [64, 12] width 55 height 23
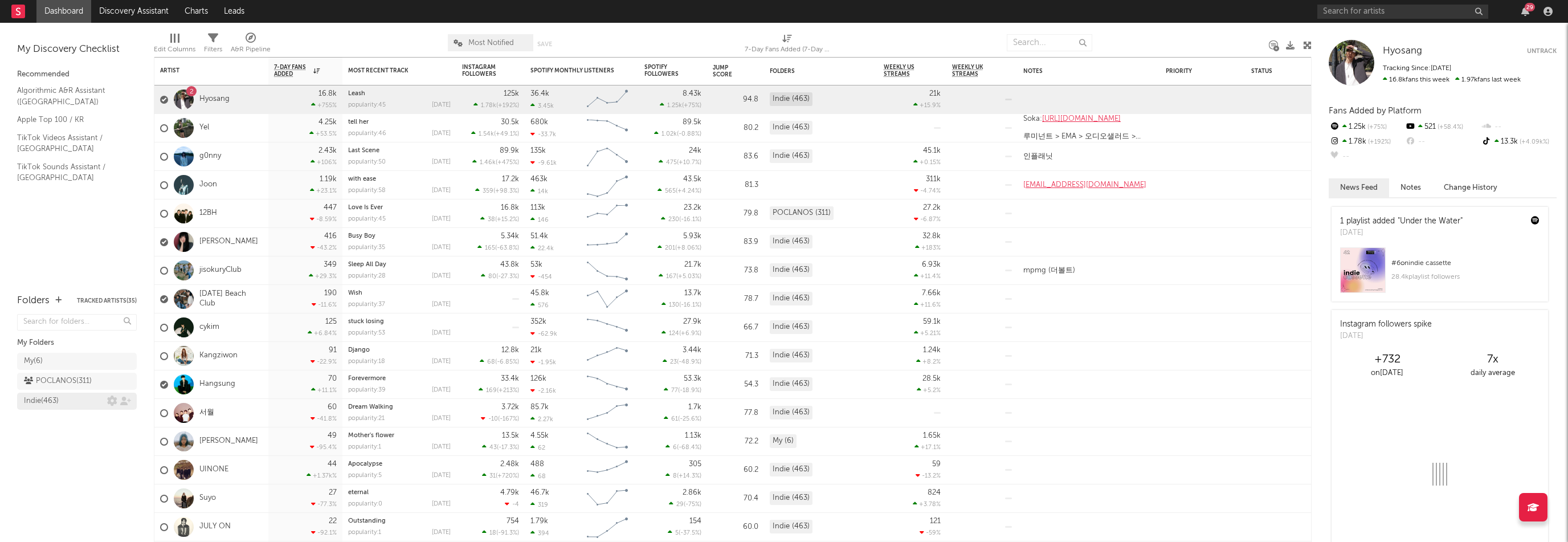
click at [49, 405] on div "Indie ( 463 )" at bounding box center [41, 401] width 35 height 14
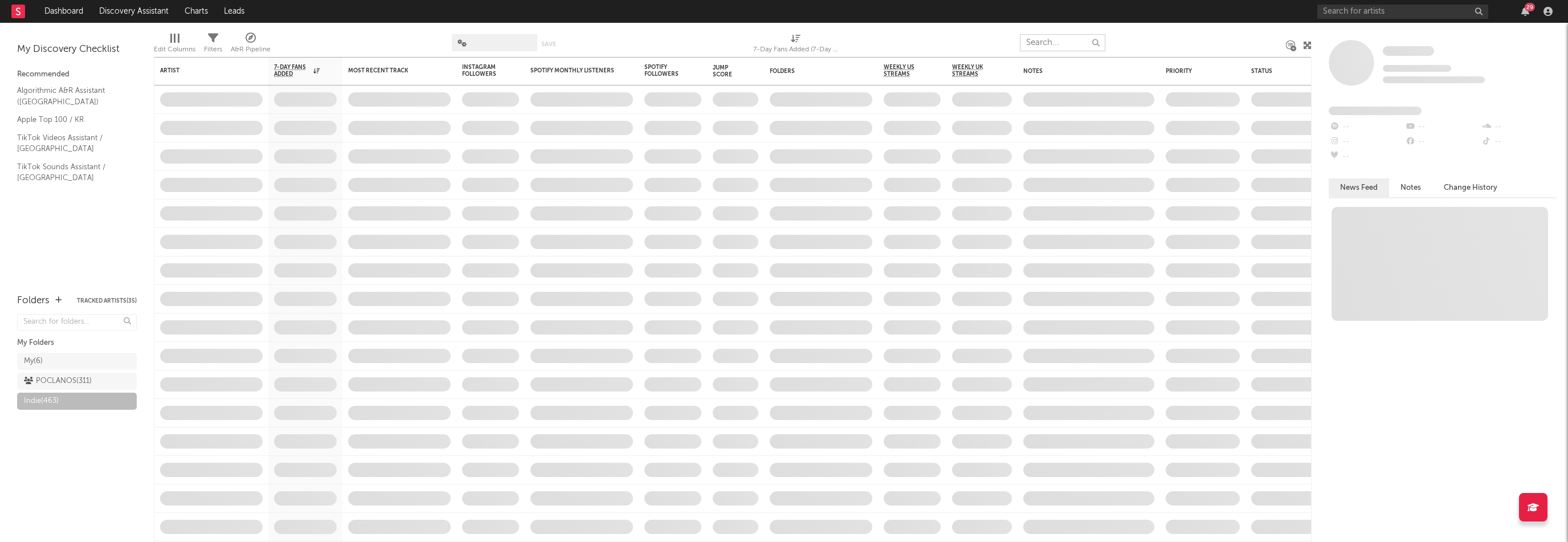
click at [1053, 45] on input "text" at bounding box center [1062, 42] width 86 height 17
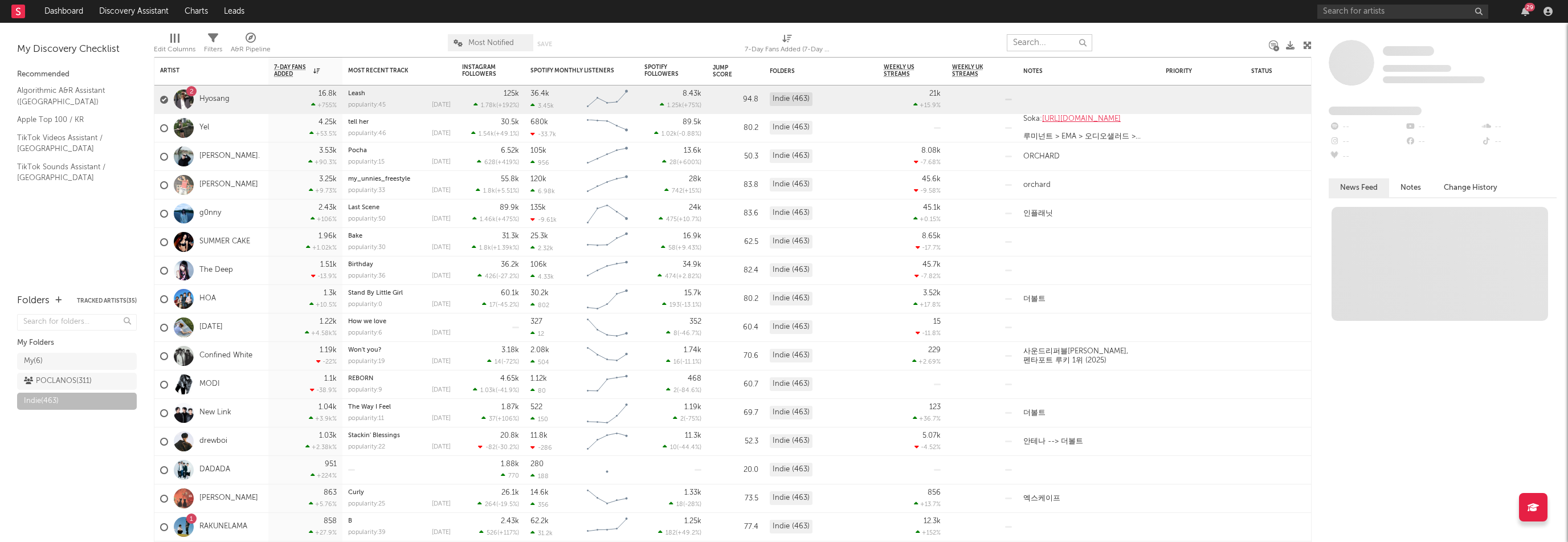
paste input "PARAMETER"
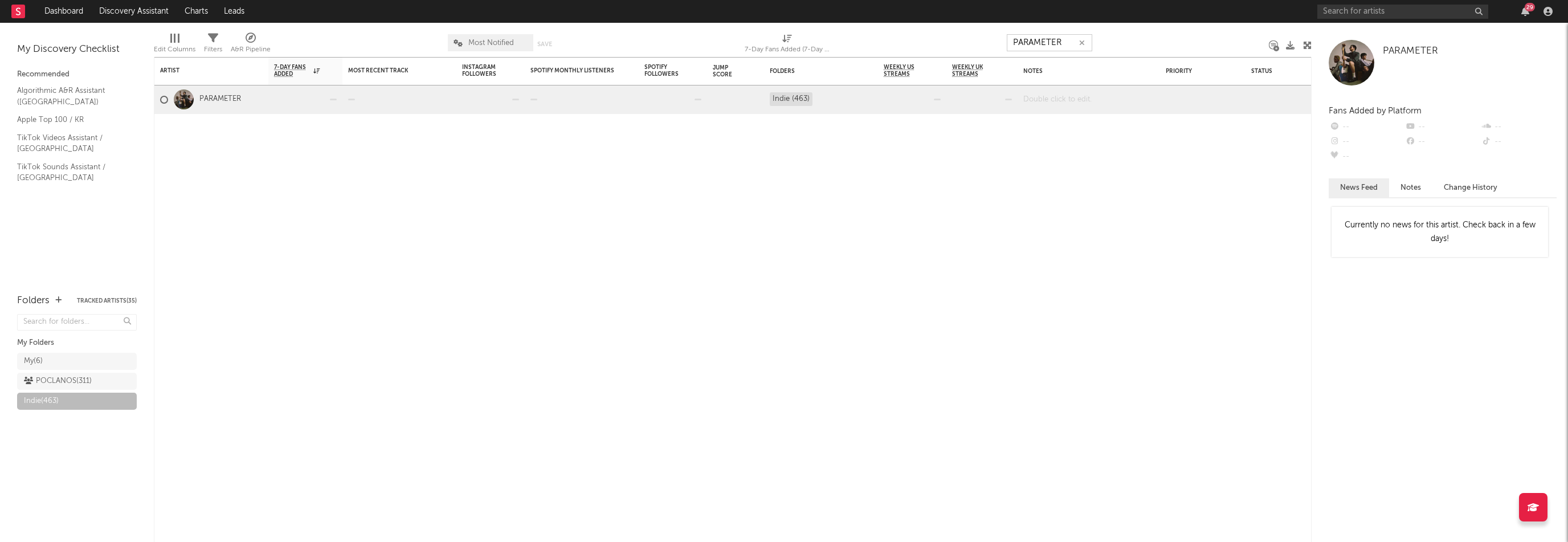
type input "PARAMETER"
click at [1077, 104] on div at bounding box center [1089, 99] width 143 height 28
click at [301, 281] on div "Artist Notifications 7-Day Fans Added WoW % Change Most Recent Track Popularity…" at bounding box center [732, 300] width 1157 height 485
